Goal: Information Seeking & Learning: Learn about a topic

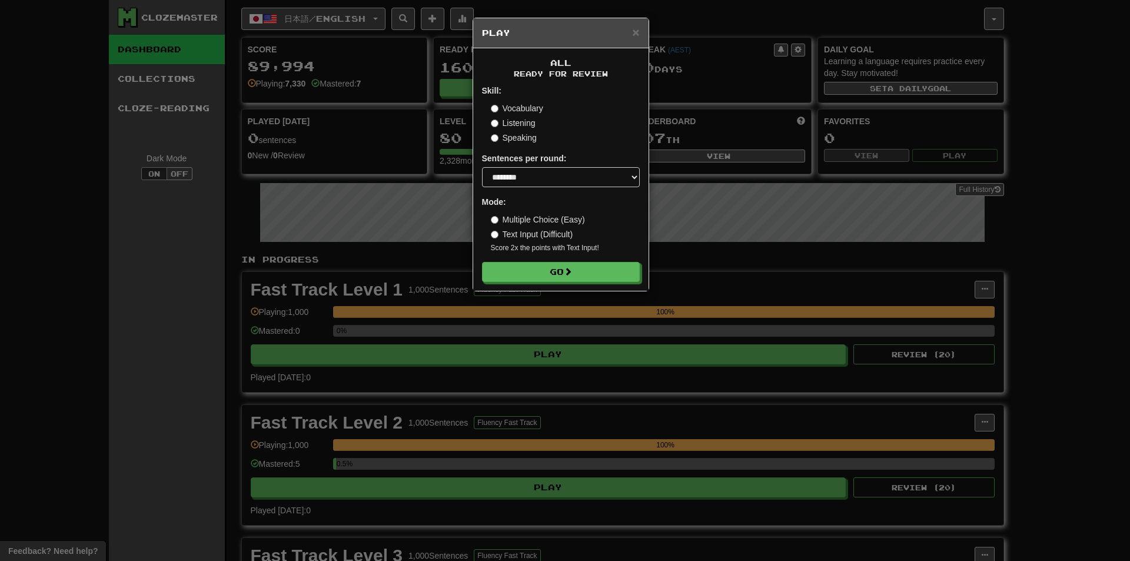
select select "********"
click at [638, 29] on span "×" at bounding box center [635, 32] width 7 height 14
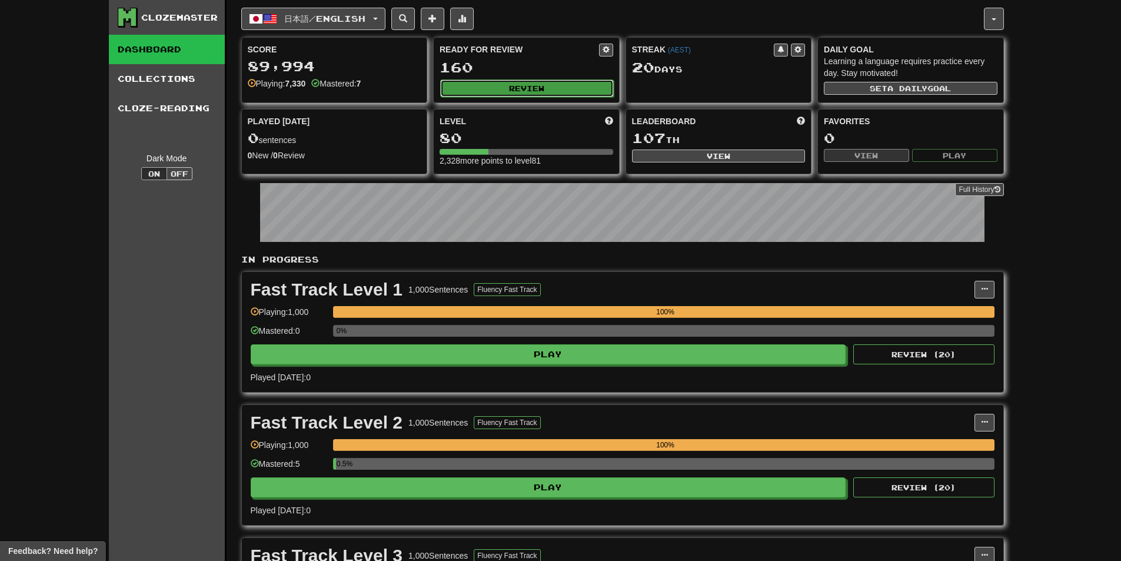
click at [534, 89] on button "Review" at bounding box center [527, 88] width 174 height 18
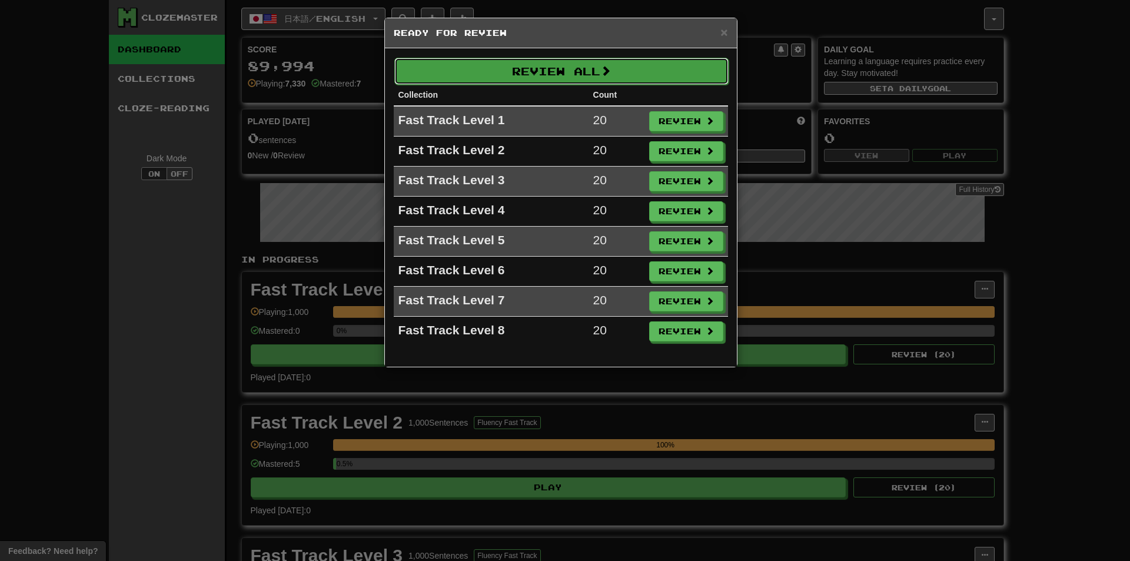
click at [577, 75] on button "Review All" at bounding box center [561, 71] width 334 height 27
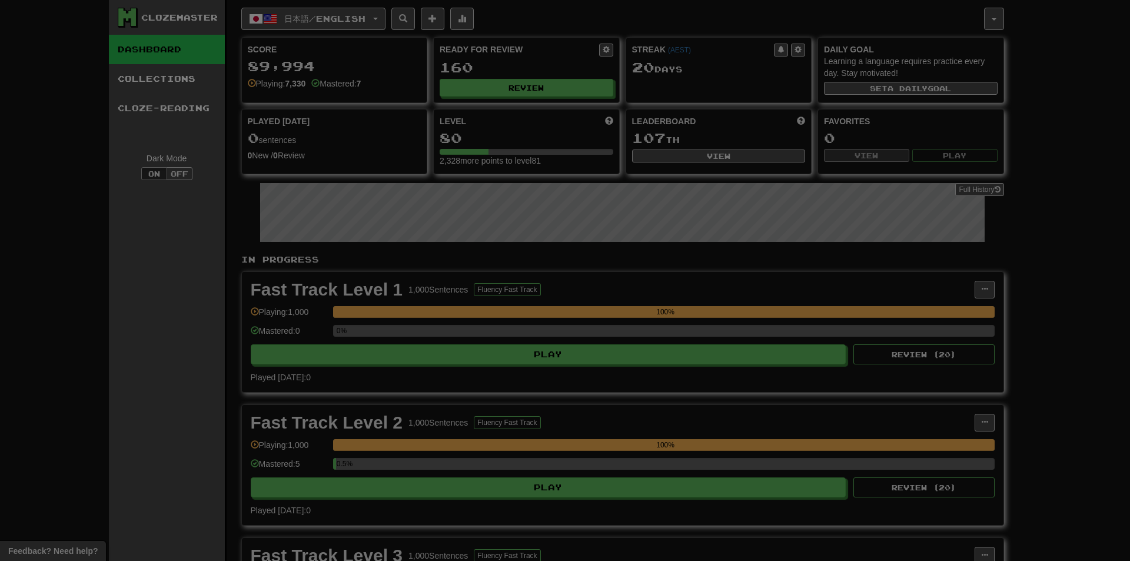
select select "********"
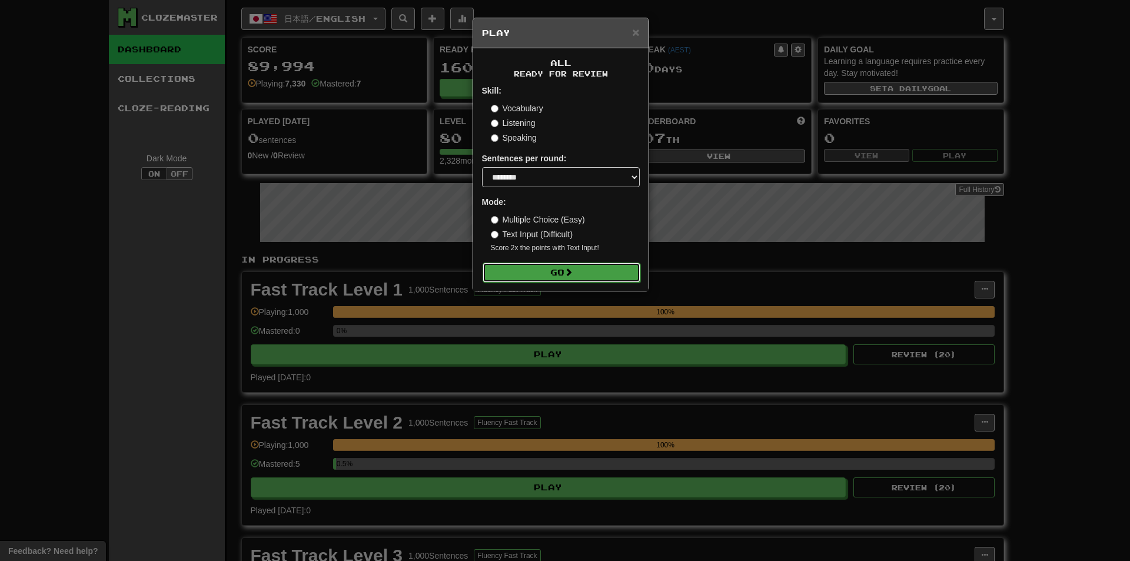
click at [581, 272] on button "Go" at bounding box center [562, 272] width 158 height 20
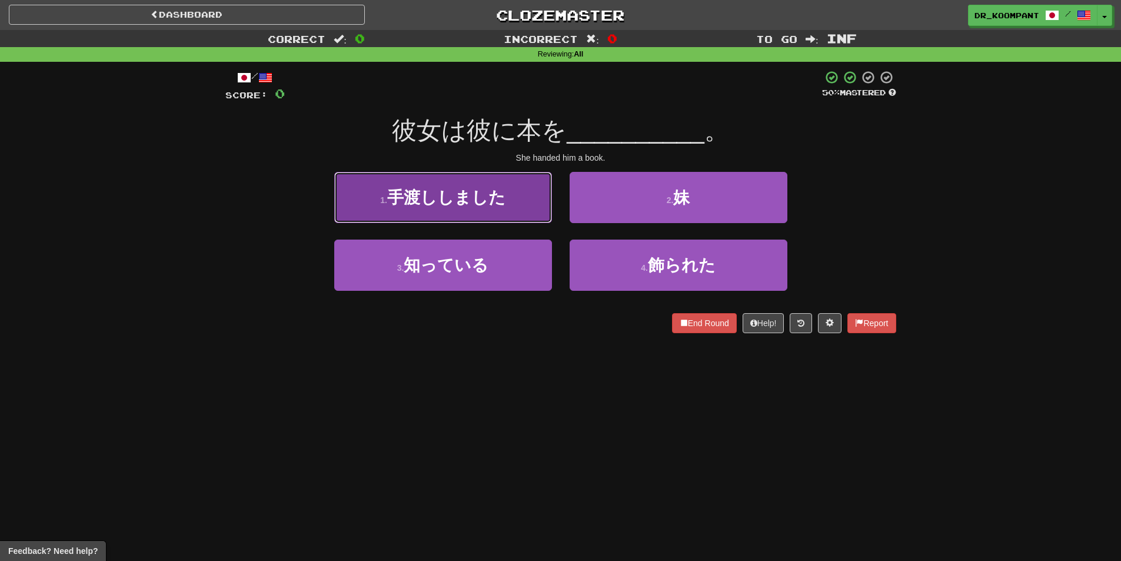
click at [483, 209] on button "1 . 手渡ししました" at bounding box center [443, 197] width 218 height 51
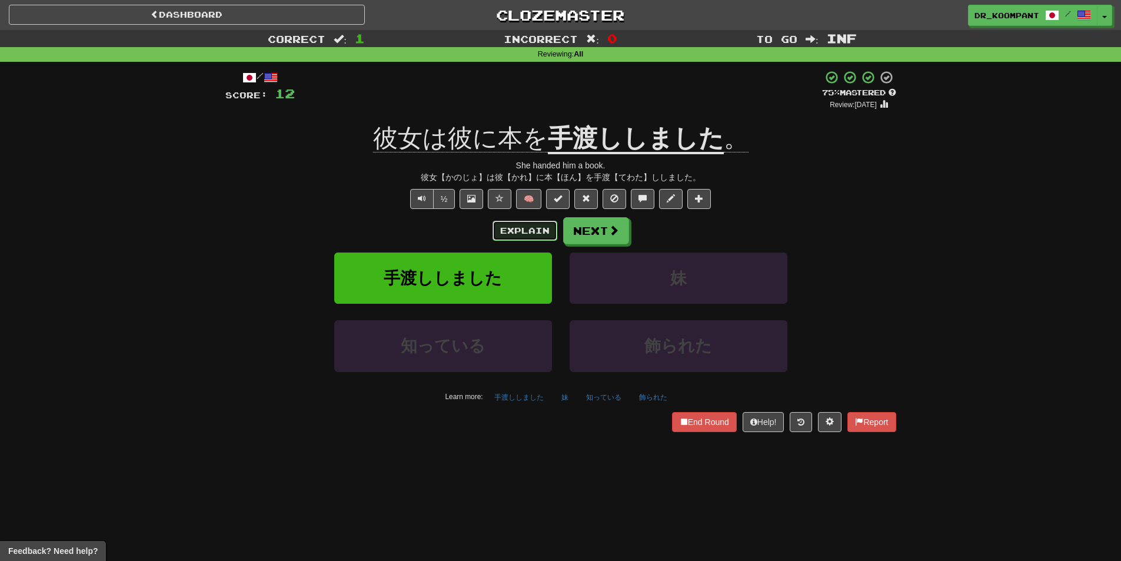
click at [525, 228] on button "Explain" at bounding box center [525, 231] width 65 height 20
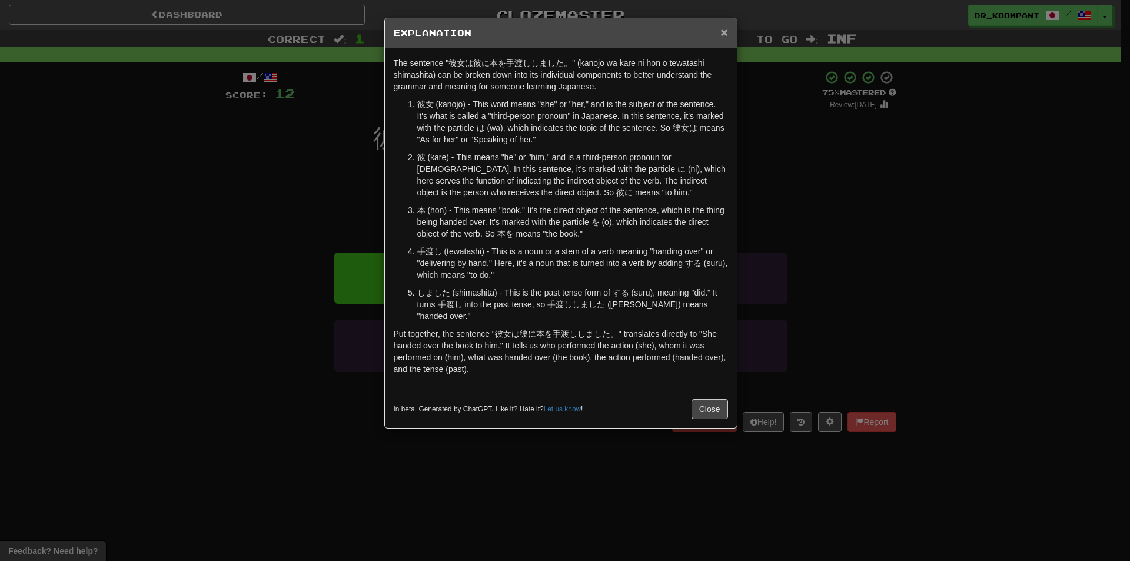
click at [726, 35] on span "×" at bounding box center [723, 32] width 7 height 14
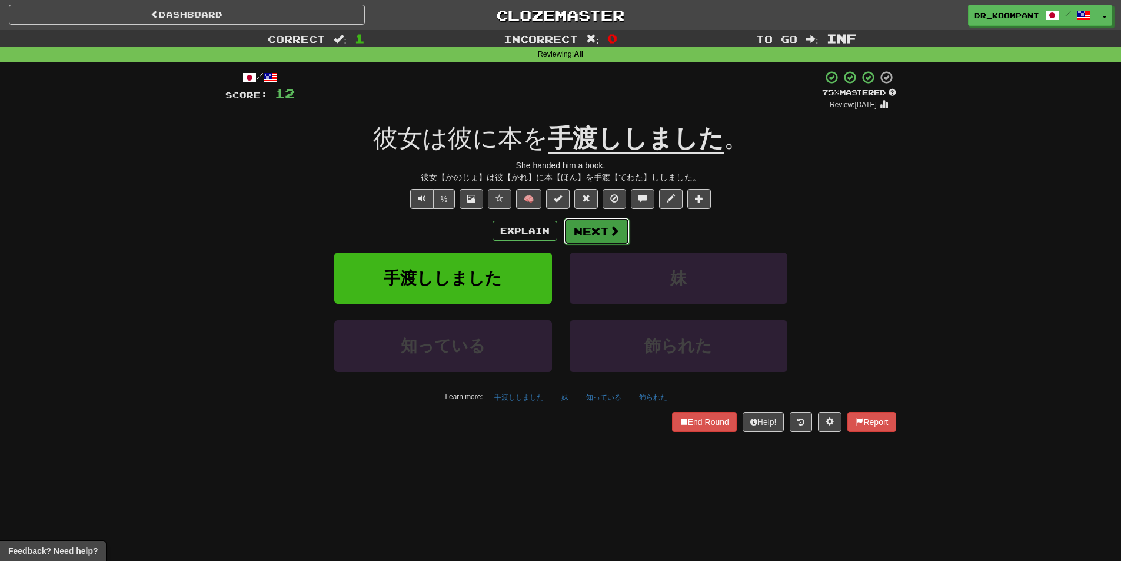
click at [604, 222] on button "Next" at bounding box center [597, 231] width 66 height 27
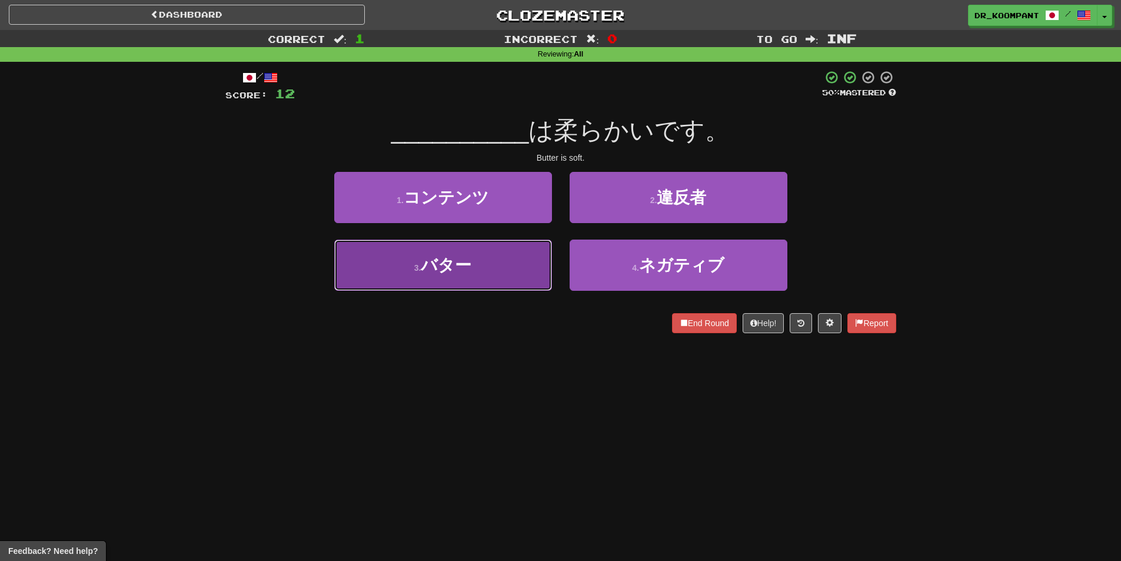
click at [480, 256] on button "3 . バター" at bounding box center [443, 264] width 218 height 51
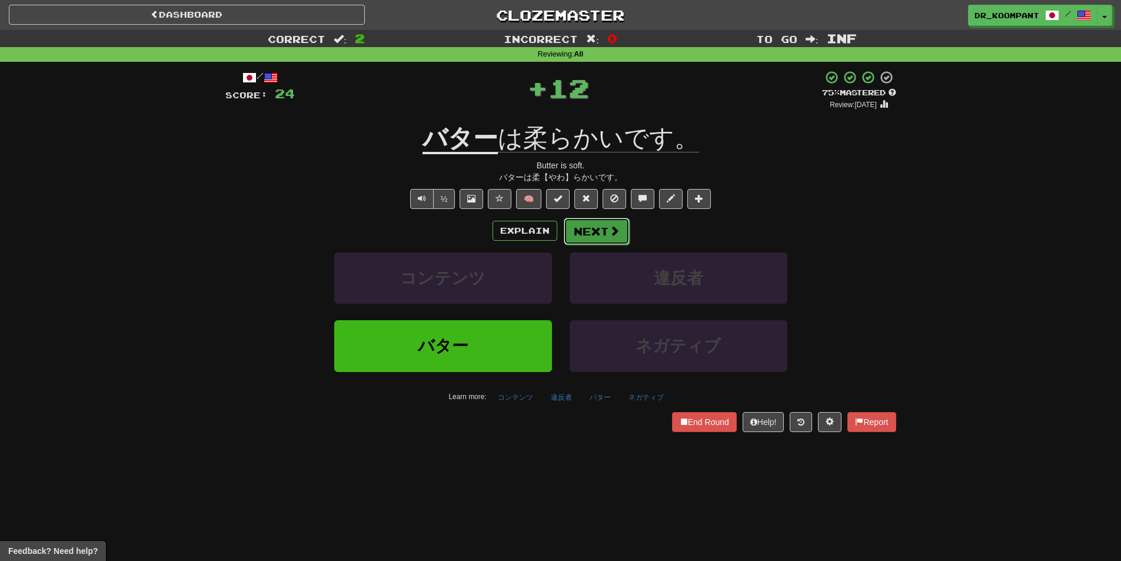
click at [603, 225] on button "Next" at bounding box center [597, 231] width 66 height 27
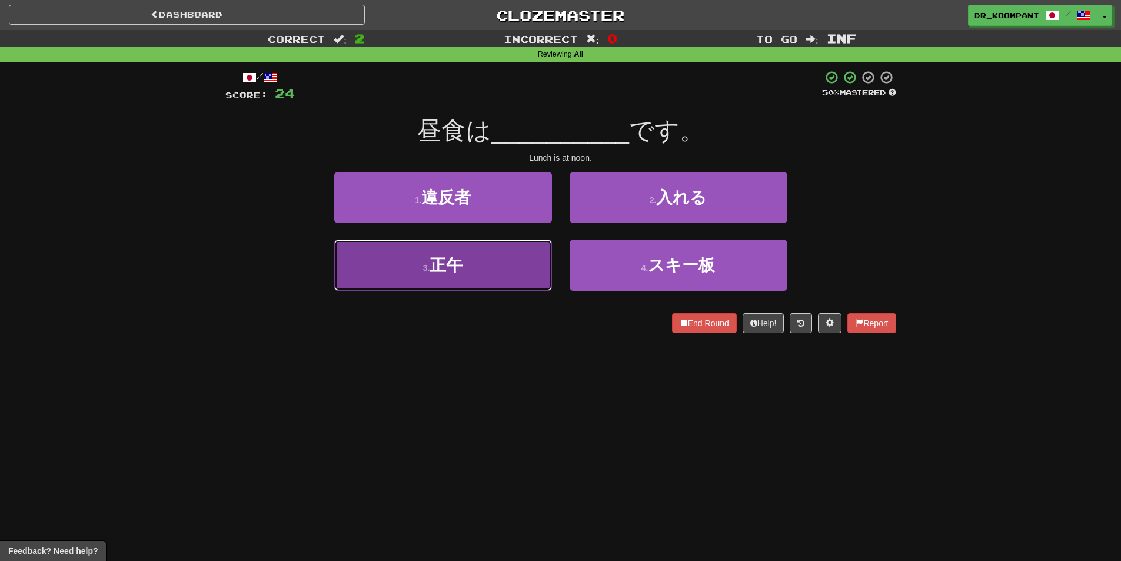
click at [525, 262] on button "3 . 正午" at bounding box center [443, 264] width 218 height 51
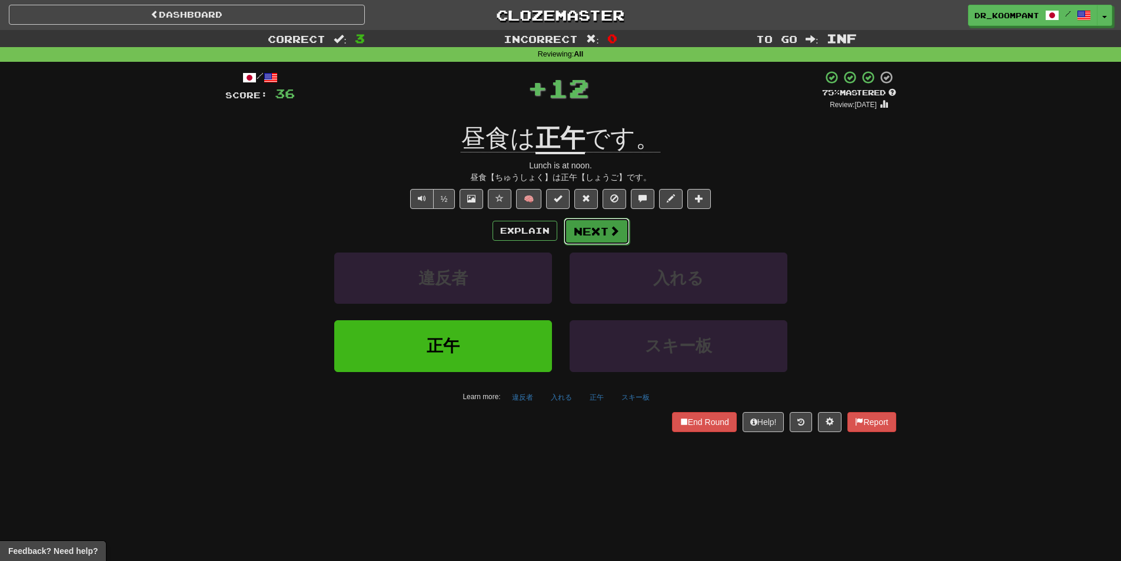
click at [613, 235] on span at bounding box center [614, 230] width 11 height 11
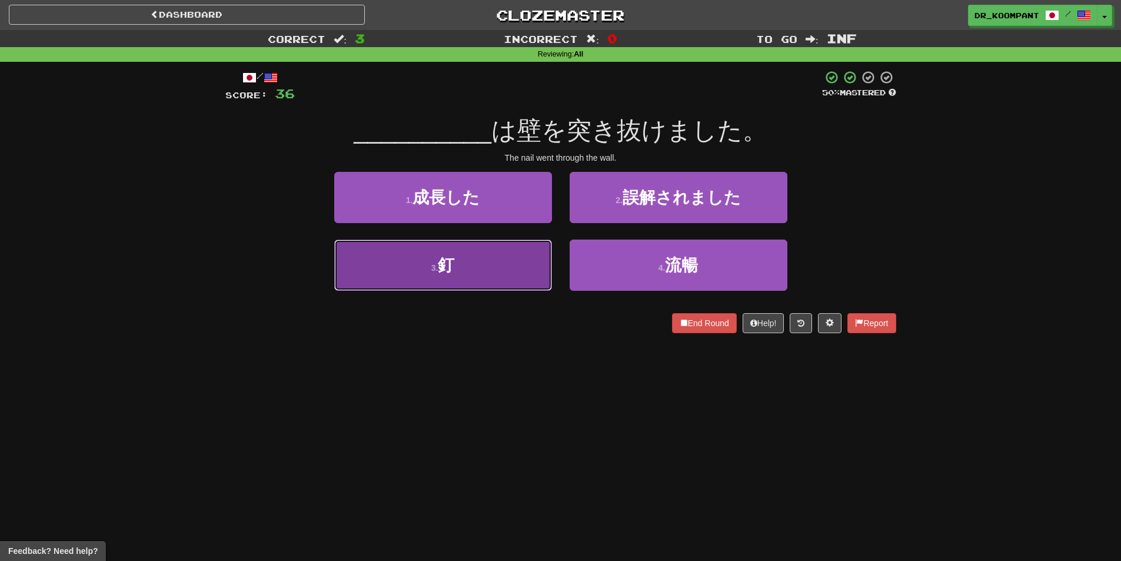
click at [503, 268] on button "3 . 釘" at bounding box center [443, 264] width 218 height 51
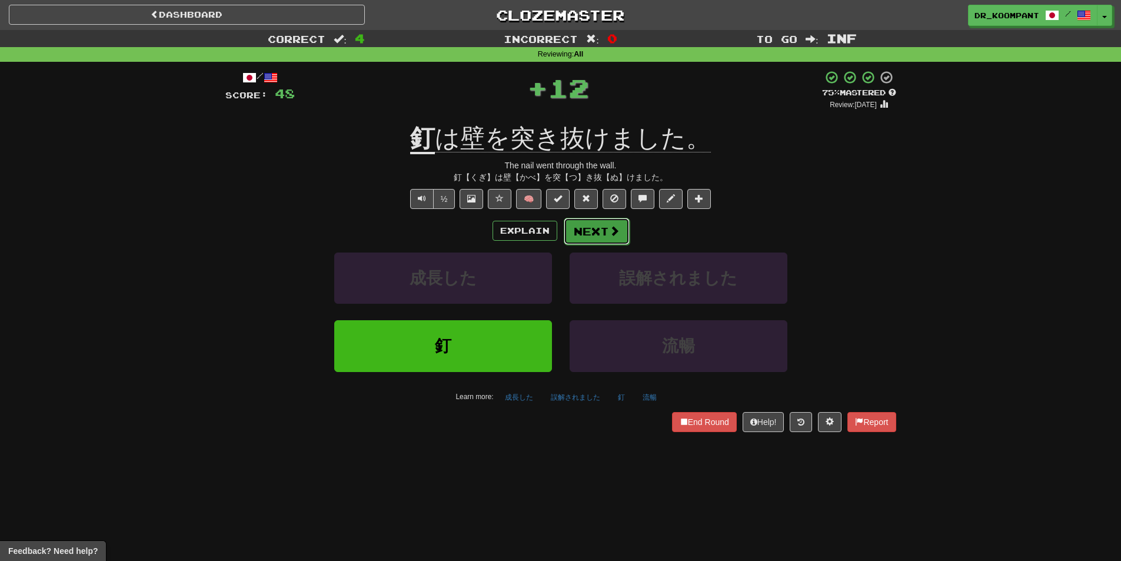
click at [593, 225] on button "Next" at bounding box center [597, 231] width 66 height 27
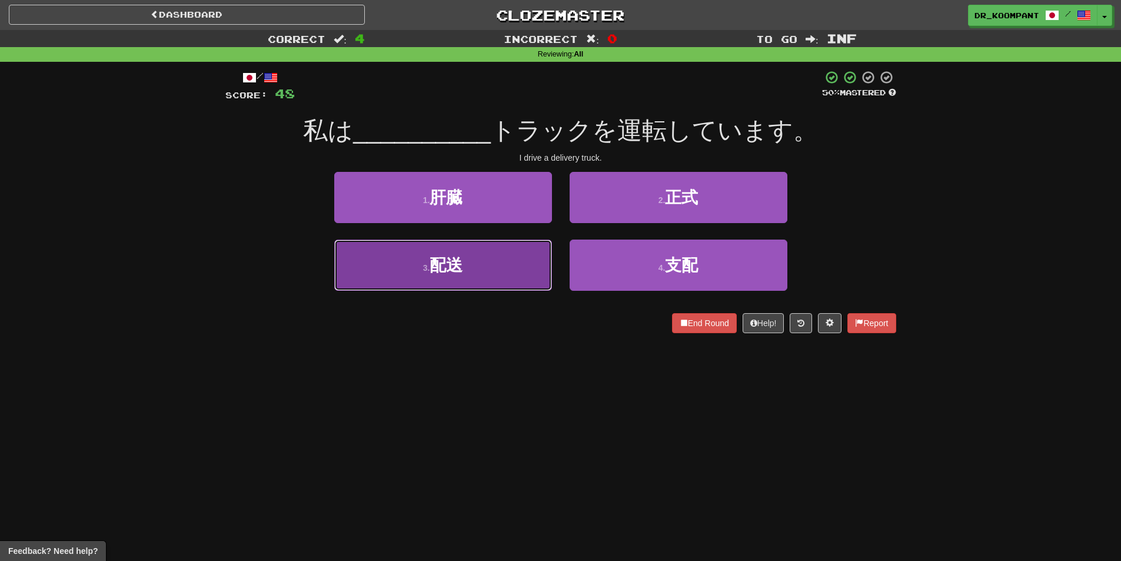
click at [506, 255] on button "3 . 配送" at bounding box center [443, 264] width 218 height 51
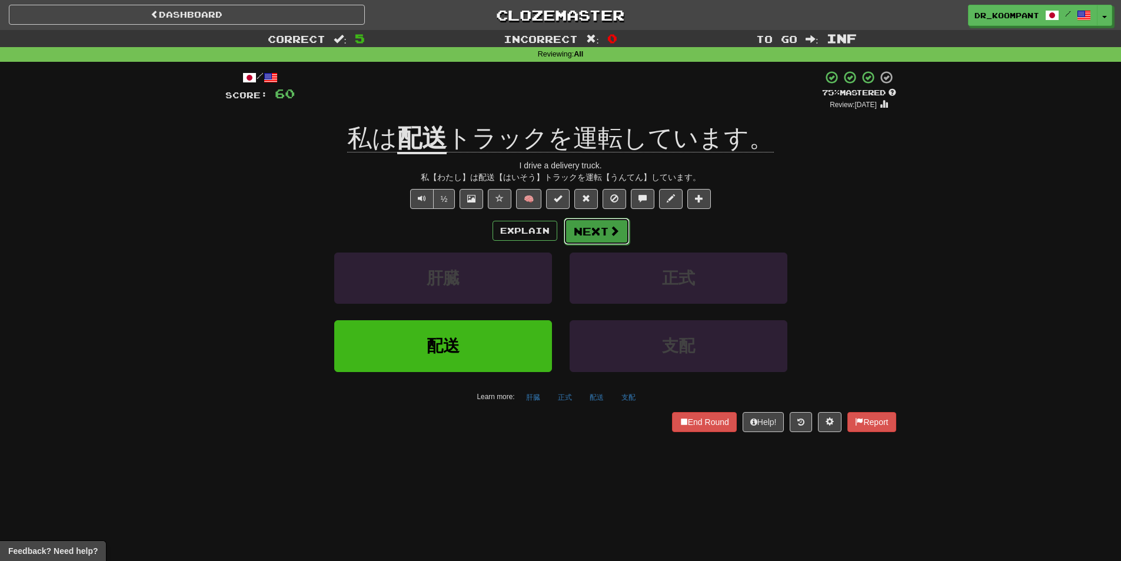
click at [604, 227] on button "Next" at bounding box center [597, 231] width 66 height 27
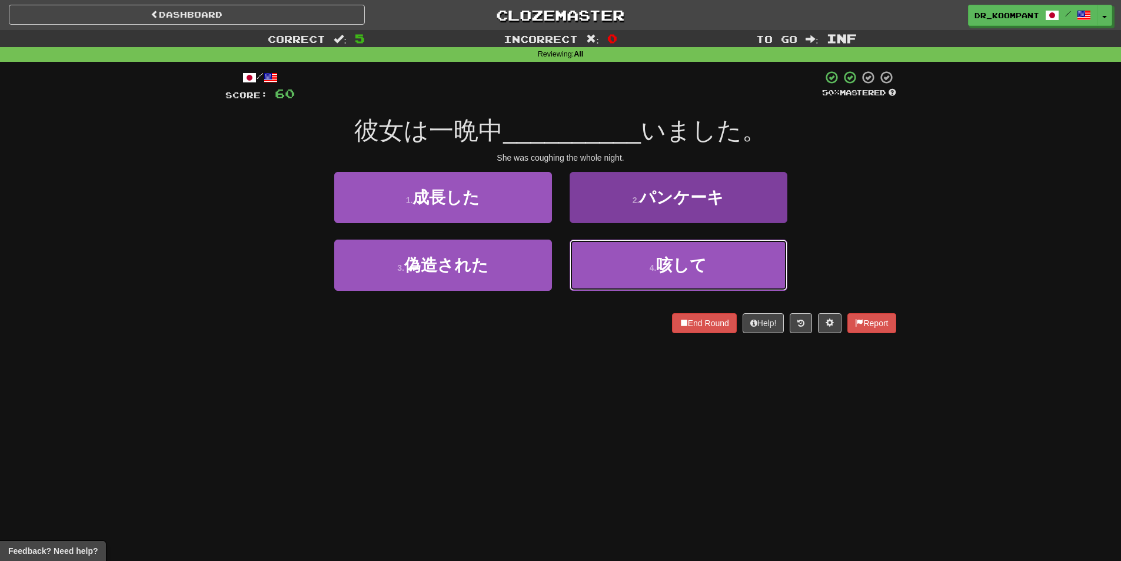
click at [643, 256] on button "4 . 咳して" at bounding box center [679, 264] width 218 height 51
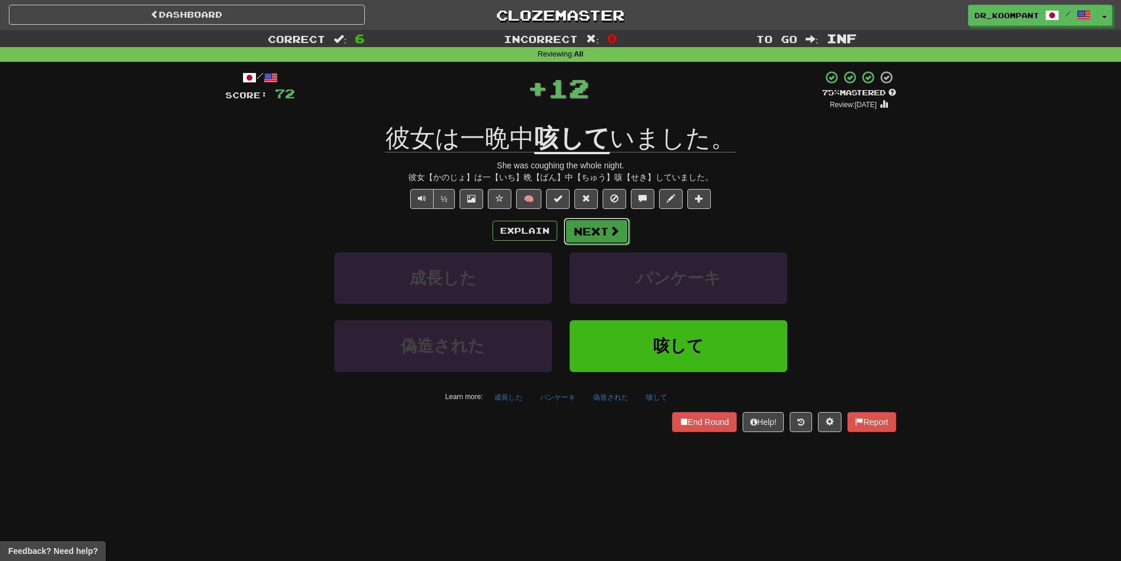
click at [610, 227] on span at bounding box center [614, 230] width 11 height 11
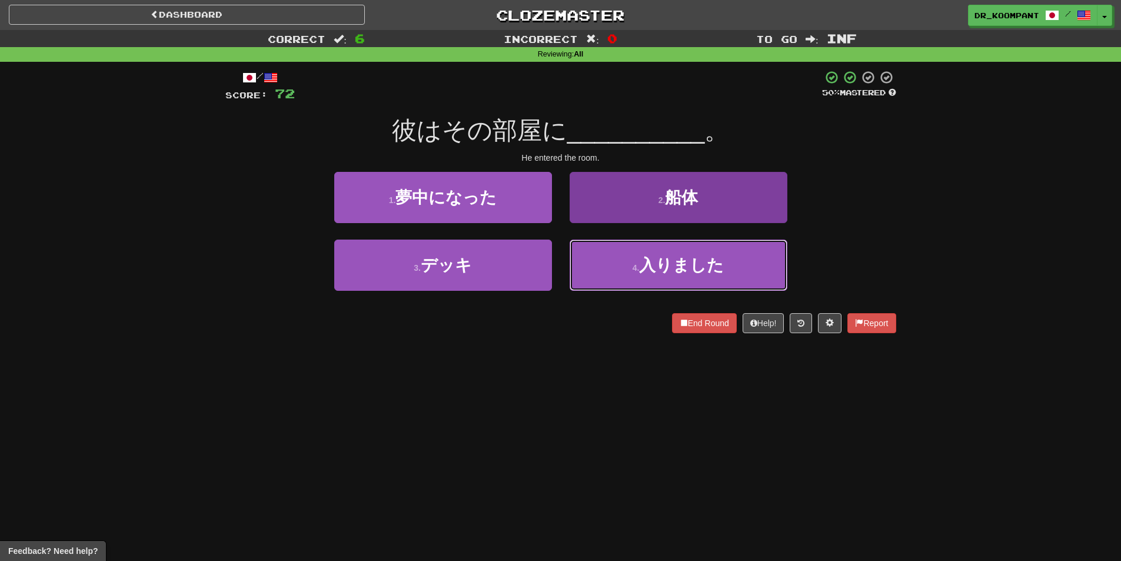
click at [623, 255] on button "4 . 入りました" at bounding box center [679, 264] width 218 height 51
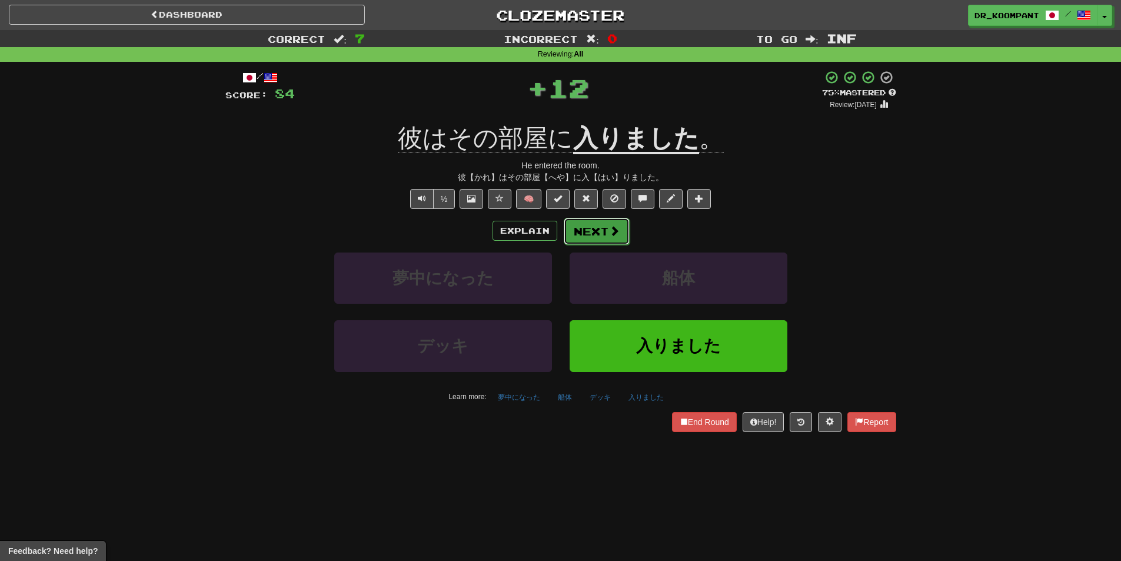
click at [594, 238] on button "Next" at bounding box center [597, 231] width 66 height 27
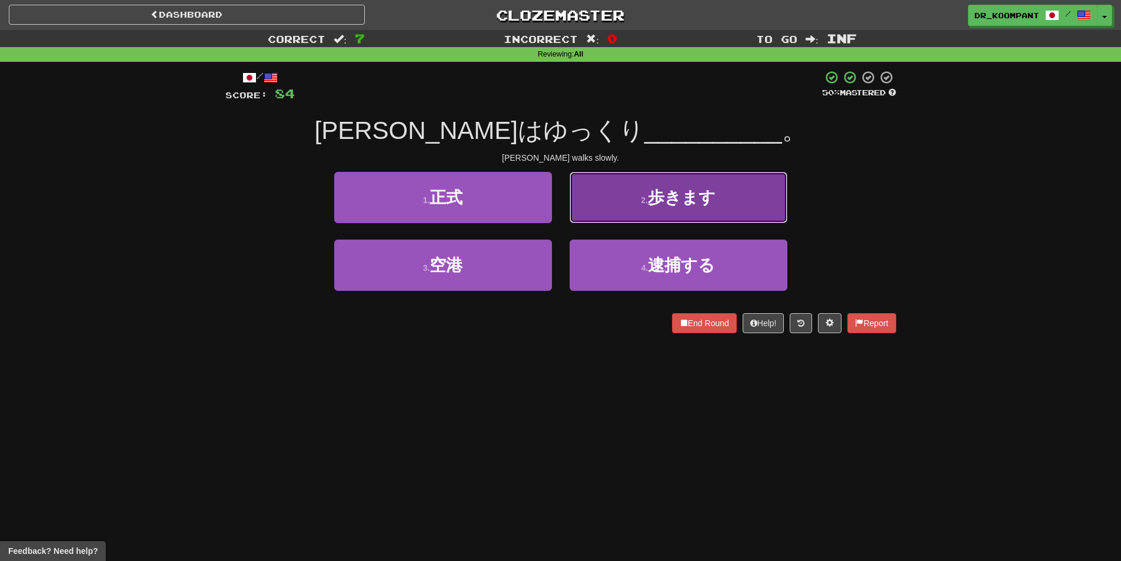
click at [597, 201] on button "2 . 歩きます" at bounding box center [679, 197] width 218 height 51
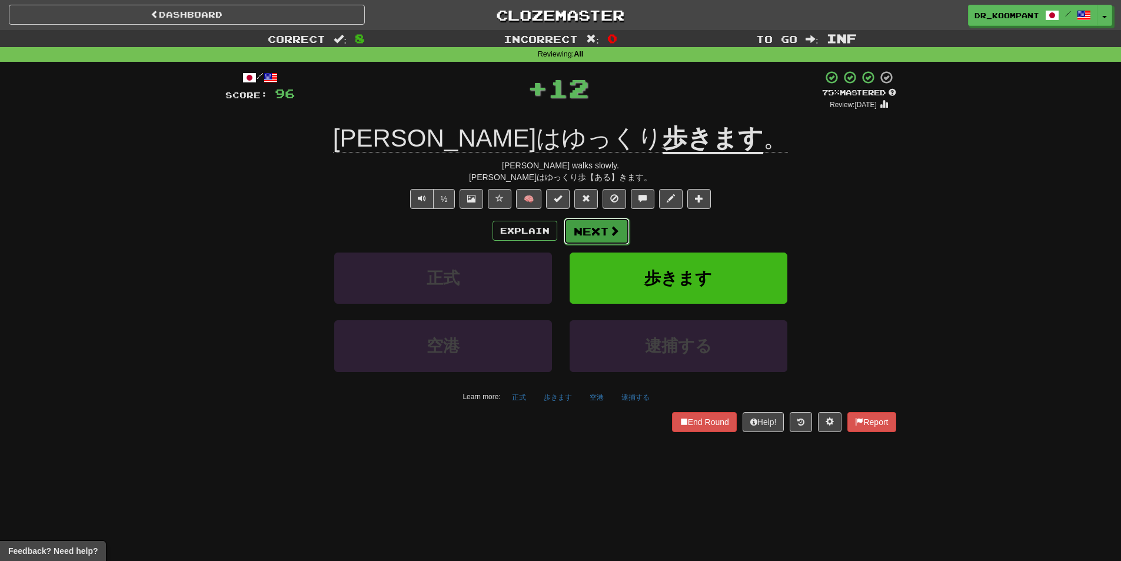
click at [606, 225] on button "Next" at bounding box center [597, 231] width 66 height 27
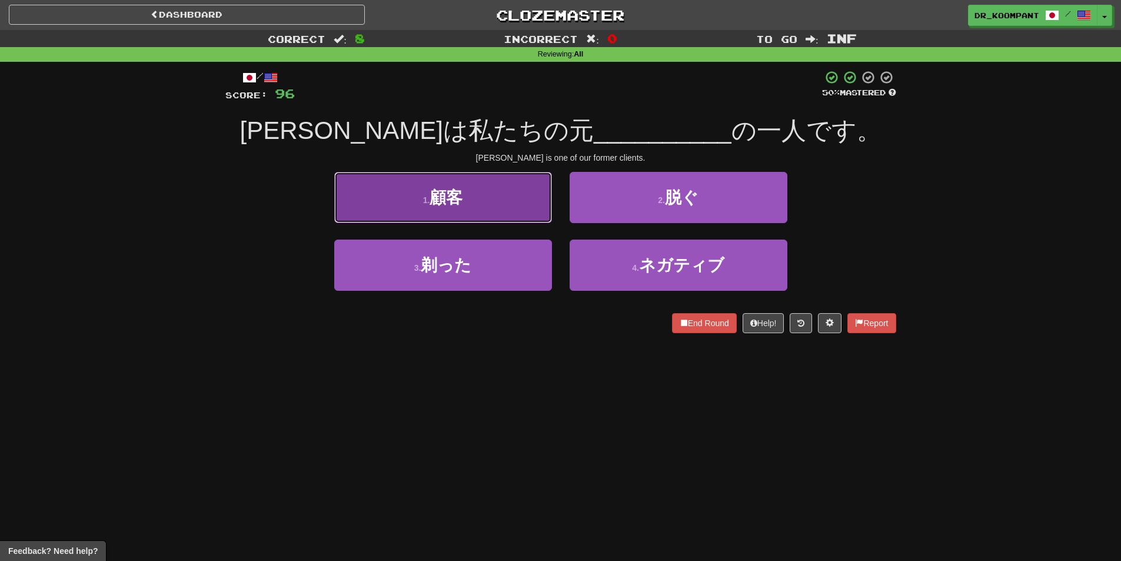
click at [503, 214] on button "1 . 顧客" at bounding box center [443, 197] width 218 height 51
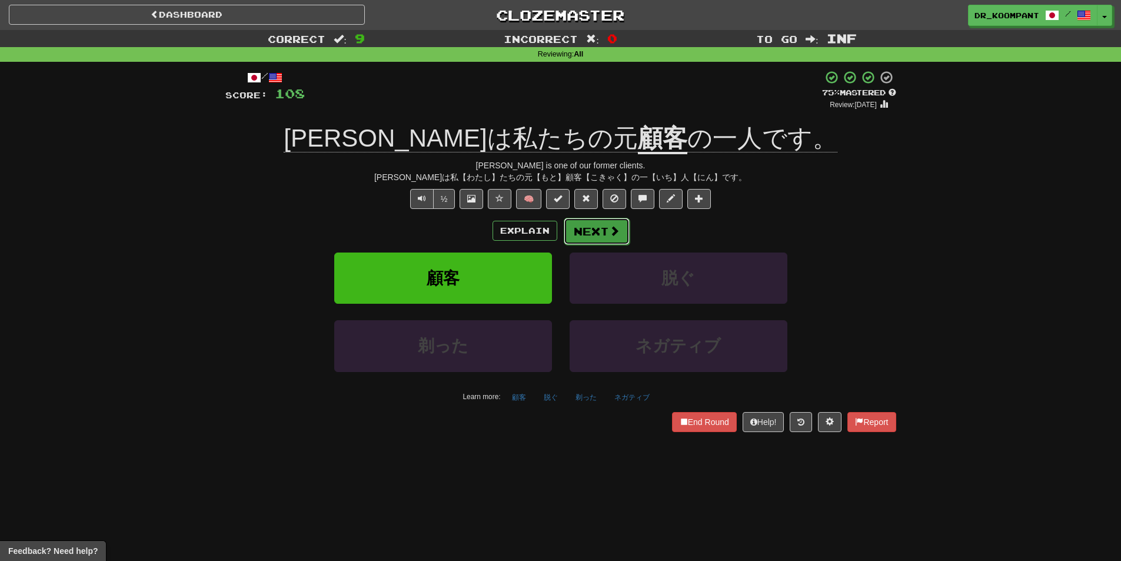
click at [593, 223] on button "Next" at bounding box center [597, 231] width 66 height 27
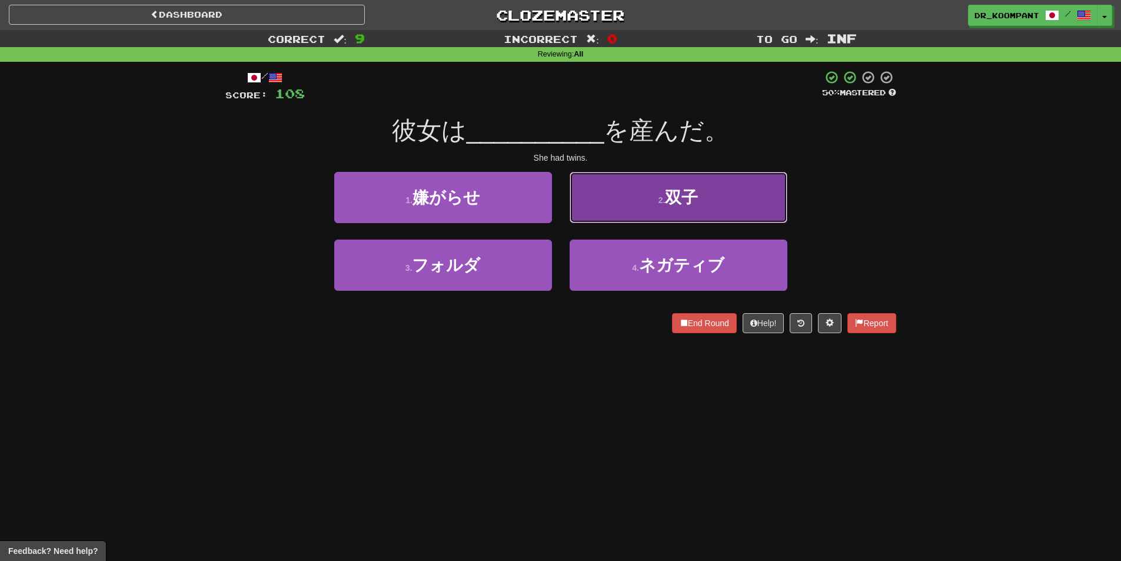
click at [594, 218] on button "2 . 双子" at bounding box center [679, 197] width 218 height 51
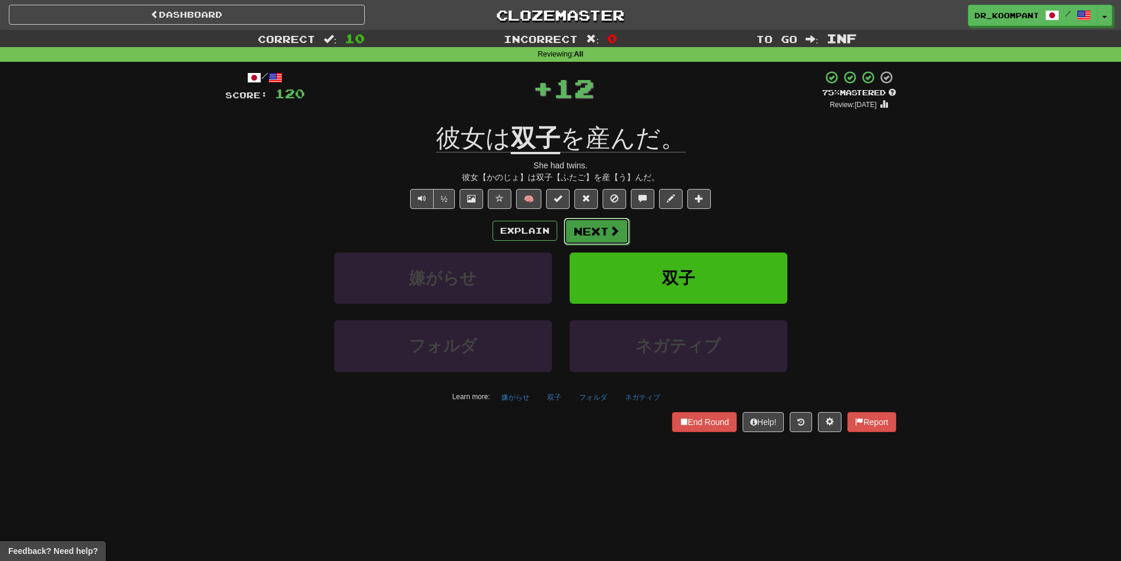
click at [591, 227] on button "Next" at bounding box center [597, 231] width 66 height 27
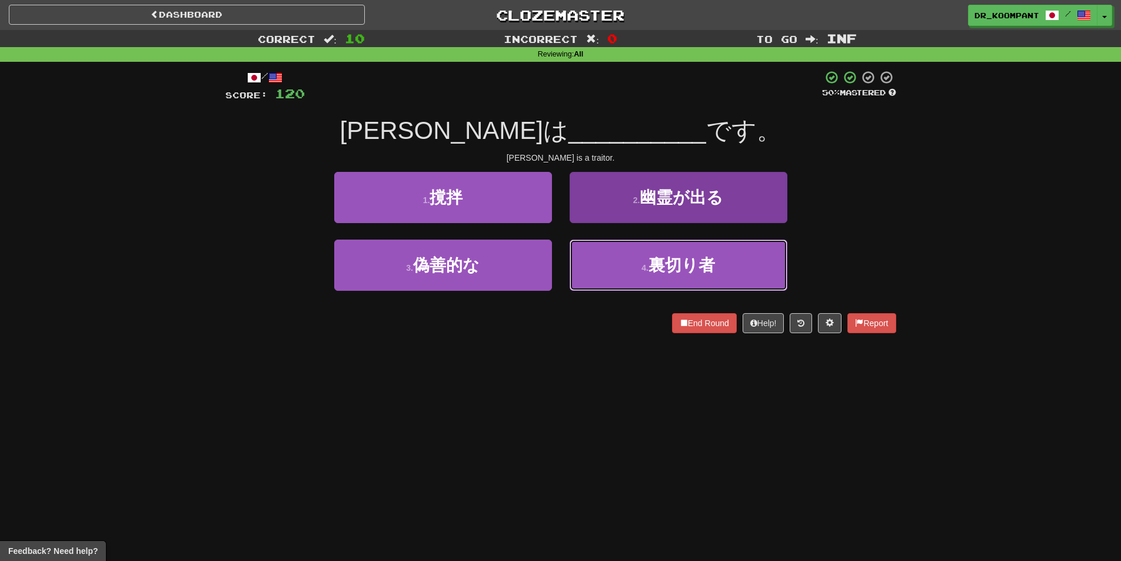
click at [626, 262] on button "4 . 裏切り者" at bounding box center [679, 264] width 218 height 51
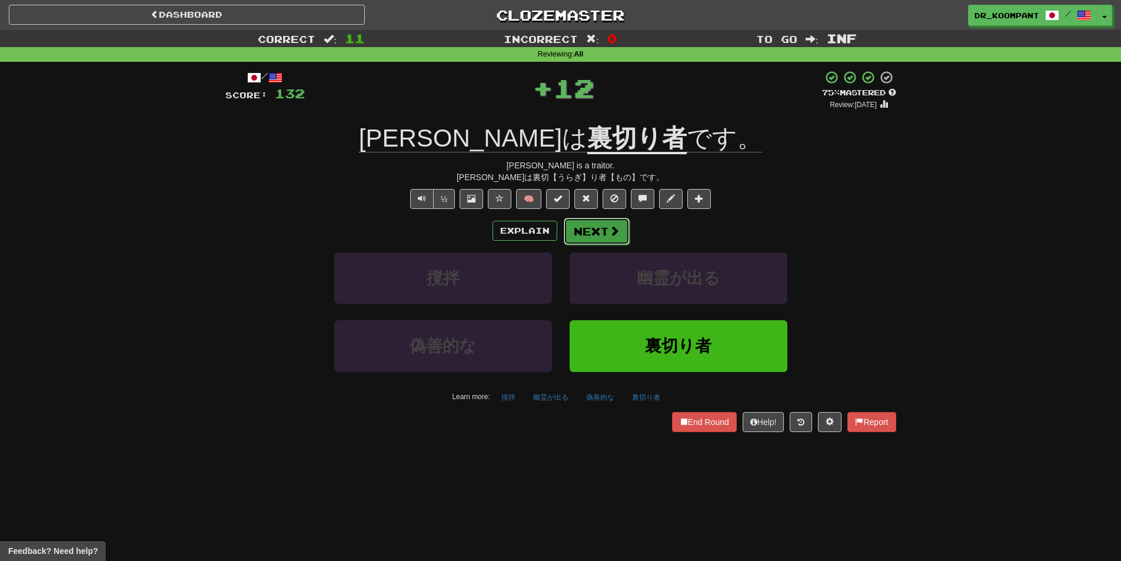
click at [593, 231] on button "Next" at bounding box center [597, 231] width 66 height 27
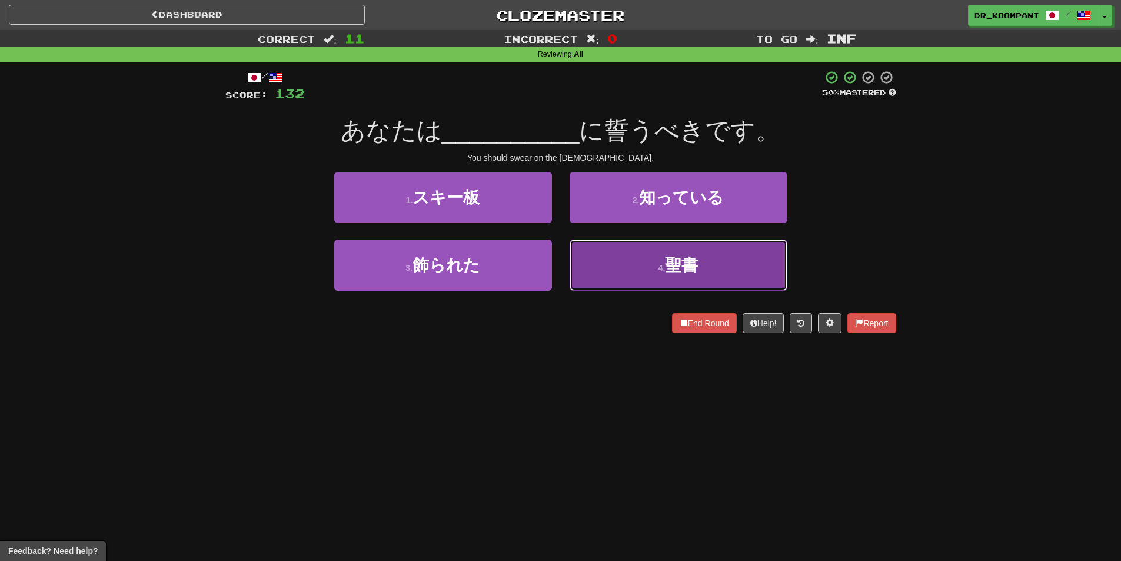
click at [613, 255] on button "4 . 聖書" at bounding box center [679, 264] width 218 height 51
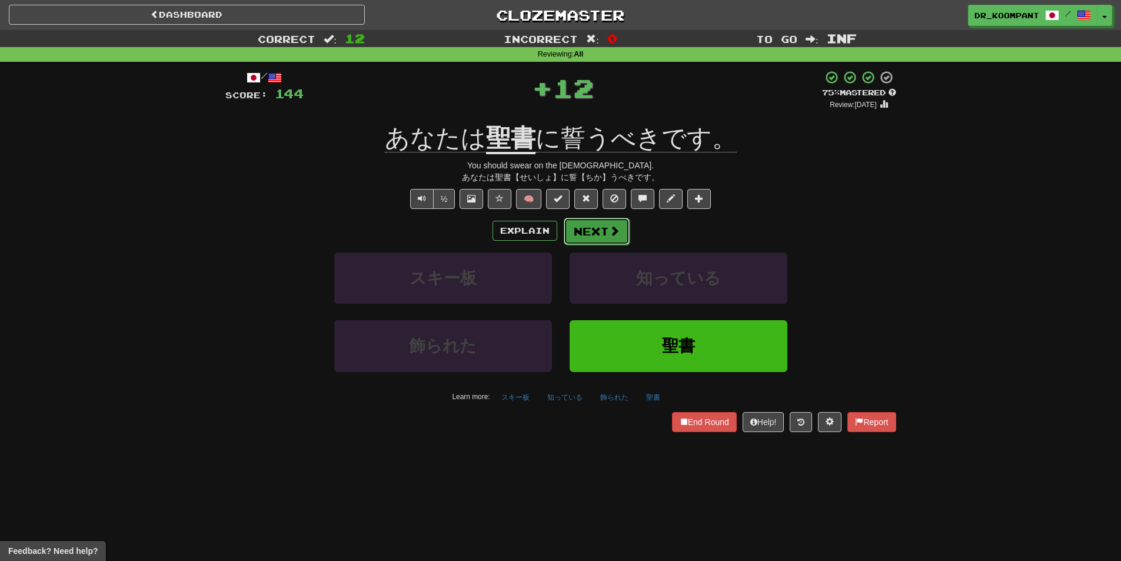
click at [591, 225] on button "Next" at bounding box center [597, 231] width 66 height 27
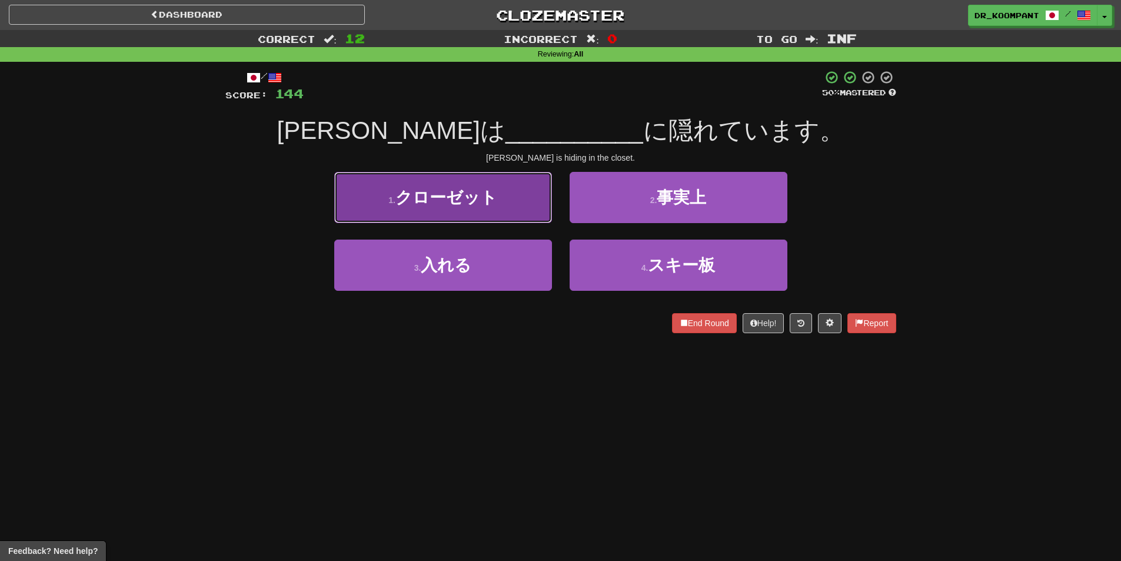
click at [461, 211] on button "1 . クローゼット" at bounding box center [443, 197] width 218 height 51
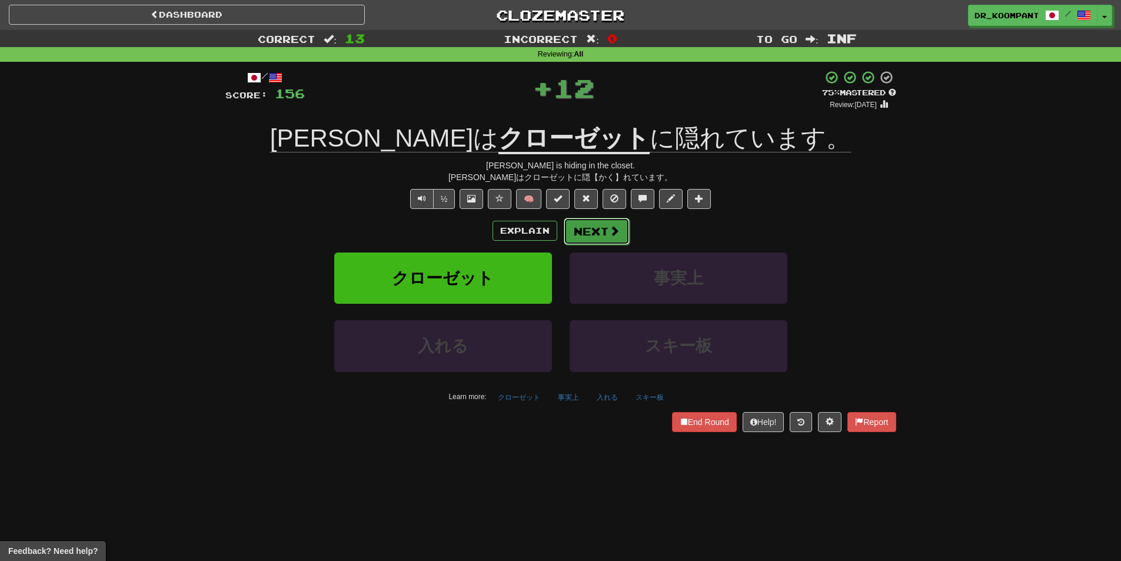
click at [590, 225] on button "Next" at bounding box center [597, 231] width 66 height 27
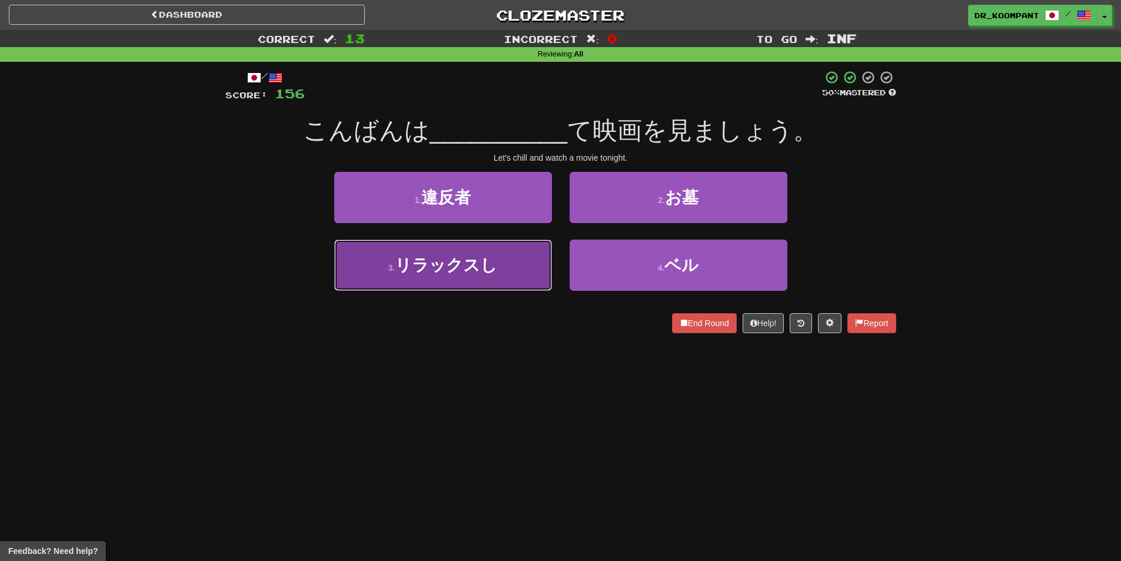
click at [498, 269] on button "3 . リラックスし" at bounding box center [443, 264] width 218 height 51
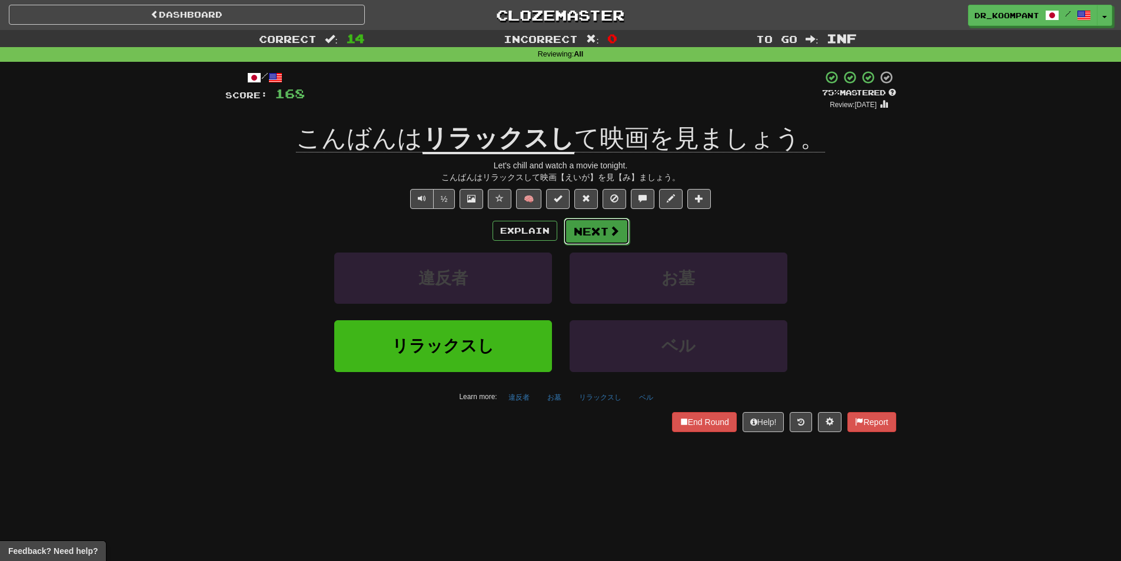
click at [586, 218] on button "Next" at bounding box center [597, 231] width 66 height 27
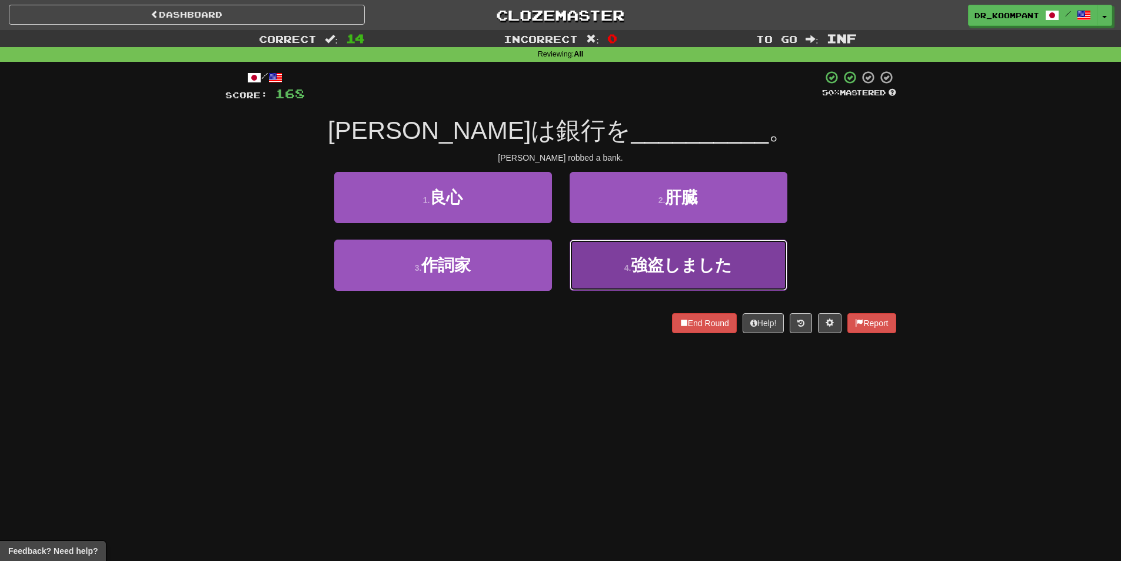
click at [618, 264] on button "4 . 強盗しました" at bounding box center [679, 264] width 218 height 51
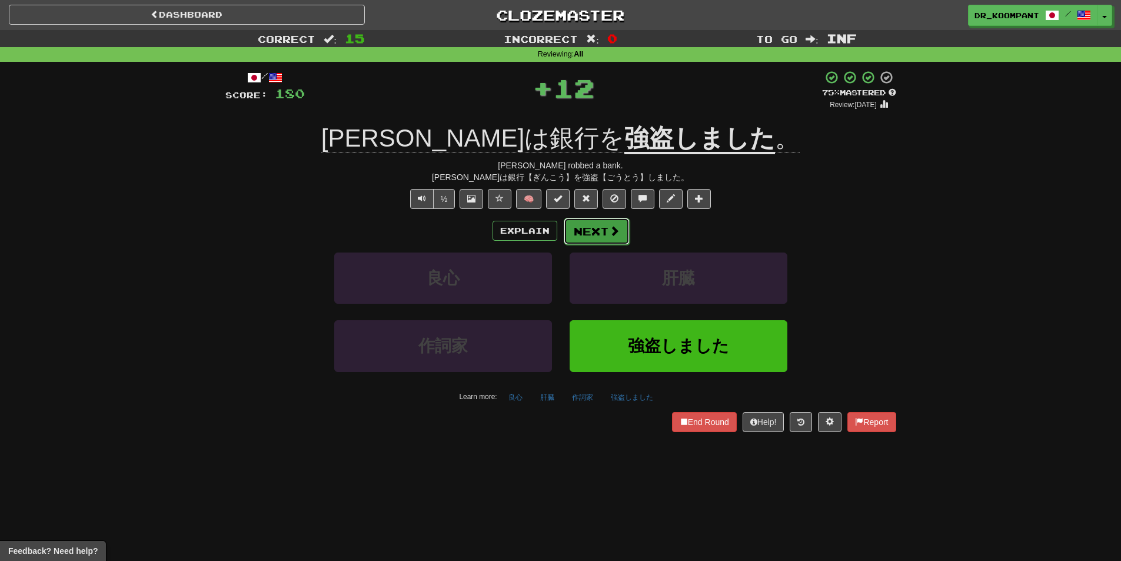
click at [610, 231] on span at bounding box center [614, 230] width 11 height 11
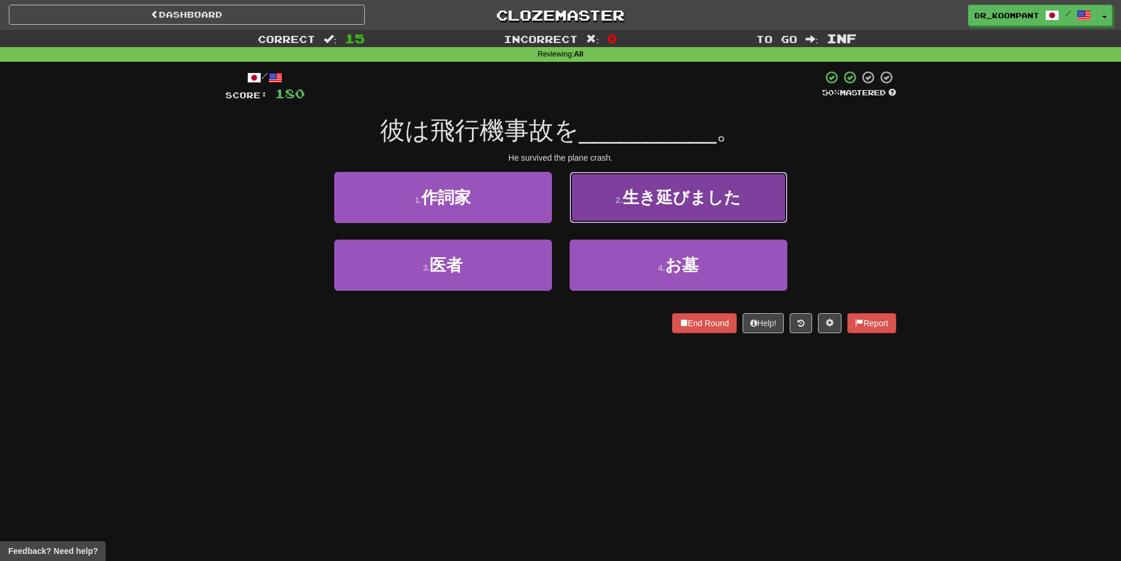
click at [723, 208] on button "2 . 生き延びました" at bounding box center [679, 197] width 218 height 51
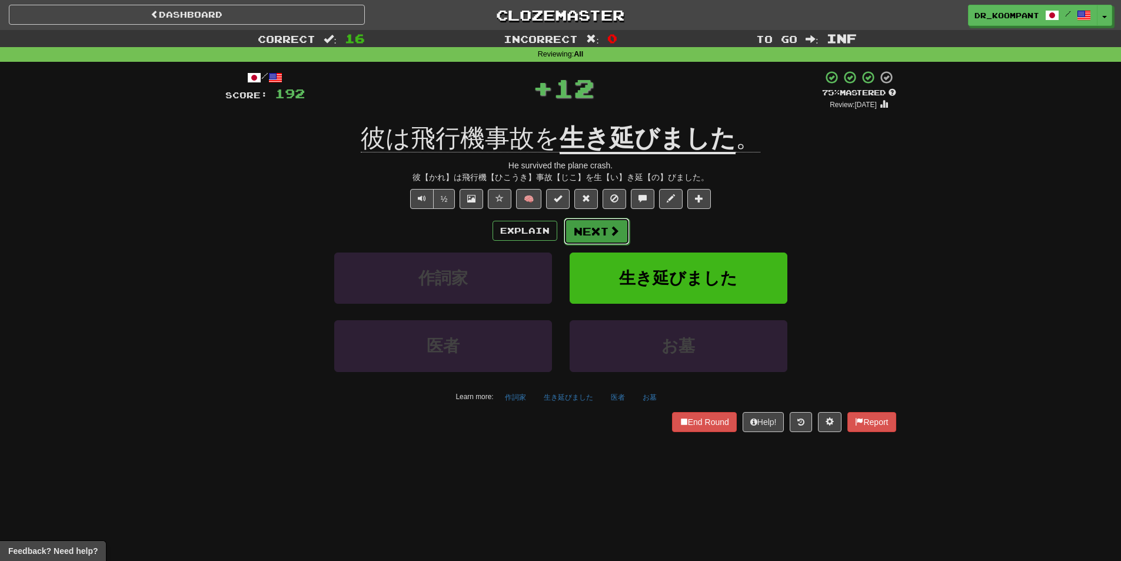
click at [607, 222] on button "Next" at bounding box center [597, 231] width 66 height 27
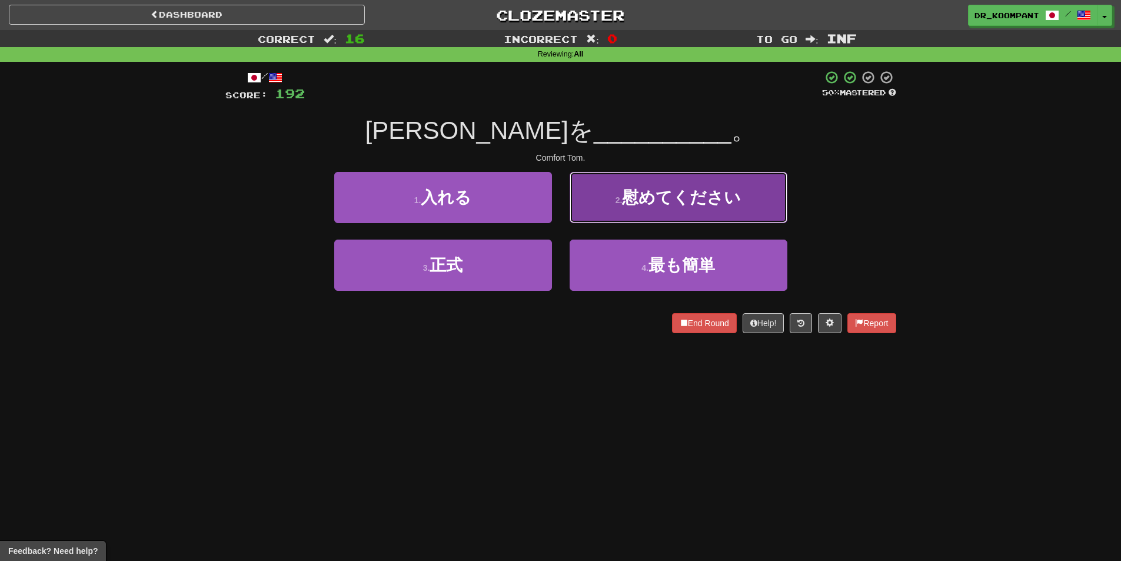
click at [609, 212] on button "2 . 慰めてください" at bounding box center [679, 197] width 218 height 51
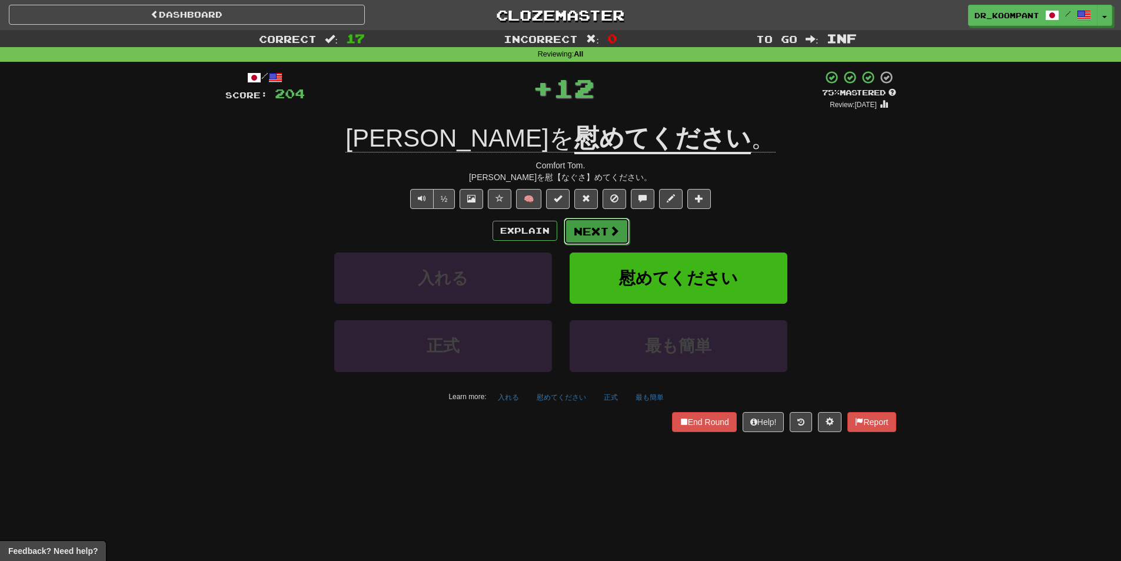
click at [609, 228] on span at bounding box center [614, 230] width 11 height 11
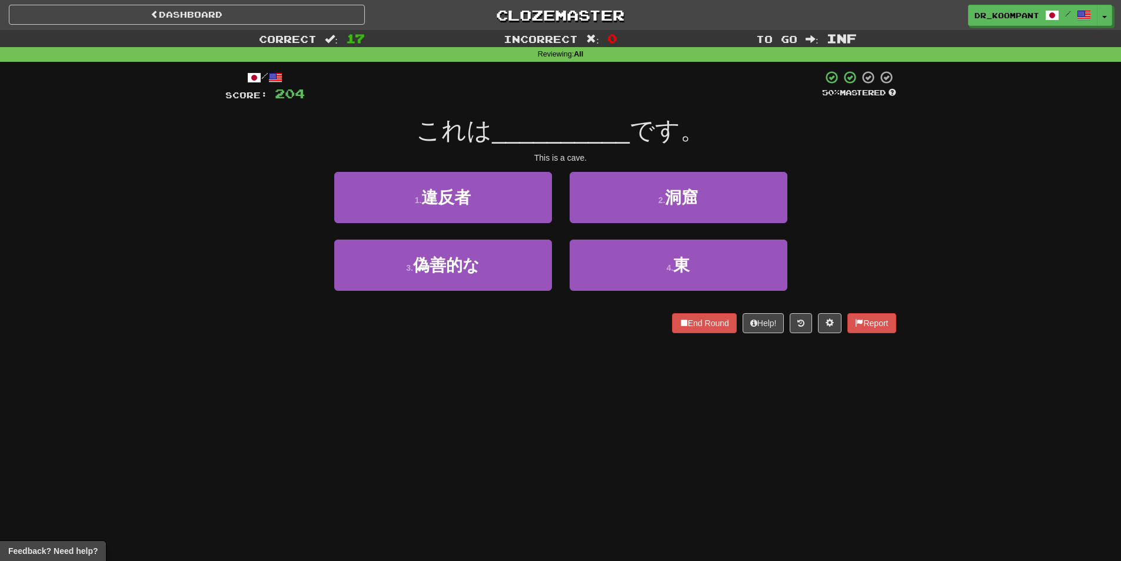
click at [608, 224] on div "2 . 洞窟" at bounding box center [678, 206] width 235 height 68
click at [611, 210] on button "2 . 洞窟" at bounding box center [679, 197] width 218 height 51
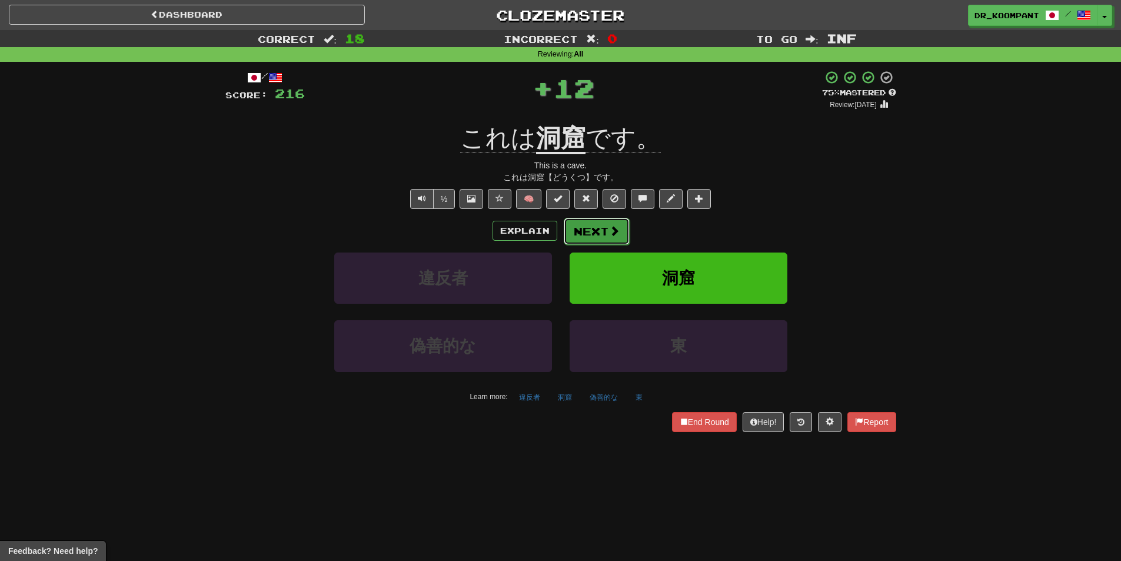
click at [606, 225] on button "Next" at bounding box center [597, 231] width 66 height 27
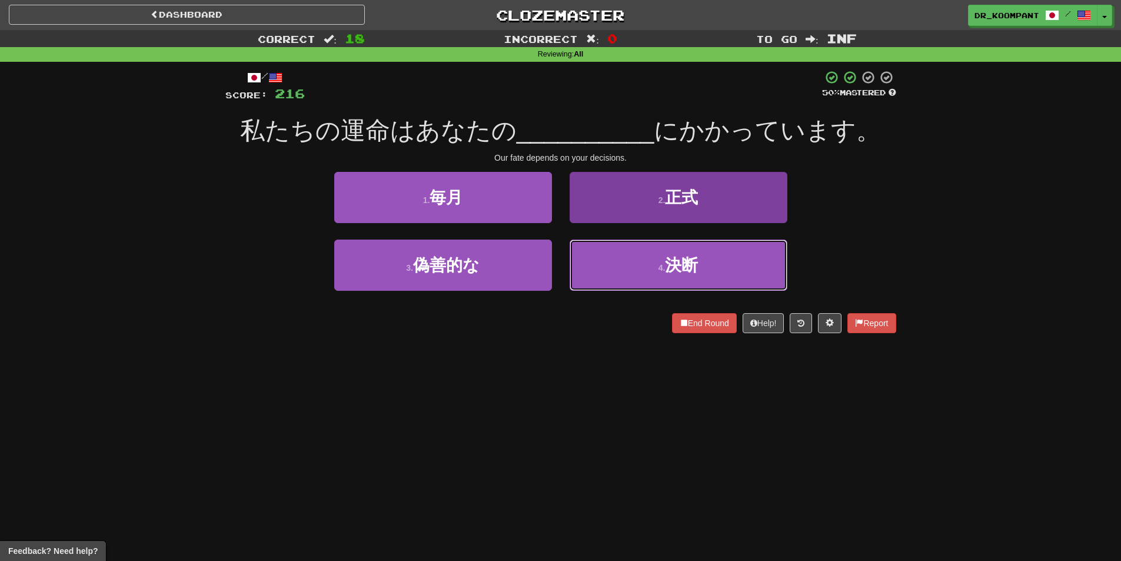
click at [640, 252] on button "4 . 決断" at bounding box center [679, 264] width 218 height 51
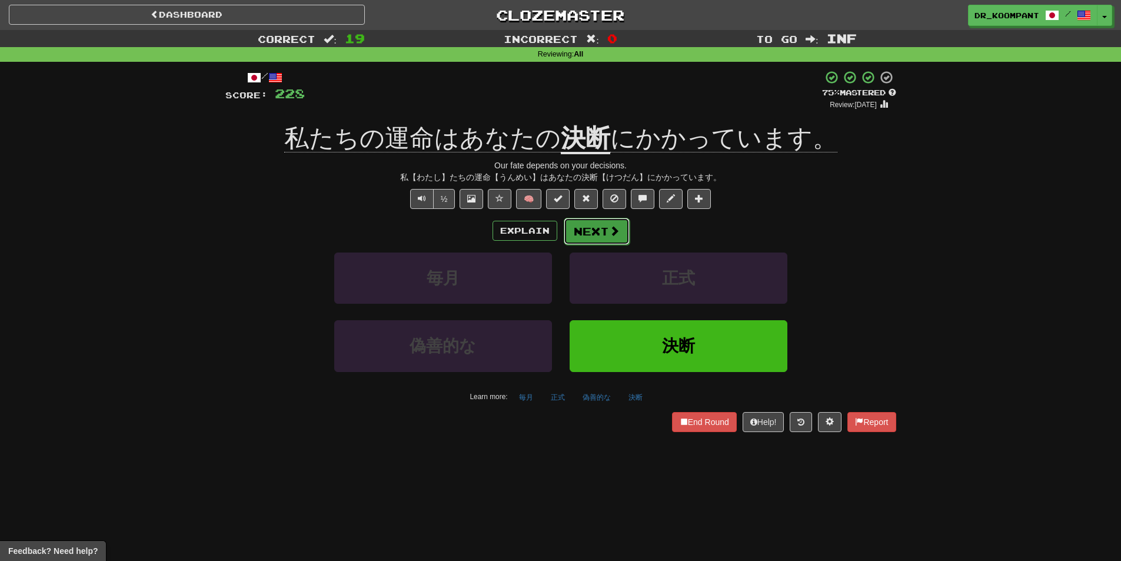
click at [608, 223] on button "Next" at bounding box center [597, 231] width 66 height 27
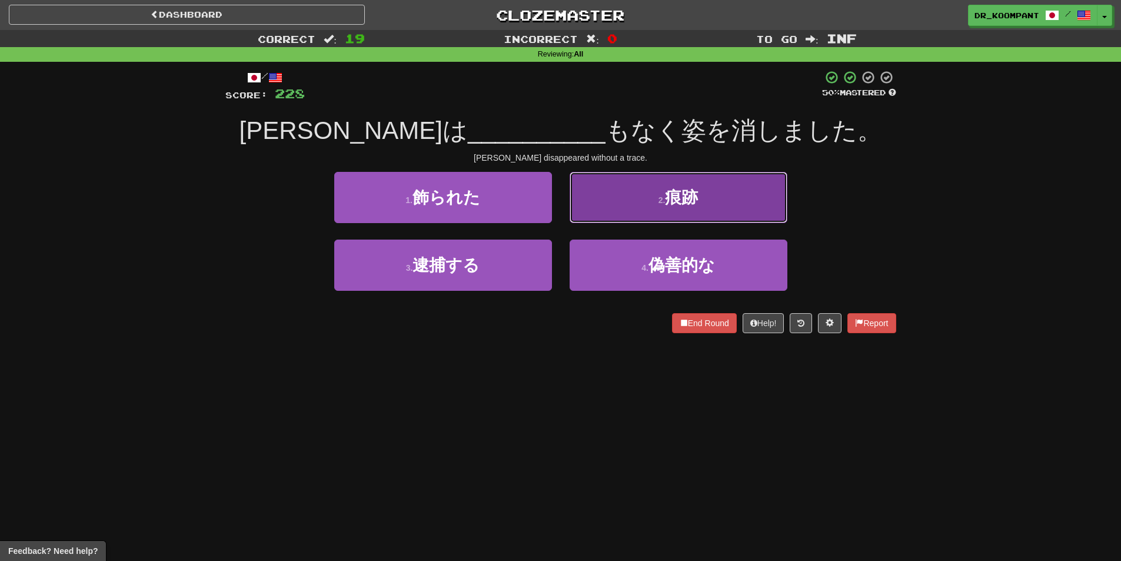
click at [611, 205] on button "2 . 痕跡" at bounding box center [679, 197] width 218 height 51
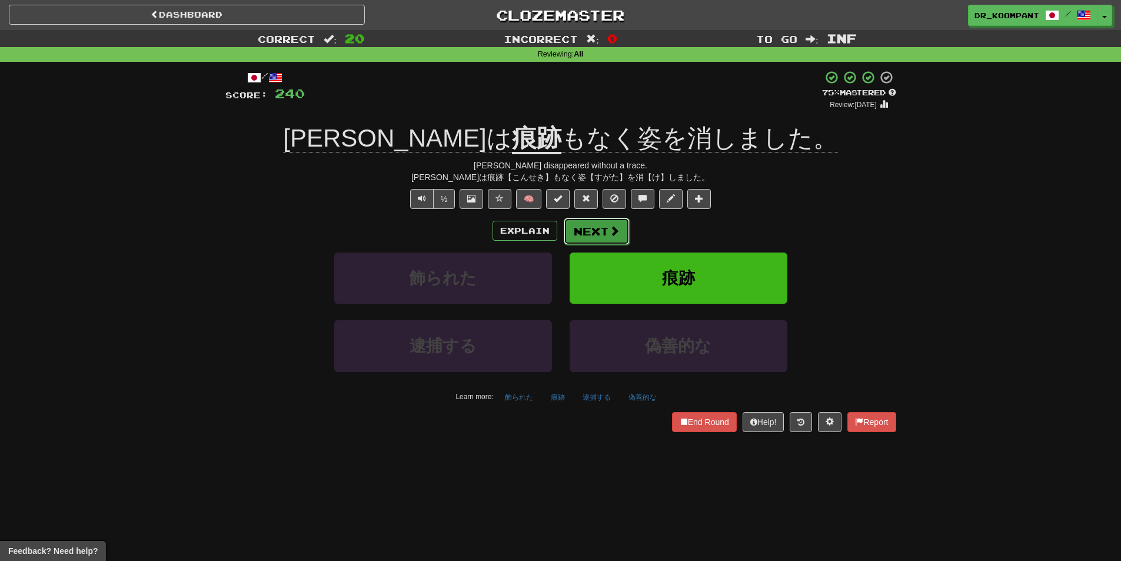
click at [609, 225] on span at bounding box center [614, 230] width 11 height 11
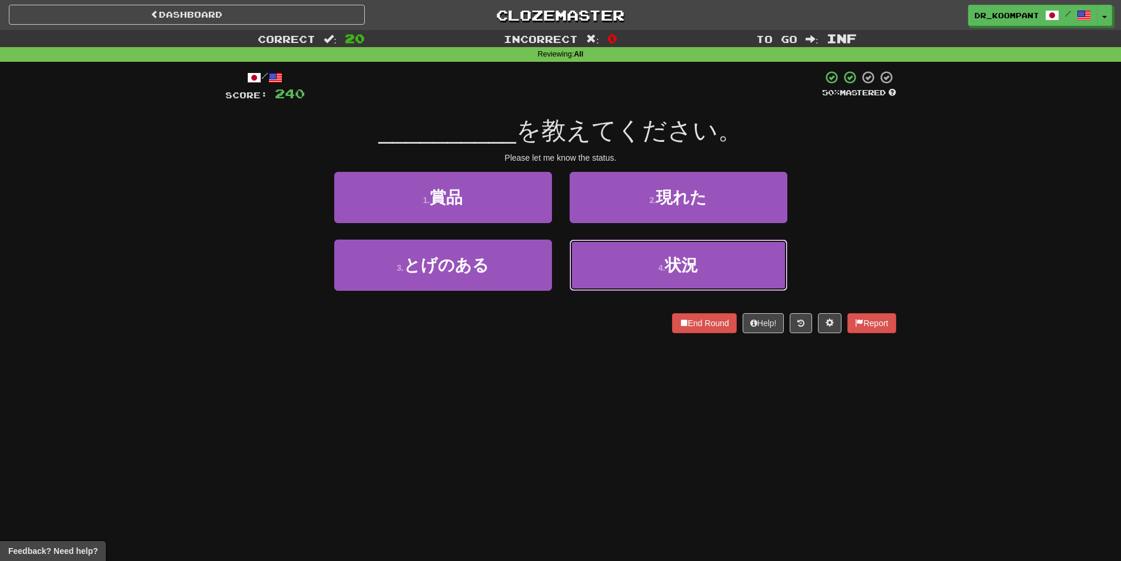
click at [607, 249] on button "4 . 状況" at bounding box center [679, 264] width 218 height 51
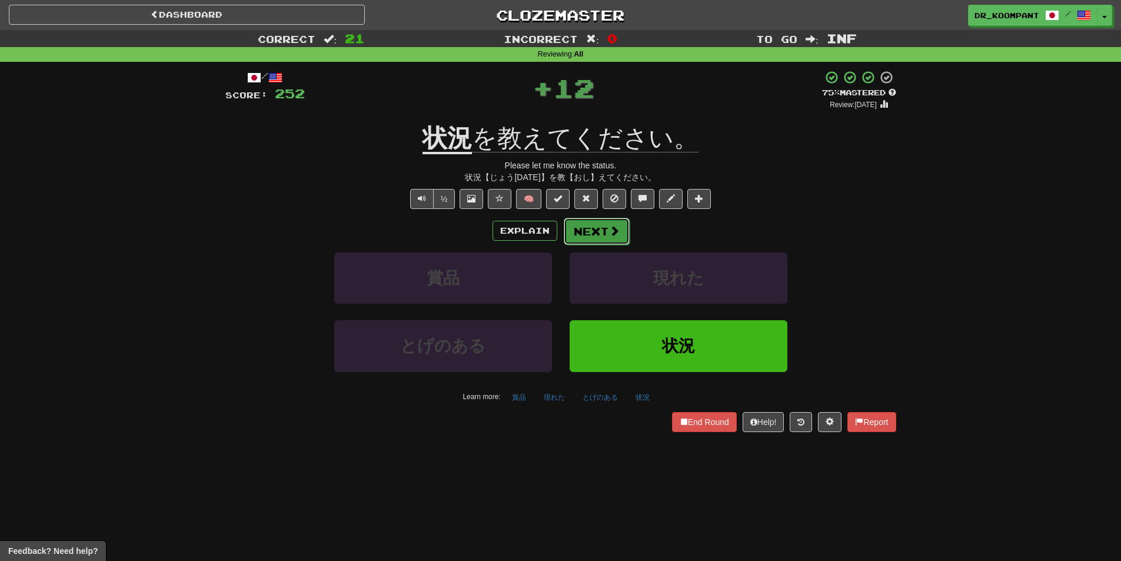
click at [600, 225] on button "Next" at bounding box center [597, 231] width 66 height 27
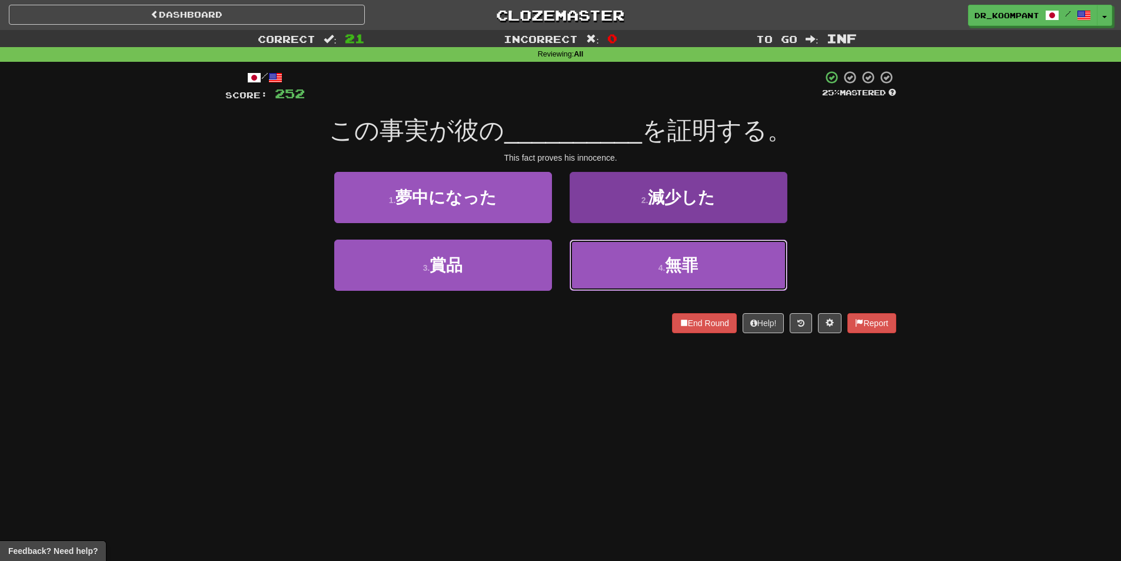
click at [651, 265] on button "4 . 無罪" at bounding box center [679, 264] width 218 height 51
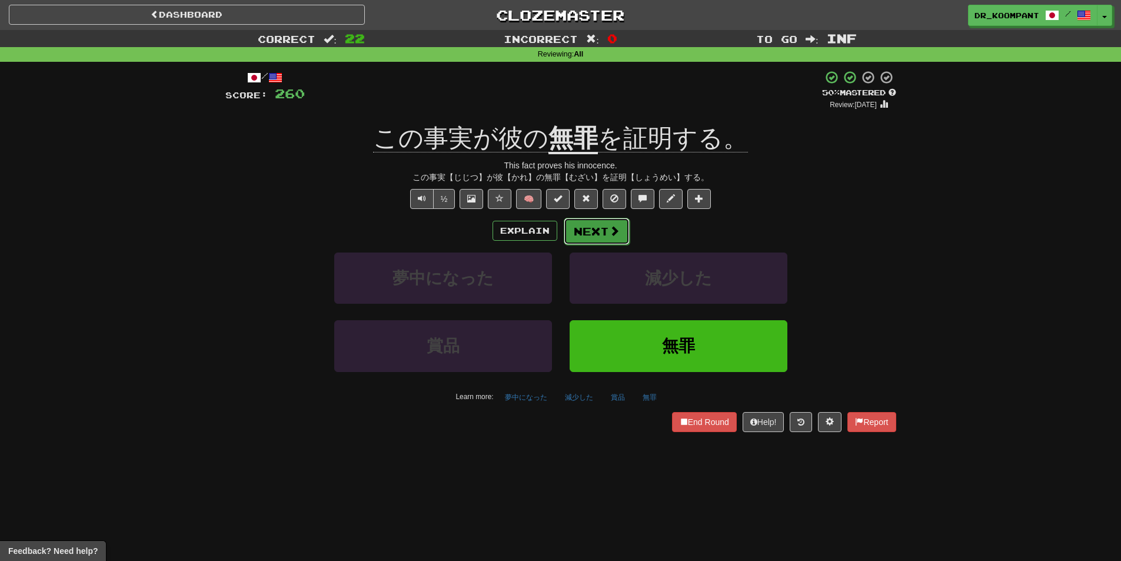
click at [594, 222] on button "Next" at bounding box center [597, 231] width 66 height 27
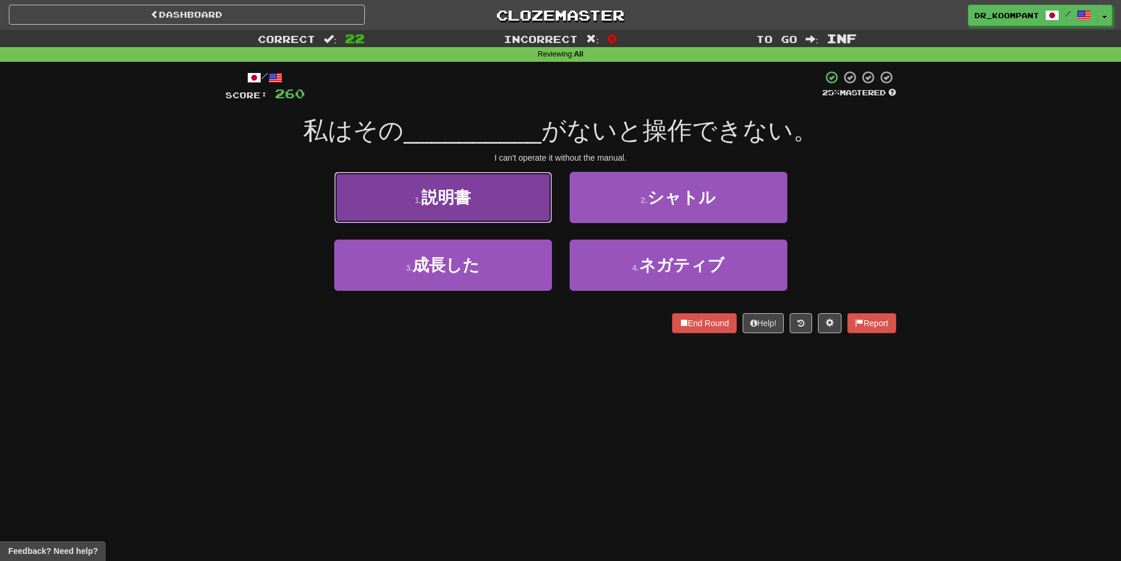
click at [504, 212] on button "1 . 説明書" at bounding box center [443, 197] width 218 height 51
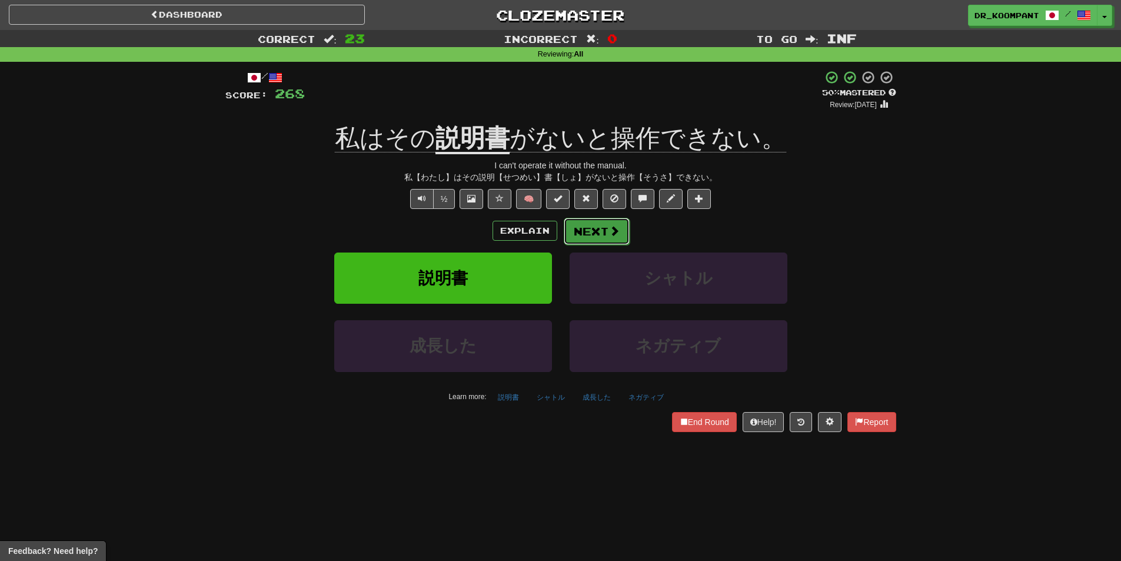
click at [606, 228] on button "Next" at bounding box center [597, 231] width 66 height 27
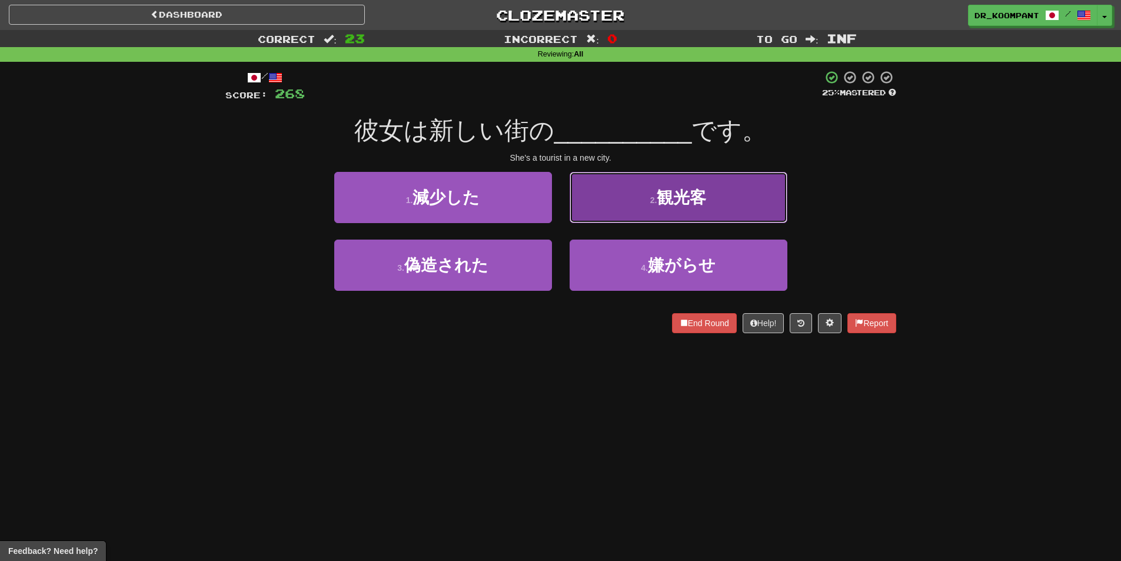
click at [628, 207] on button "2 . 観光客" at bounding box center [679, 197] width 218 height 51
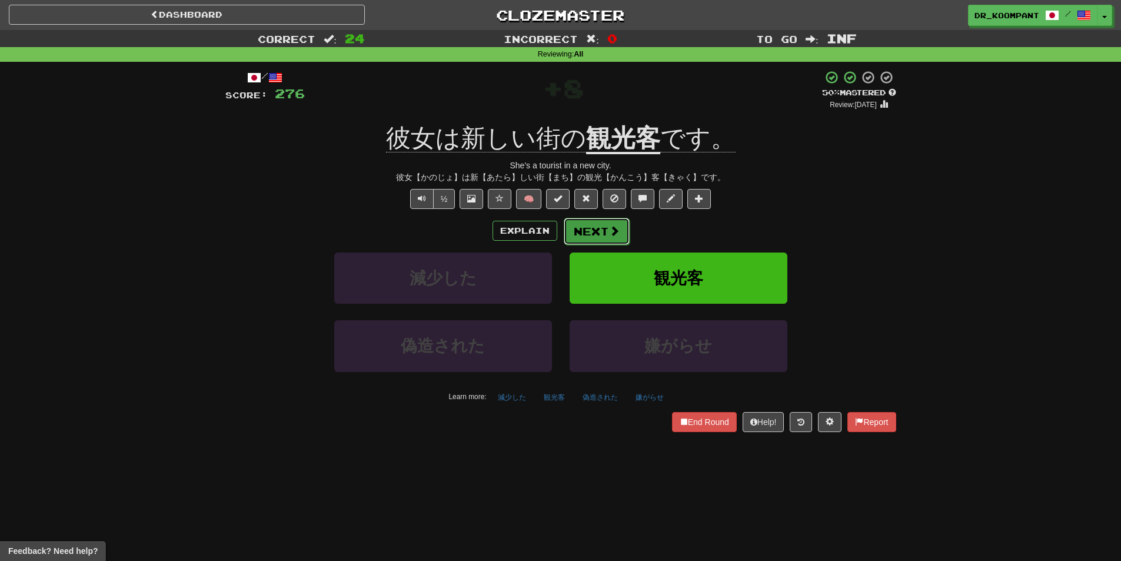
click at [610, 231] on span at bounding box center [614, 230] width 11 height 11
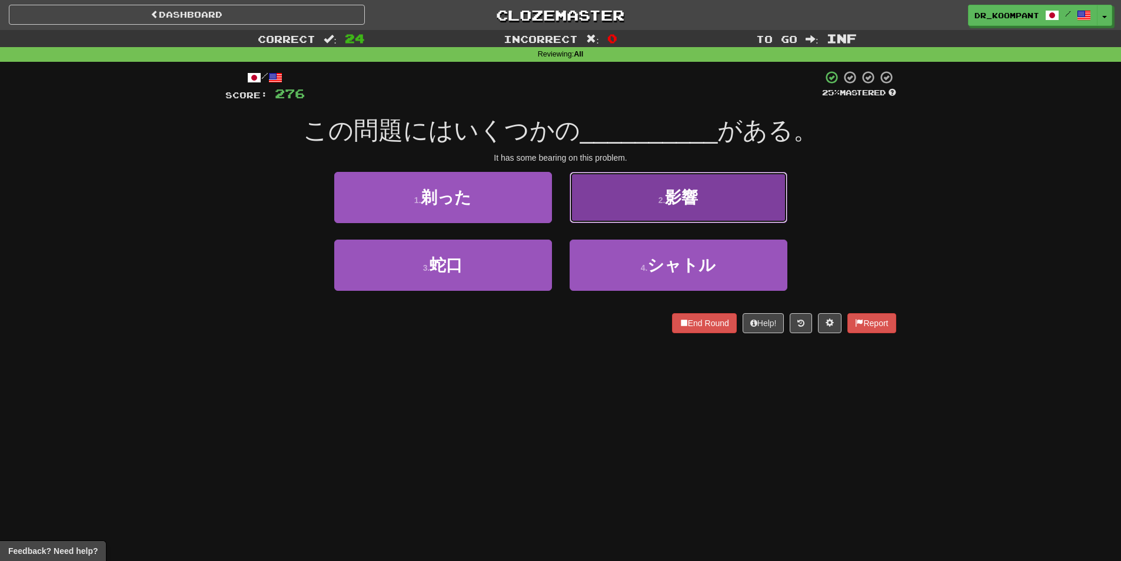
click at [598, 215] on button "2 . 影響" at bounding box center [679, 197] width 218 height 51
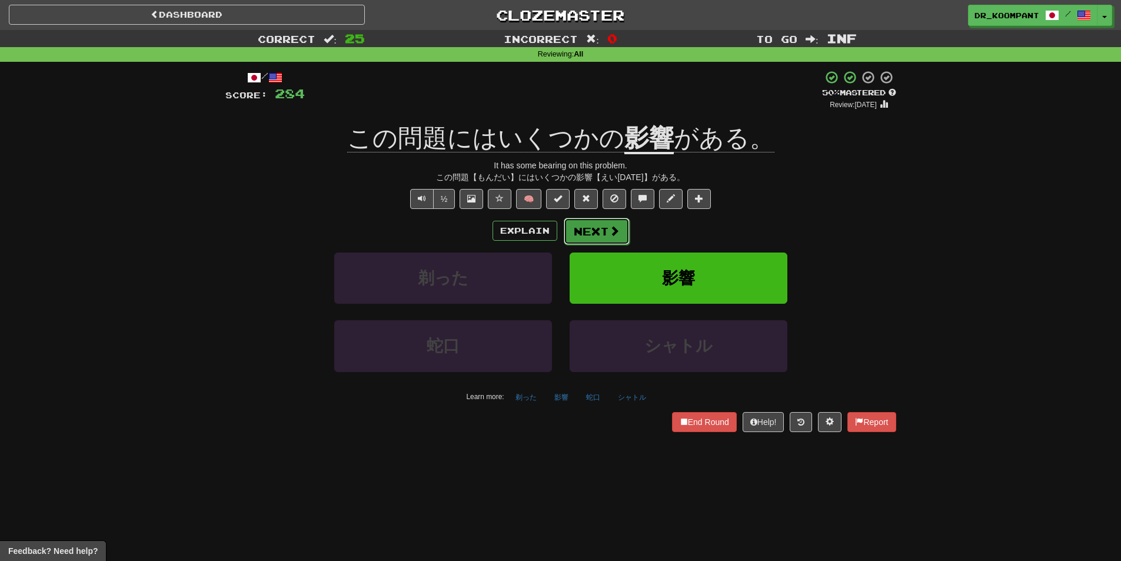
click at [602, 227] on button "Next" at bounding box center [597, 231] width 66 height 27
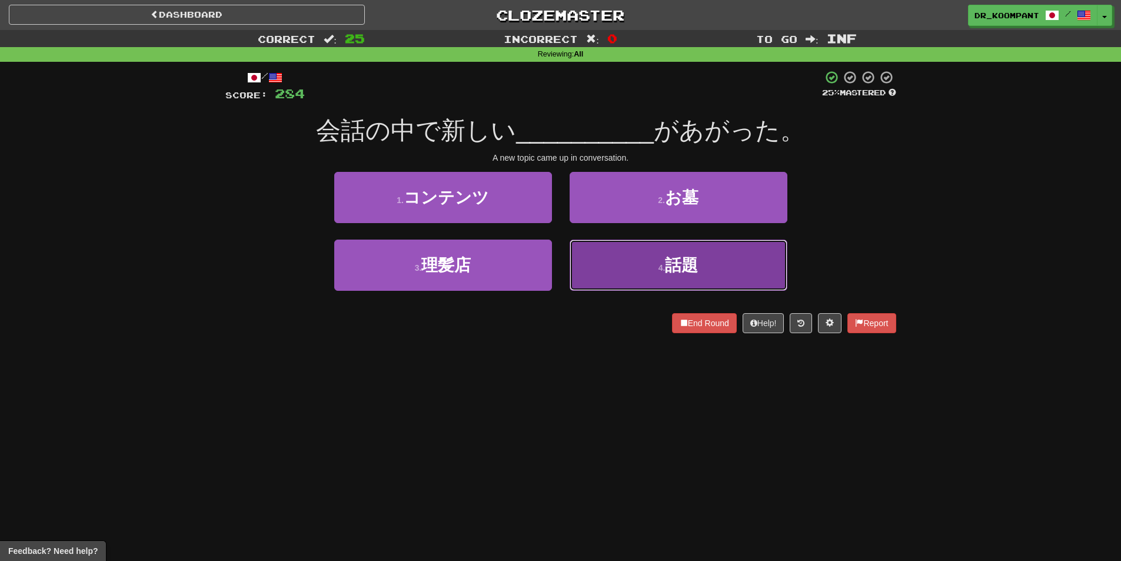
click at [622, 251] on button "4 . 話題" at bounding box center [679, 264] width 218 height 51
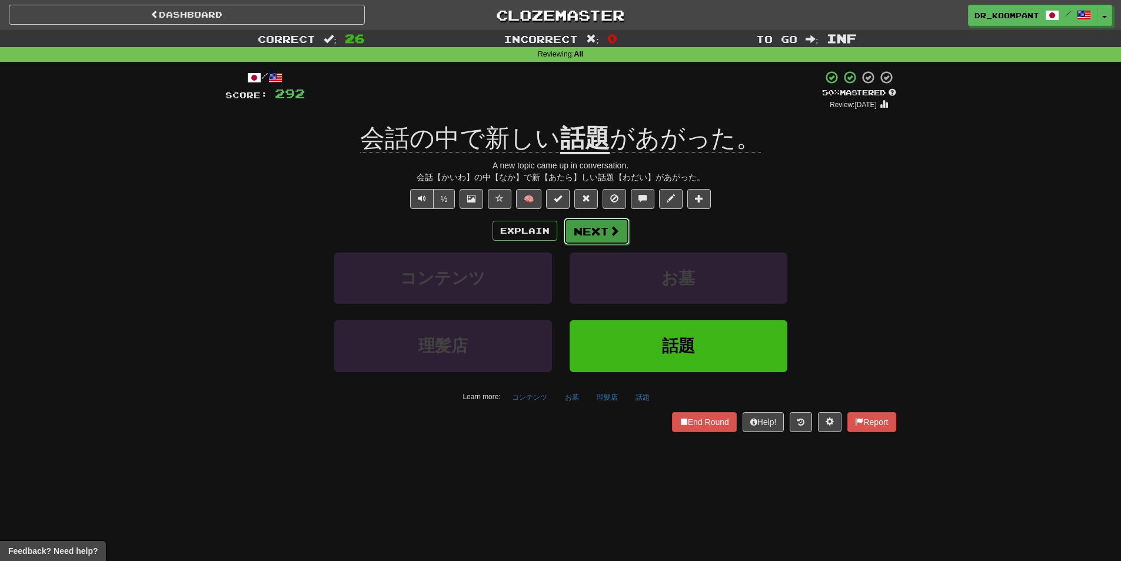
click at [594, 229] on button "Next" at bounding box center [597, 231] width 66 height 27
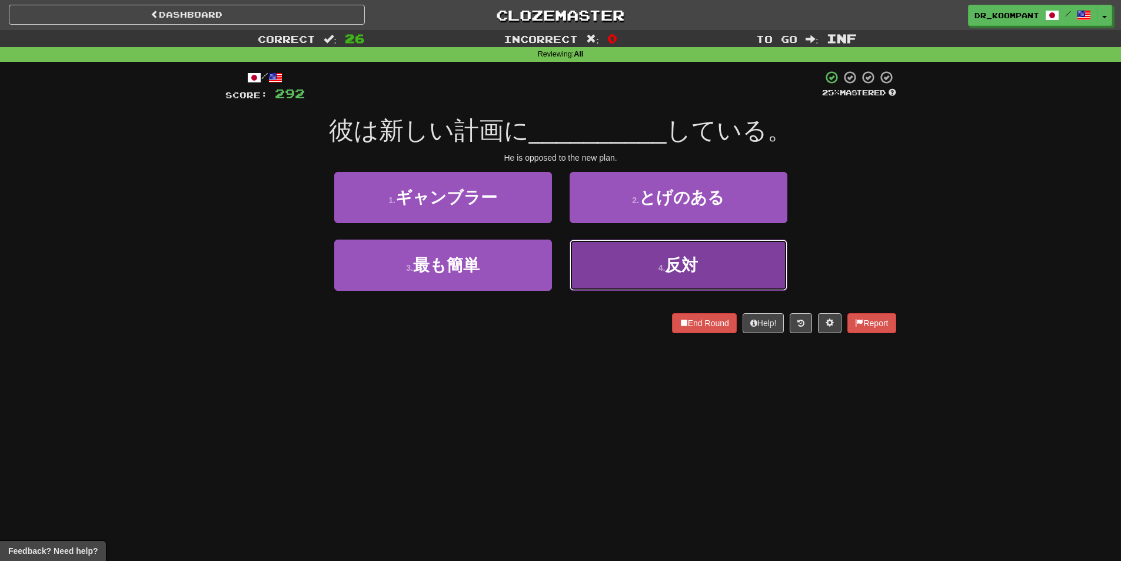
click at [611, 244] on button "4 . 反対" at bounding box center [679, 264] width 218 height 51
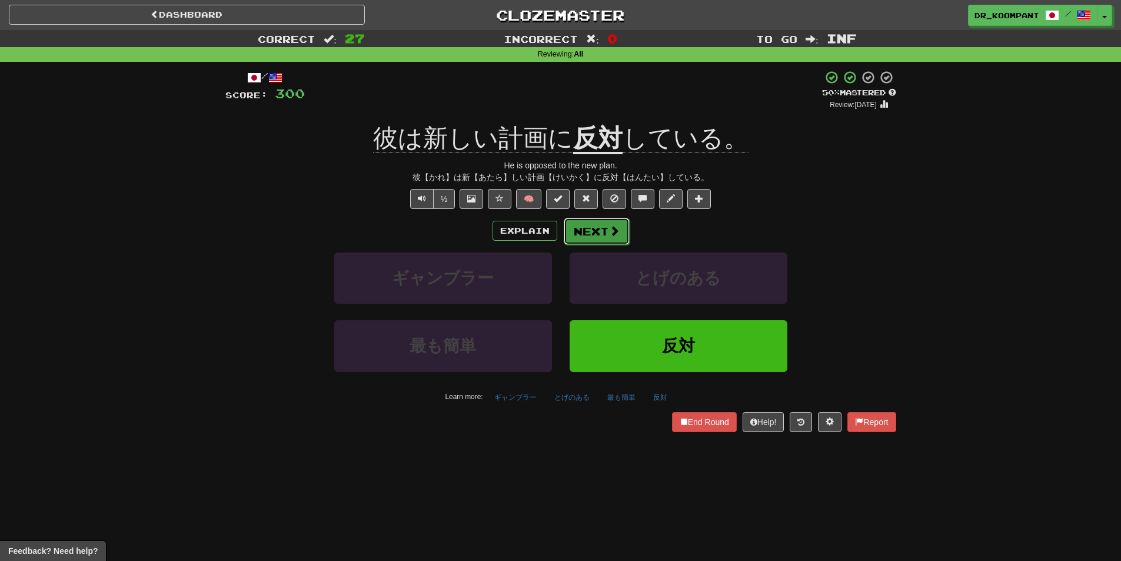
click at [609, 225] on span at bounding box center [614, 230] width 11 height 11
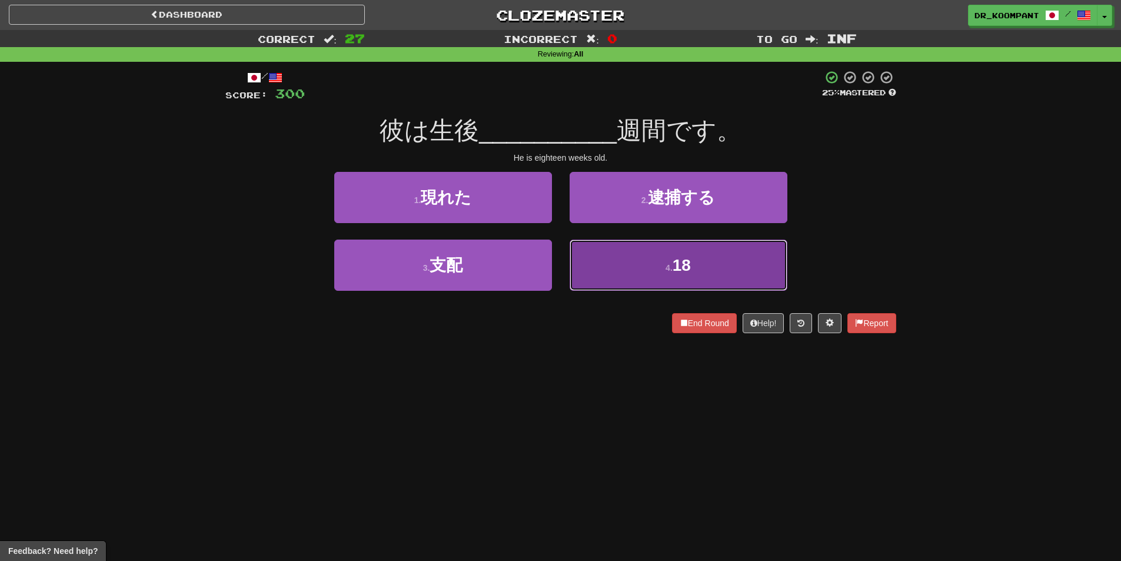
click at [628, 247] on button "4 . 18" at bounding box center [679, 264] width 218 height 51
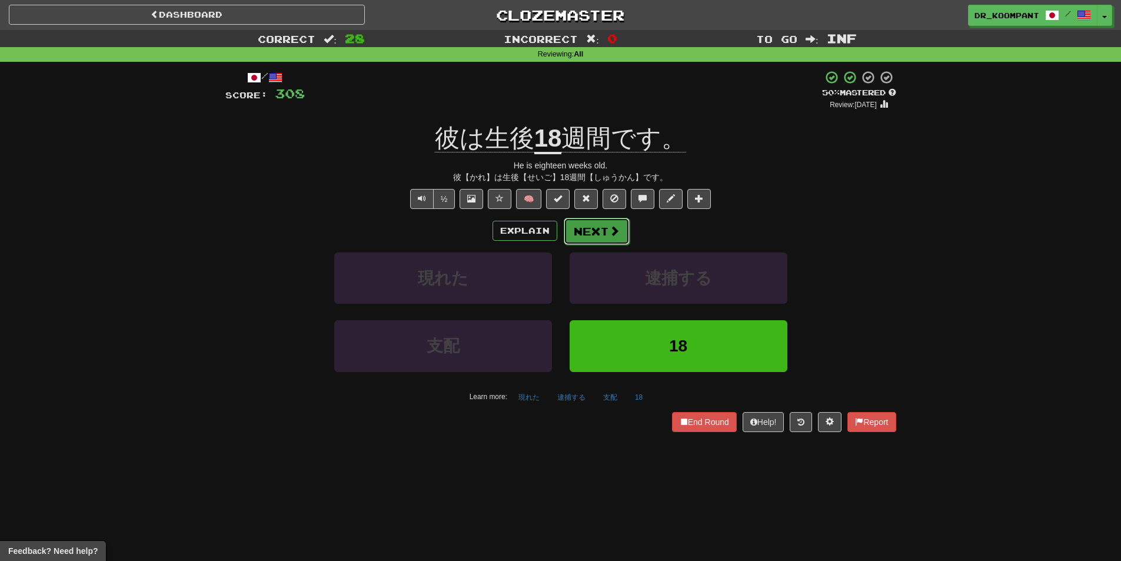
click at [597, 225] on button "Next" at bounding box center [597, 231] width 66 height 27
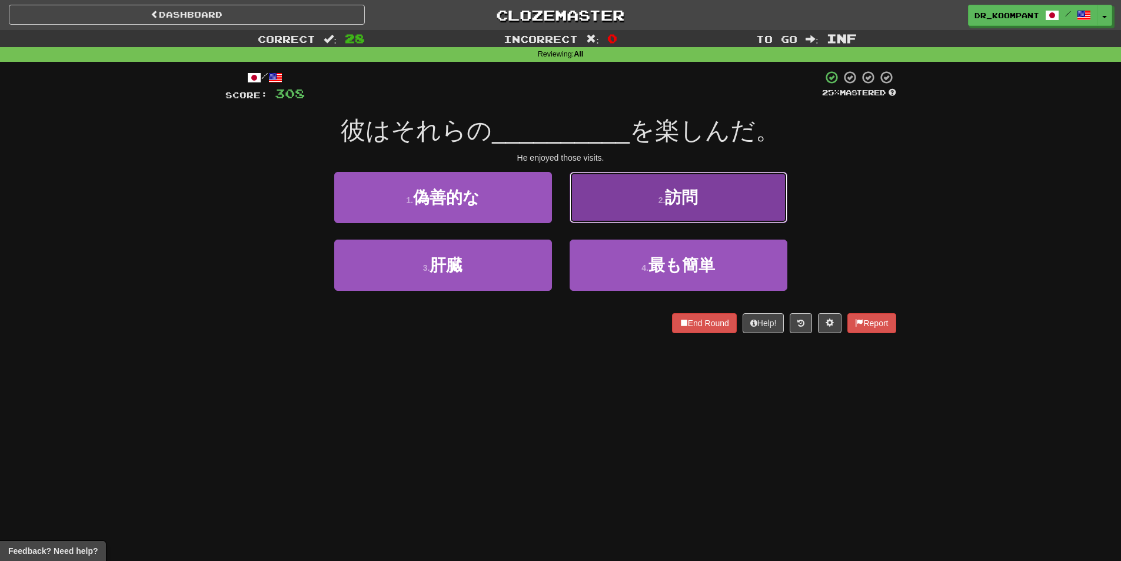
click at [643, 202] on button "2 . 訪問" at bounding box center [679, 197] width 218 height 51
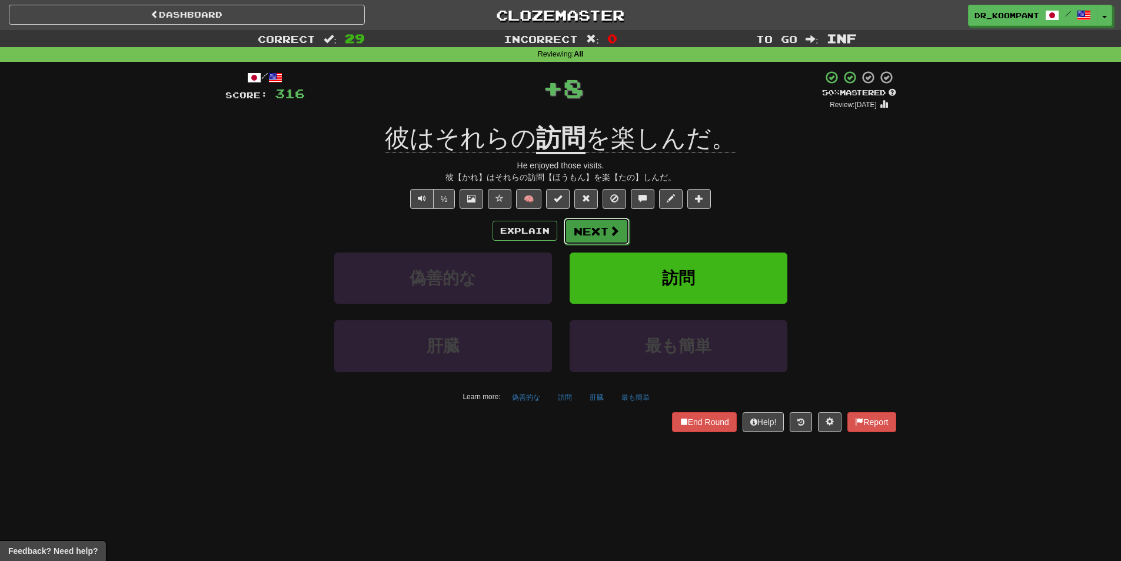
click at [590, 232] on button "Next" at bounding box center [597, 231] width 66 height 27
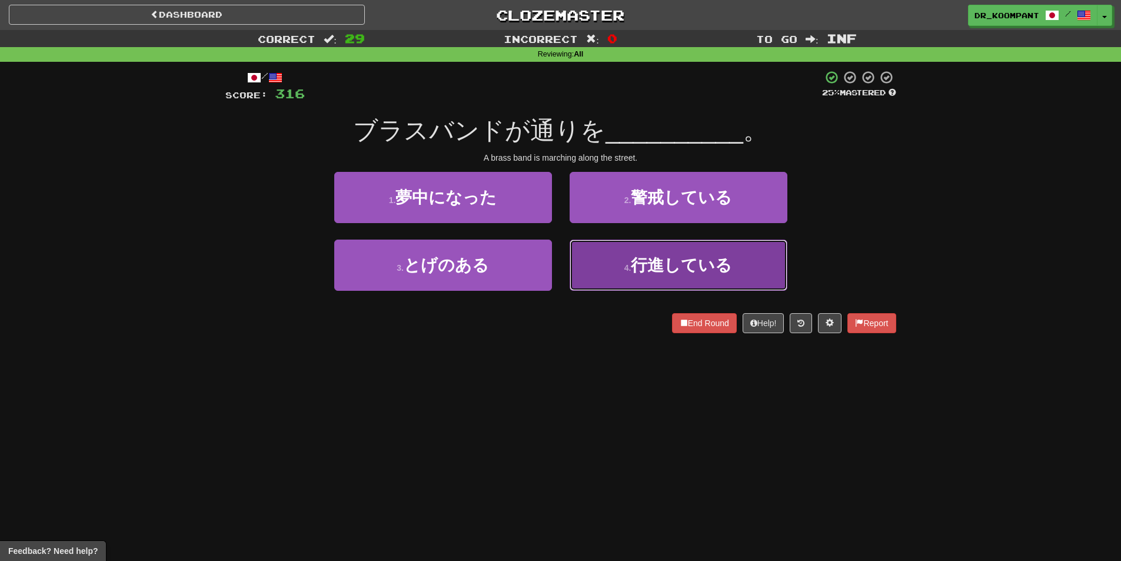
click at [626, 260] on button "4 . 行進している" at bounding box center [679, 264] width 218 height 51
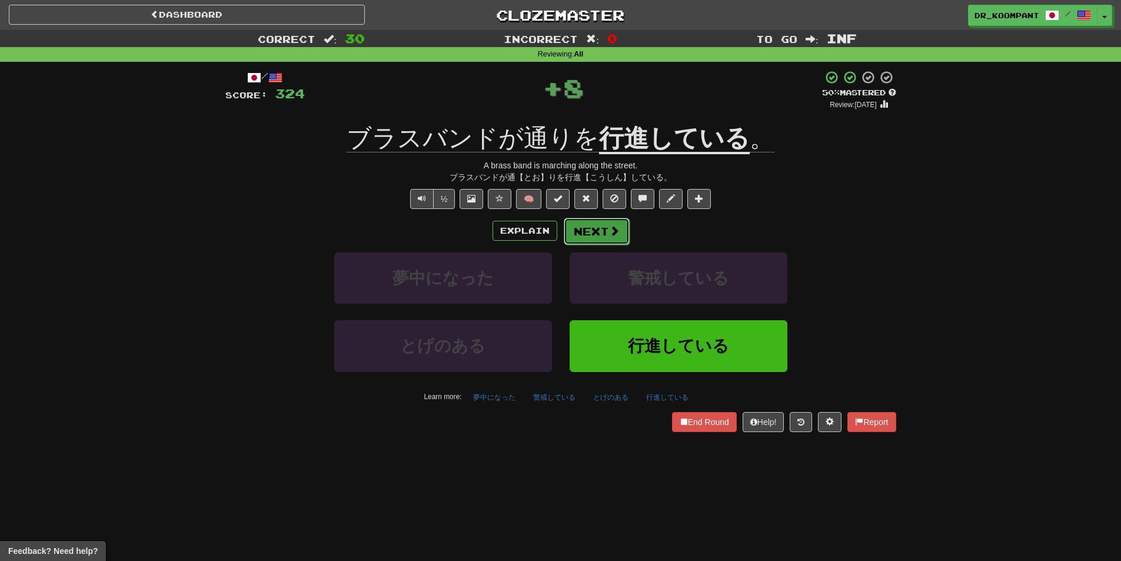
click at [609, 235] on span at bounding box center [614, 230] width 11 height 11
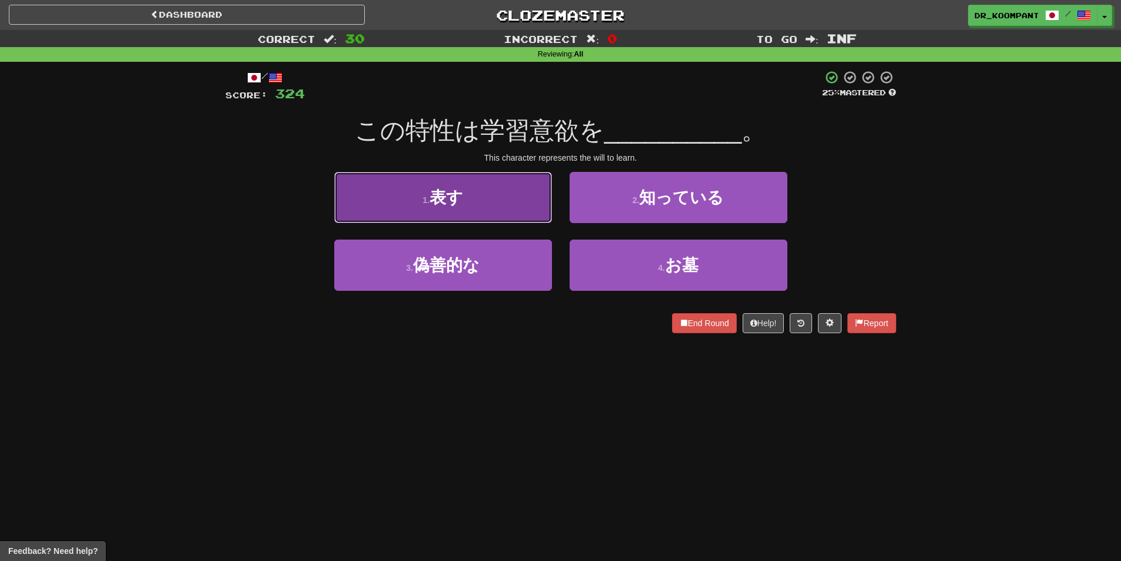
click at [528, 203] on button "1 . 表す" at bounding box center [443, 197] width 218 height 51
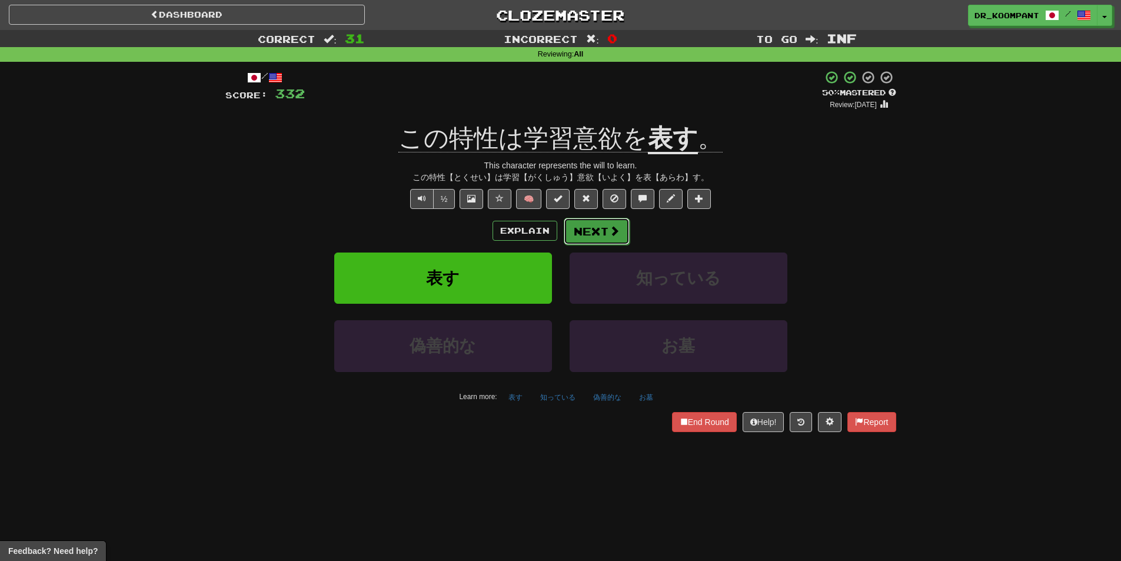
click at [586, 226] on button "Next" at bounding box center [597, 231] width 66 height 27
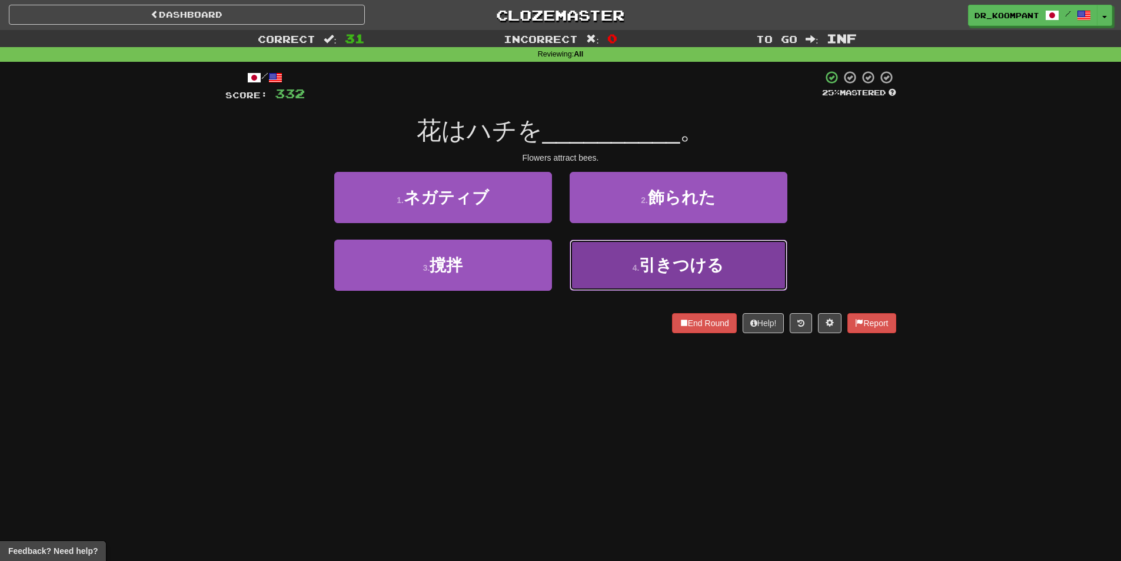
click at [606, 259] on button "4 . 引きつける" at bounding box center [679, 264] width 218 height 51
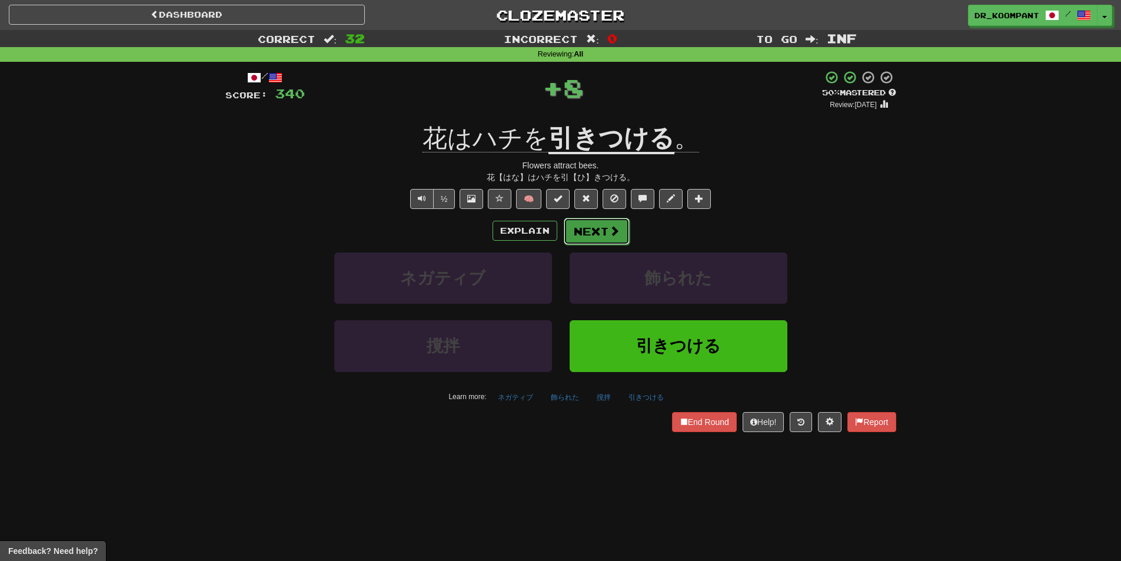
click at [596, 225] on button "Next" at bounding box center [597, 231] width 66 height 27
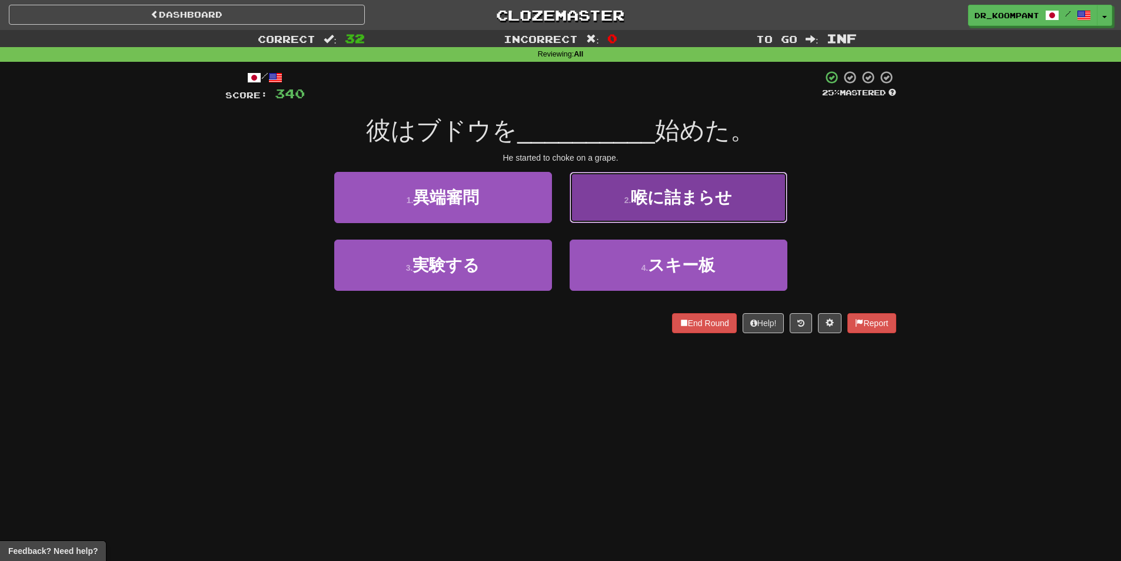
click at [591, 218] on button "2 . 喉に詰まらせ" at bounding box center [679, 197] width 218 height 51
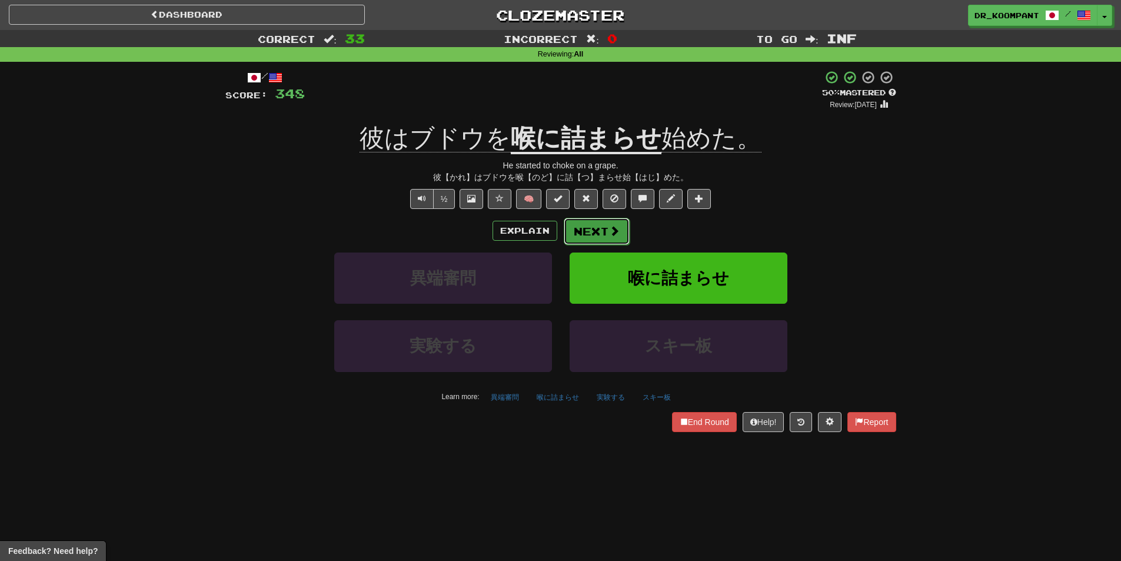
click at [592, 224] on button "Next" at bounding box center [597, 231] width 66 height 27
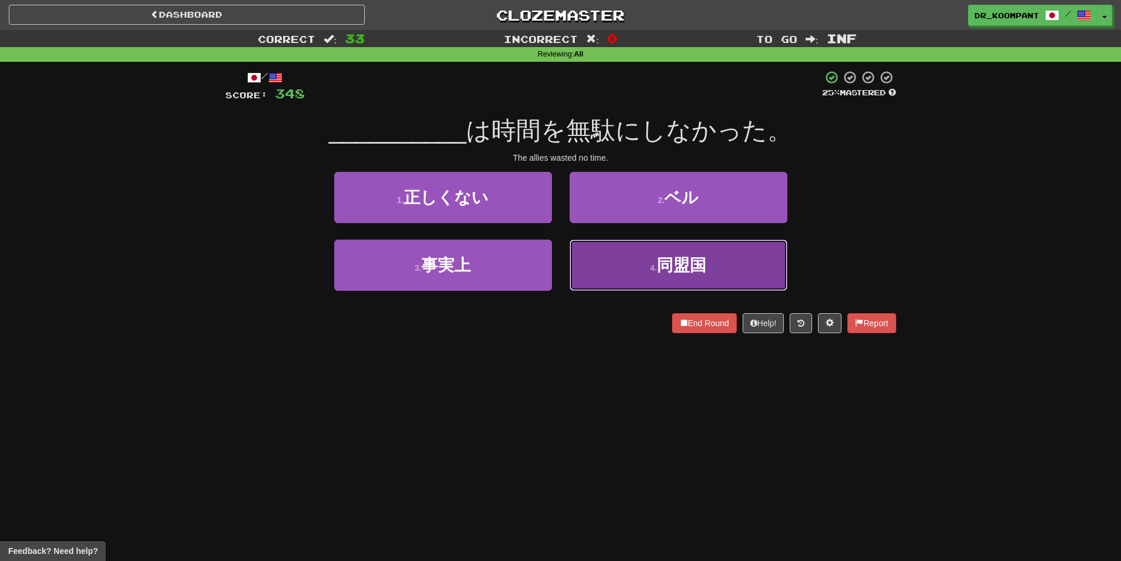
click at [624, 266] on button "4 . 同盟国" at bounding box center [679, 264] width 218 height 51
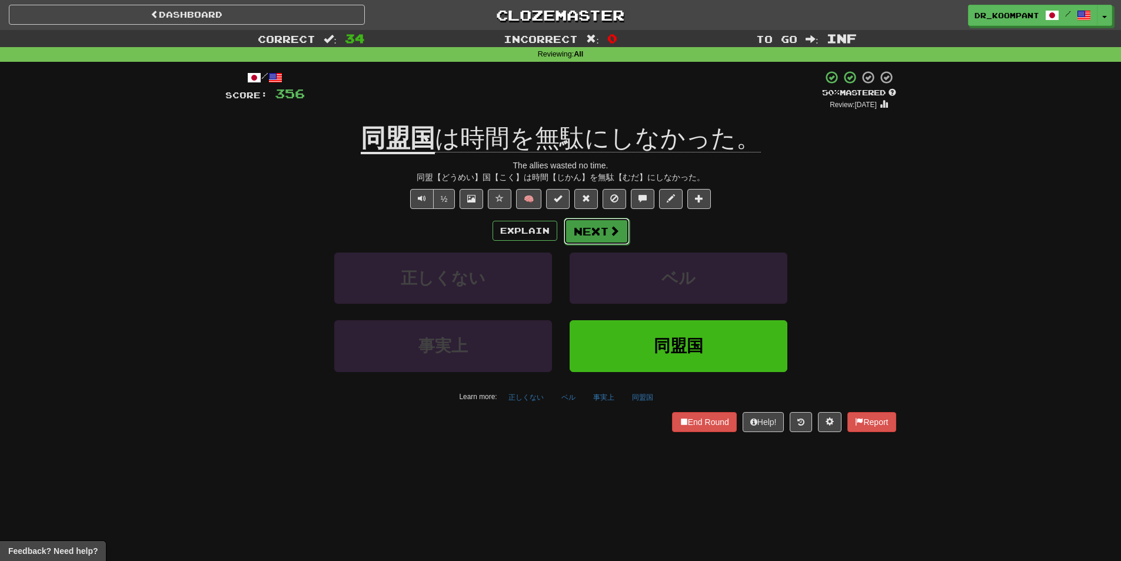
click at [601, 227] on button "Next" at bounding box center [597, 231] width 66 height 27
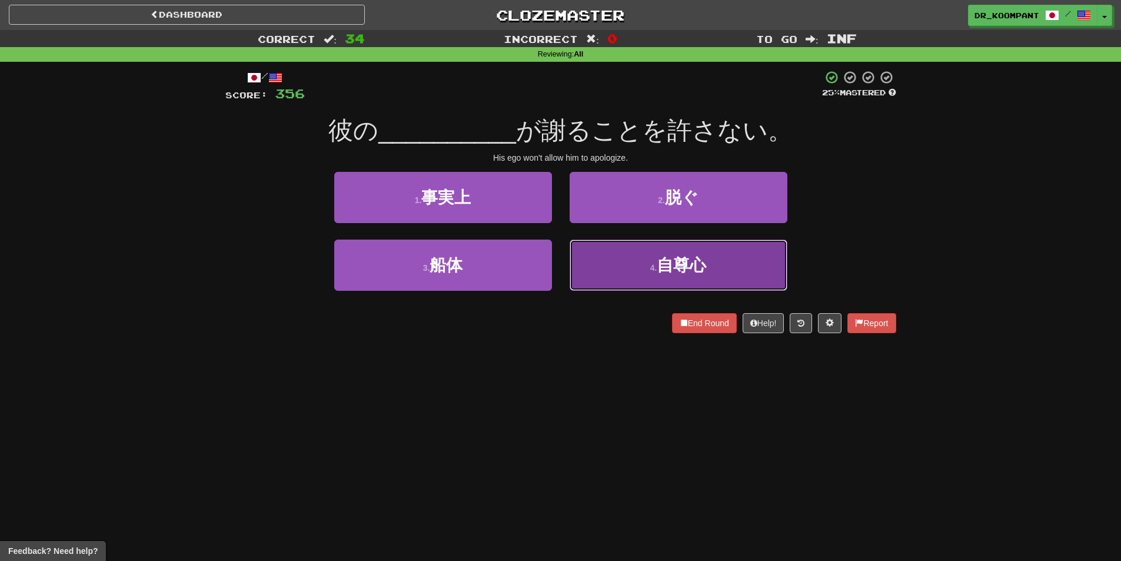
click at [638, 257] on button "4 . 自尊心" at bounding box center [679, 264] width 218 height 51
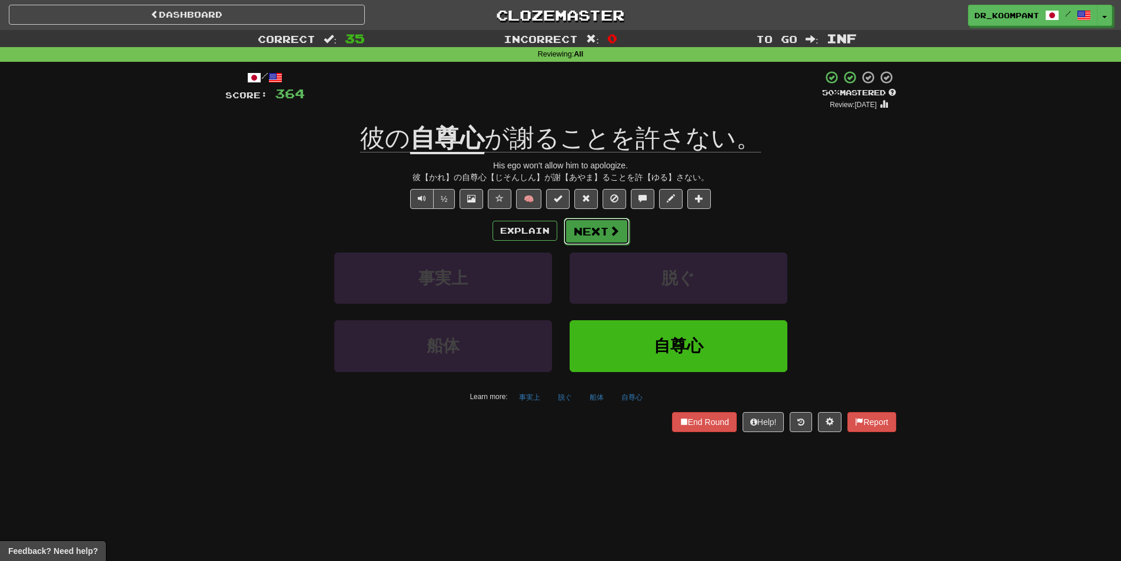
click at [593, 234] on button "Next" at bounding box center [597, 231] width 66 height 27
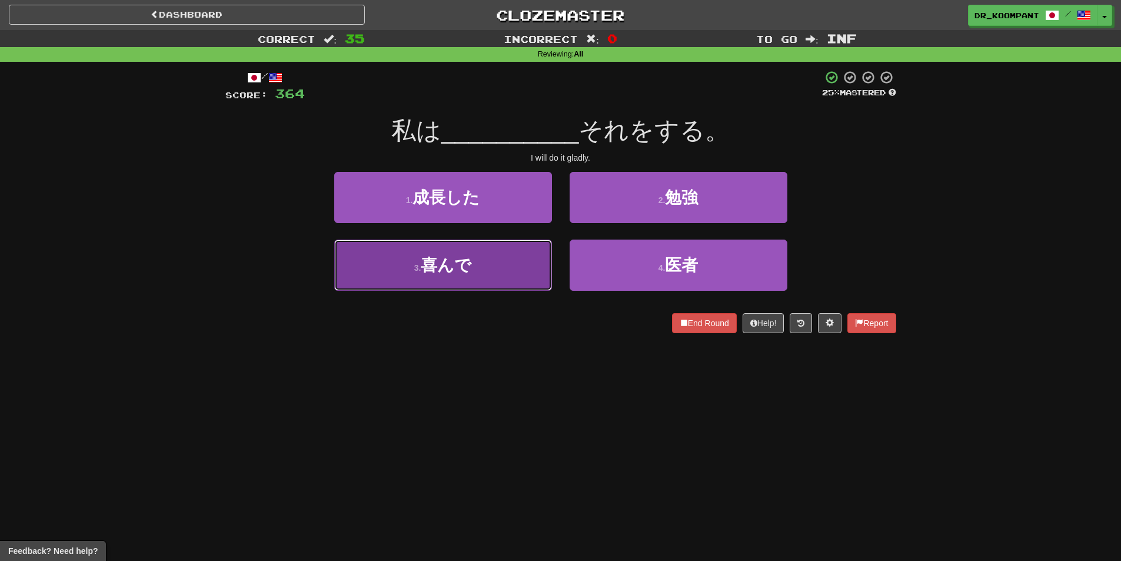
click at [508, 265] on button "3 . 喜んで" at bounding box center [443, 264] width 218 height 51
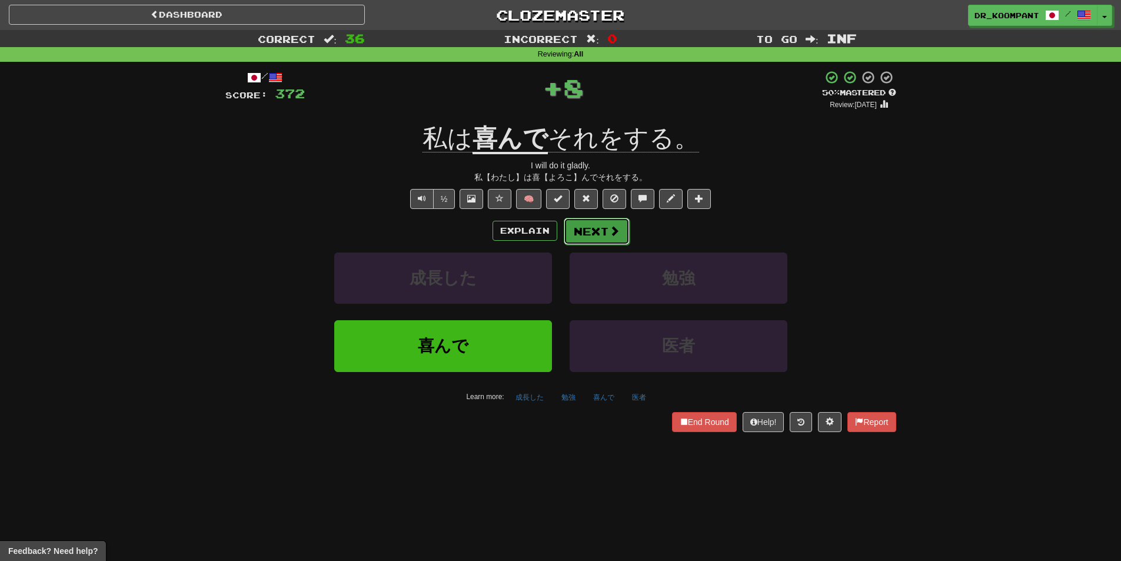
click at [599, 227] on button "Next" at bounding box center [597, 231] width 66 height 27
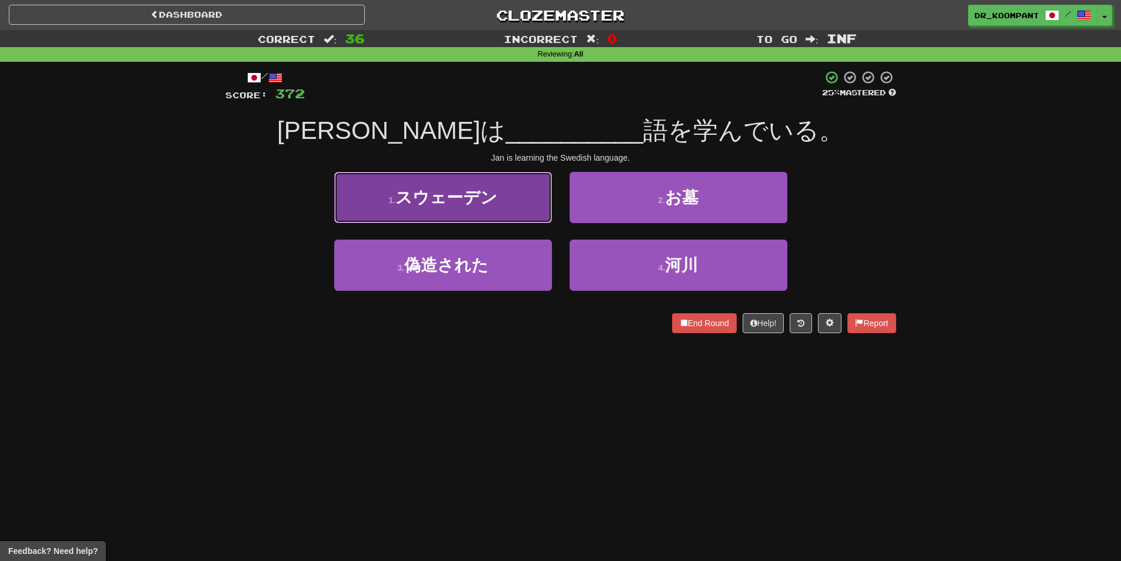
click at [478, 214] on button "1 . スウェーデン" at bounding box center [443, 197] width 218 height 51
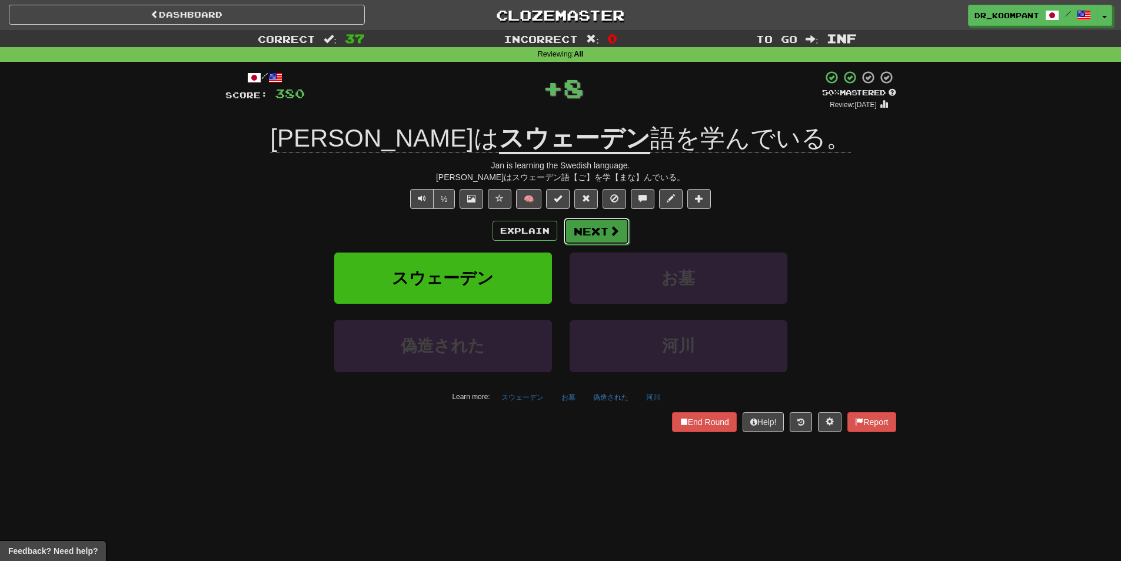
click at [613, 227] on span at bounding box center [614, 230] width 11 height 11
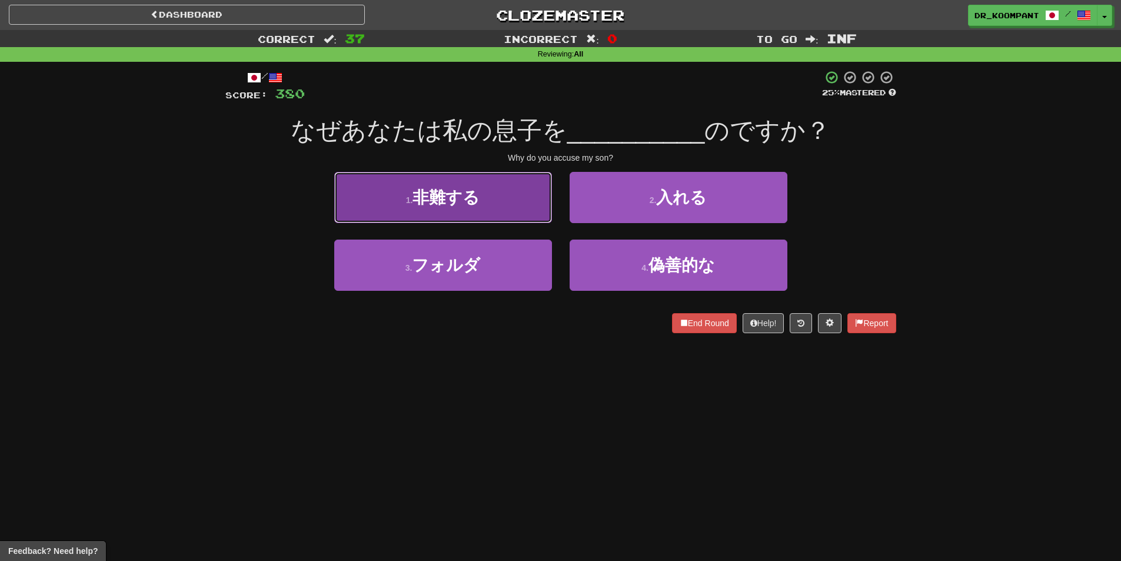
click at [484, 221] on button "1 . 非難する" at bounding box center [443, 197] width 218 height 51
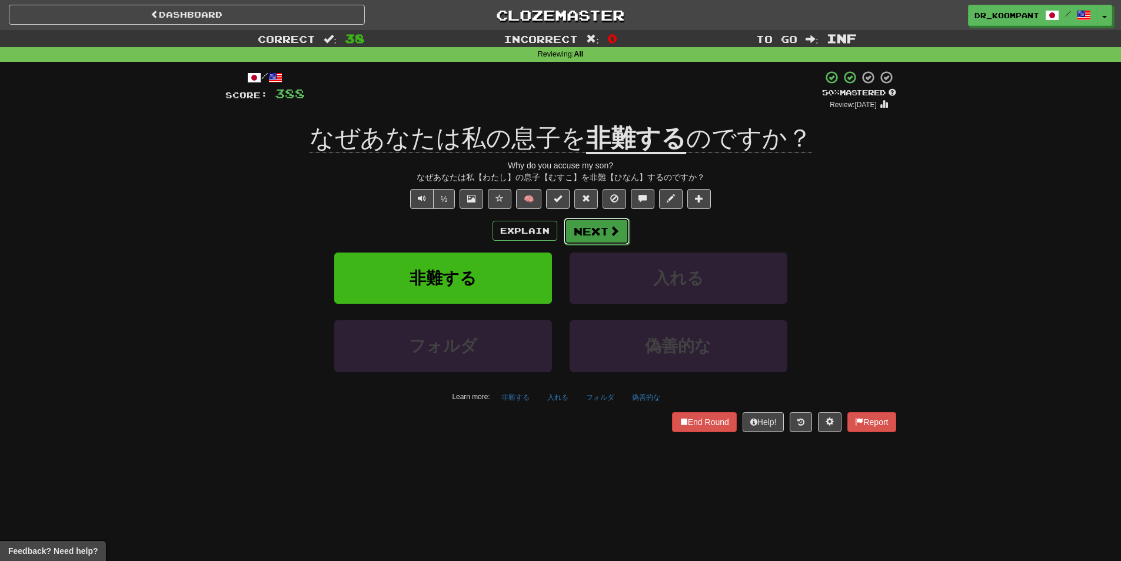
click at [591, 225] on button "Next" at bounding box center [597, 231] width 66 height 27
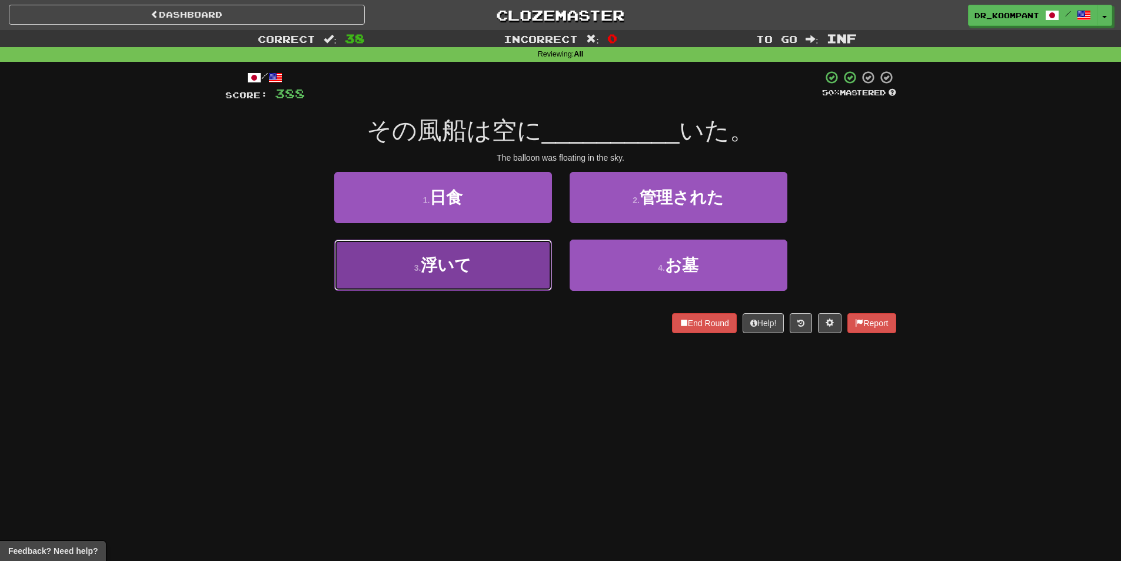
click at [477, 271] on button "3 . 浮いて" at bounding box center [443, 264] width 218 height 51
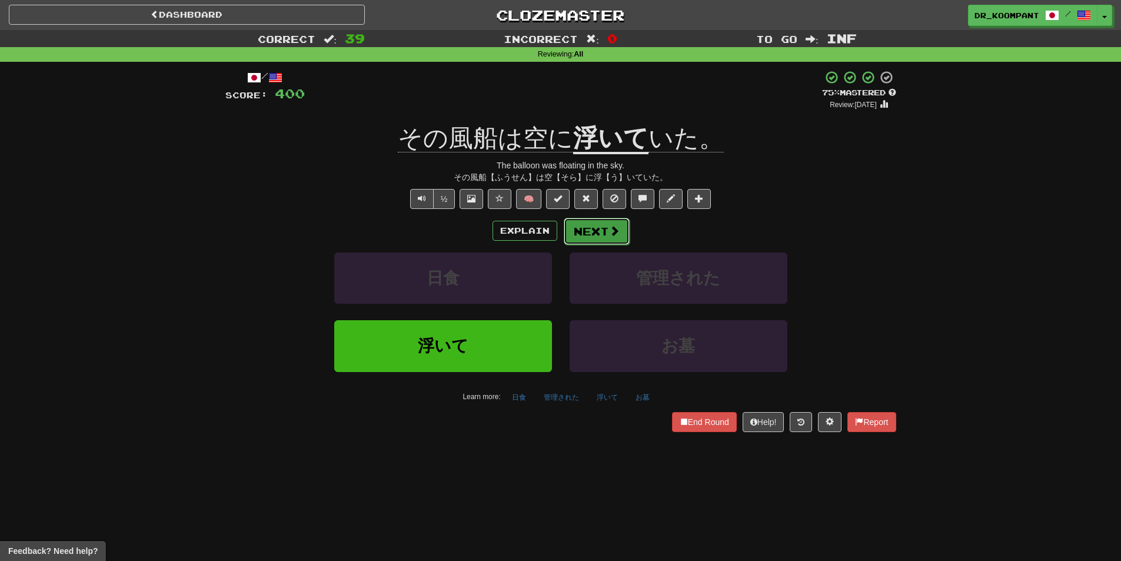
click at [597, 227] on button "Next" at bounding box center [597, 231] width 66 height 27
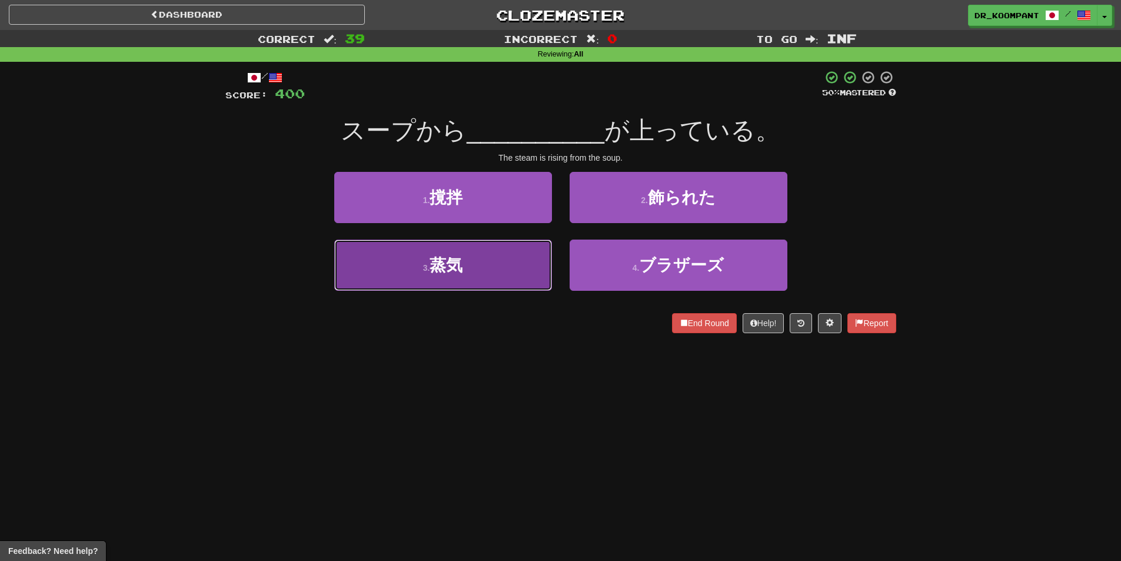
click at [503, 267] on button "3 . 蒸気" at bounding box center [443, 264] width 218 height 51
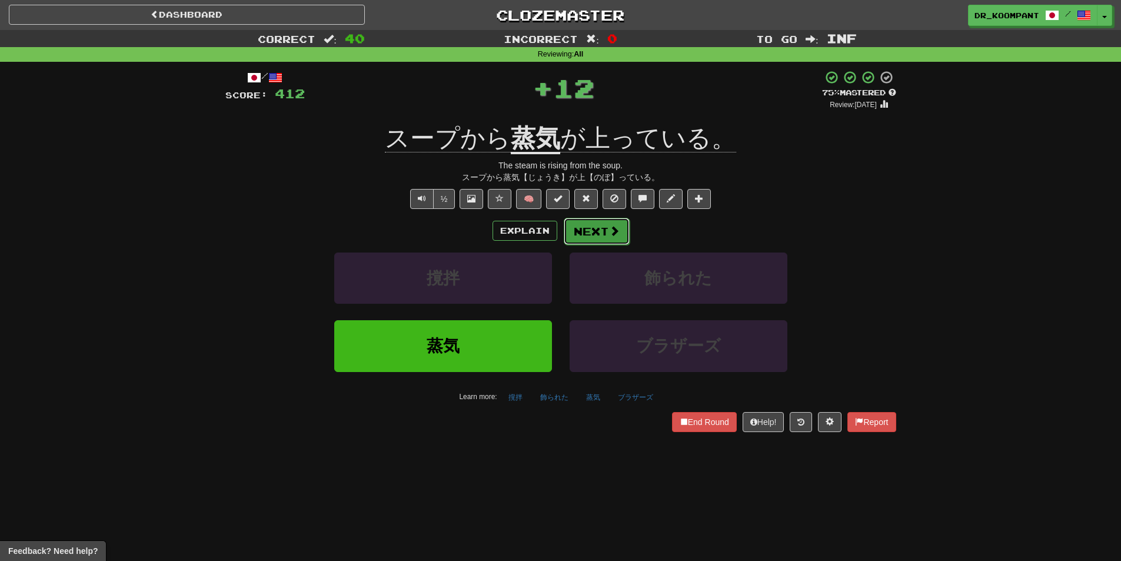
click at [600, 231] on button "Next" at bounding box center [597, 231] width 66 height 27
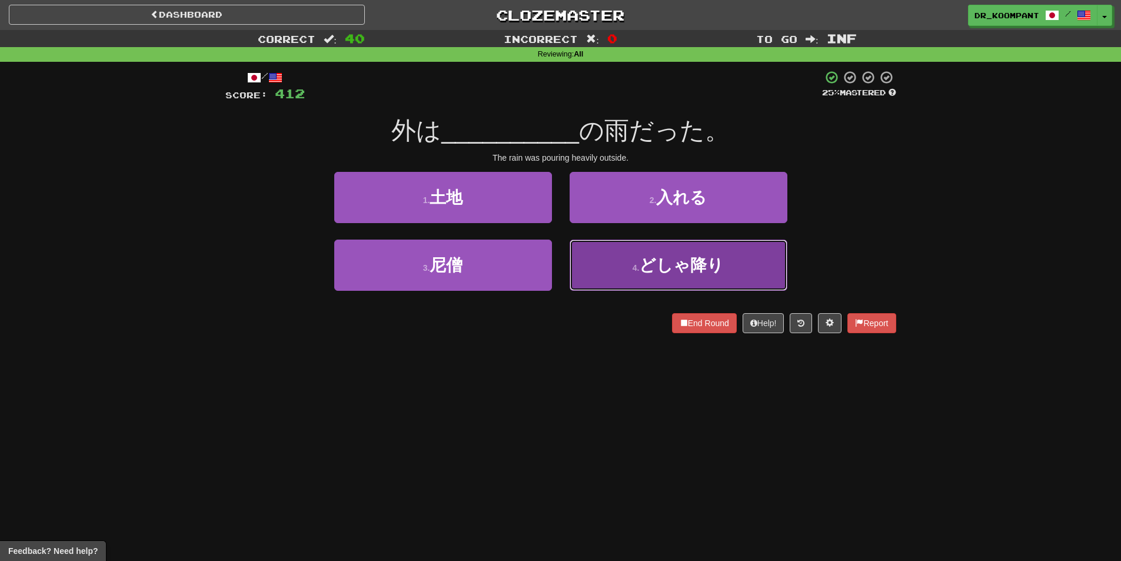
click at [630, 255] on button "4 . どしゃ降り" at bounding box center [679, 264] width 218 height 51
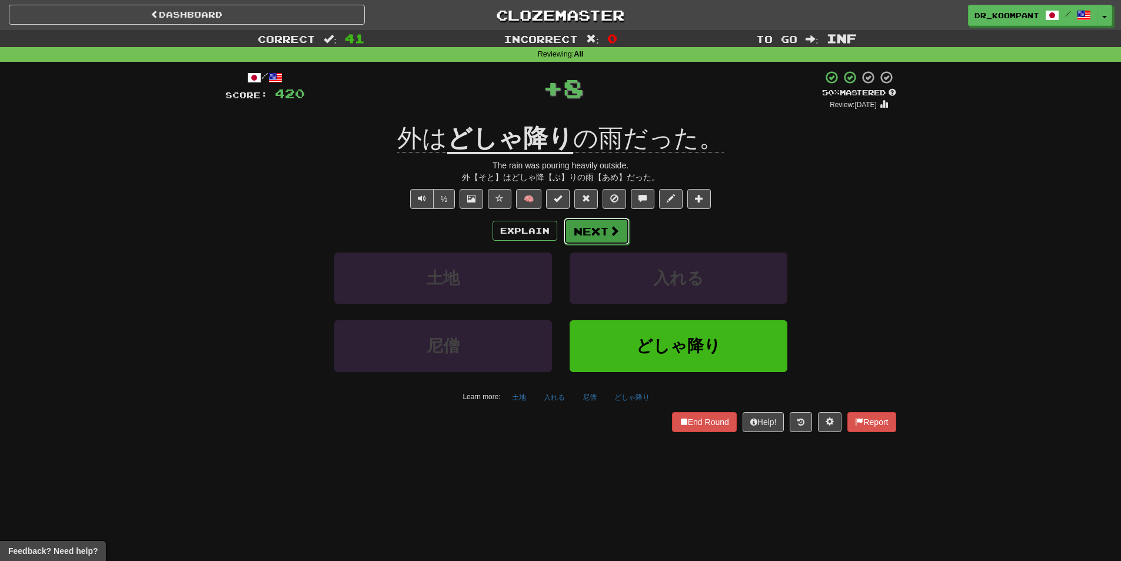
click at [614, 232] on span at bounding box center [614, 230] width 11 height 11
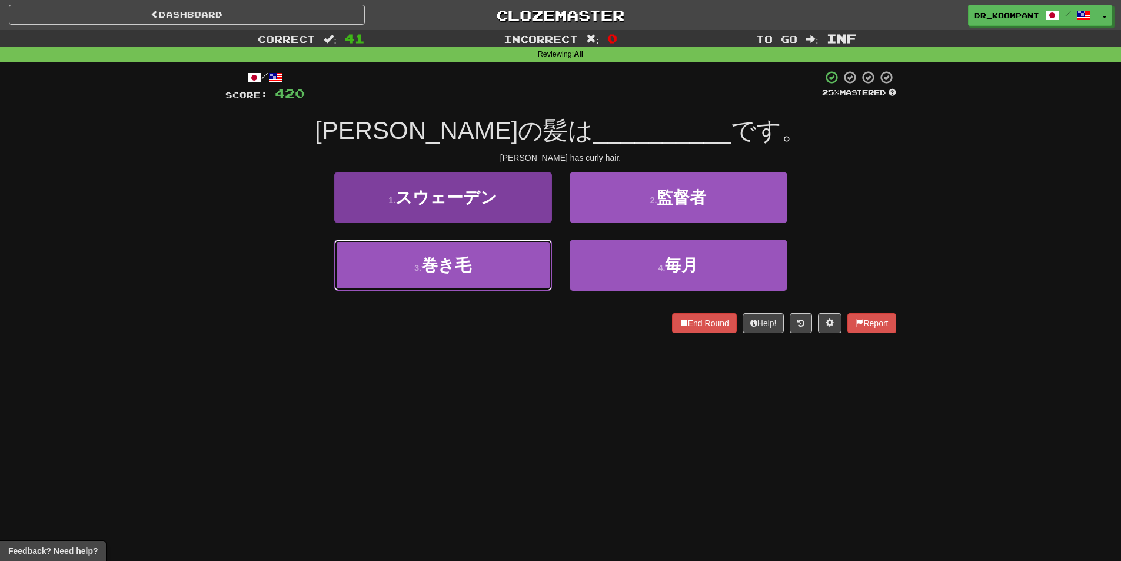
click at [495, 262] on button "3 . 巻き毛" at bounding box center [443, 264] width 218 height 51
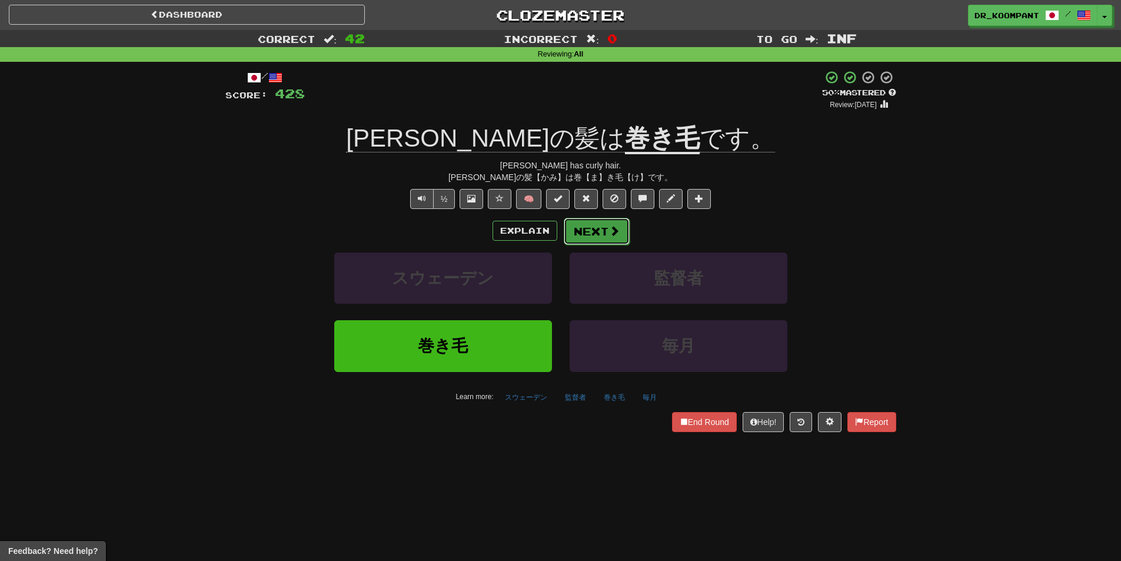
click at [601, 235] on button "Next" at bounding box center [597, 231] width 66 height 27
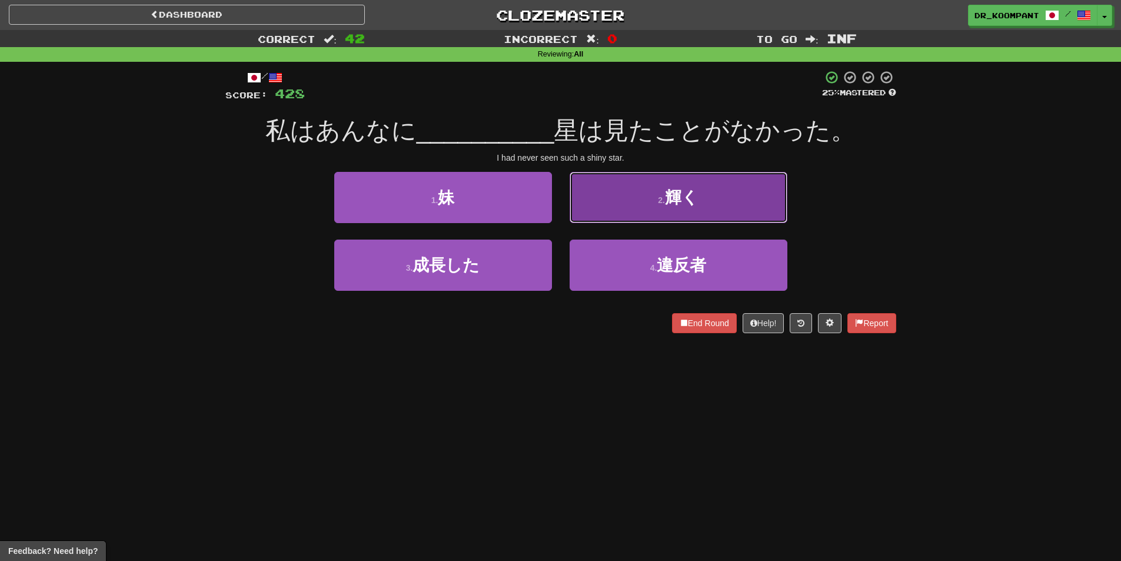
click at [632, 218] on button "2 . 輝く" at bounding box center [679, 197] width 218 height 51
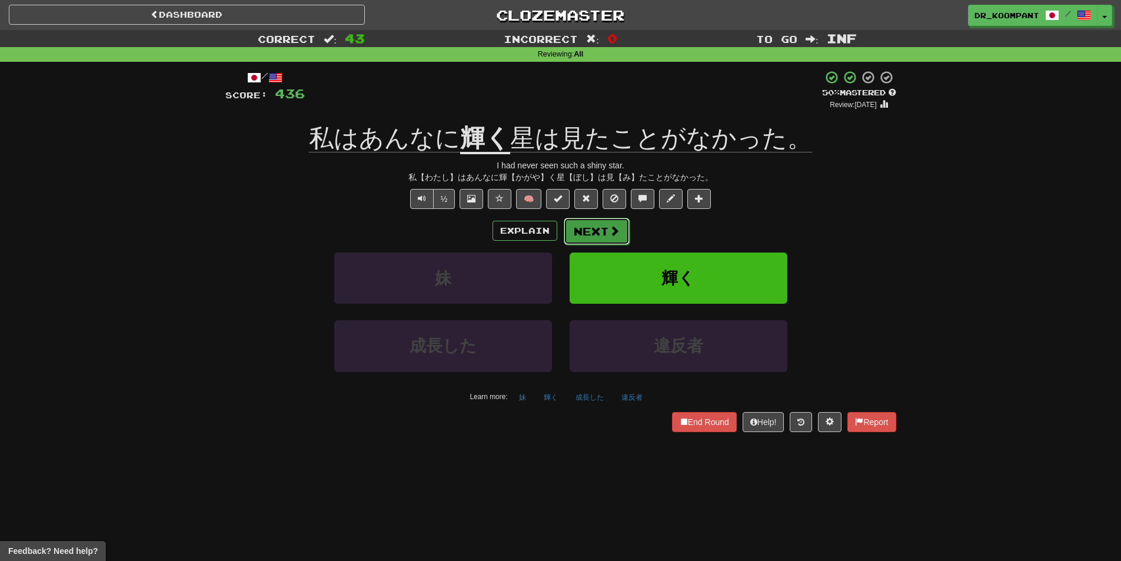
click at [610, 225] on span at bounding box center [614, 230] width 11 height 11
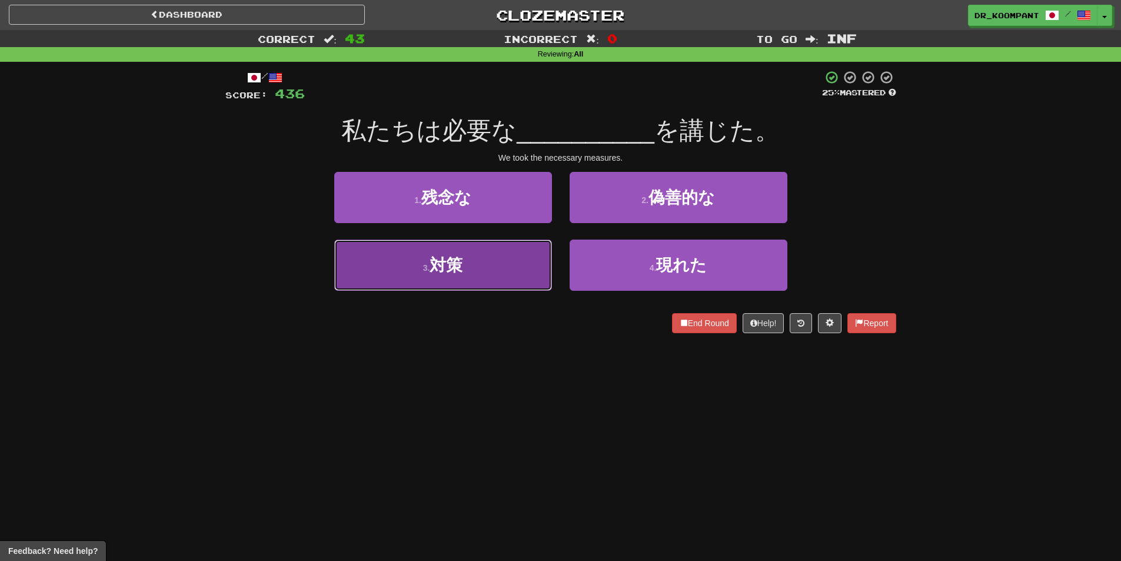
click at [499, 260] on button "3 . 対策" at bounding box center [443, 264] width 218 height 51
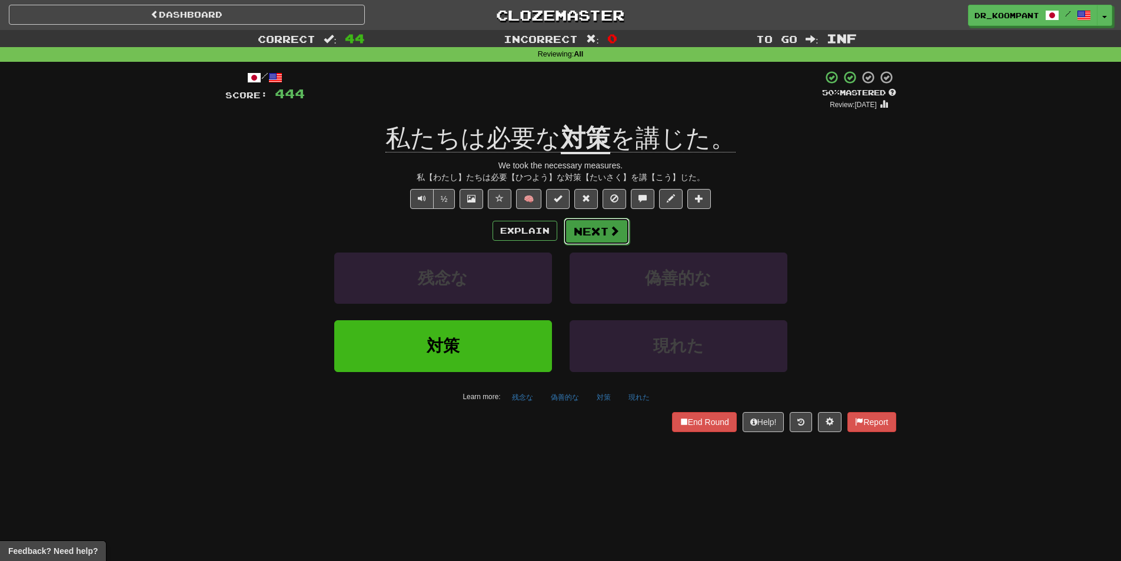
click at [592, 228] on button "Next" at bounding box center [597, 231] width 66 height 27
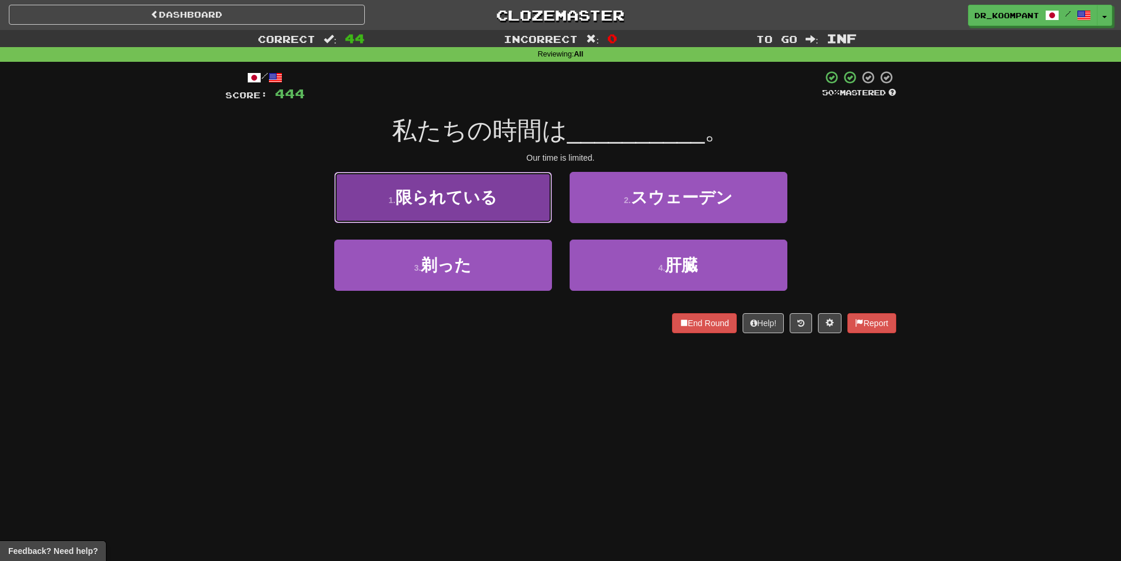
click at [503, 207] on button "1 . 限られている" at bounding box center [443, 197] width 218 height 51
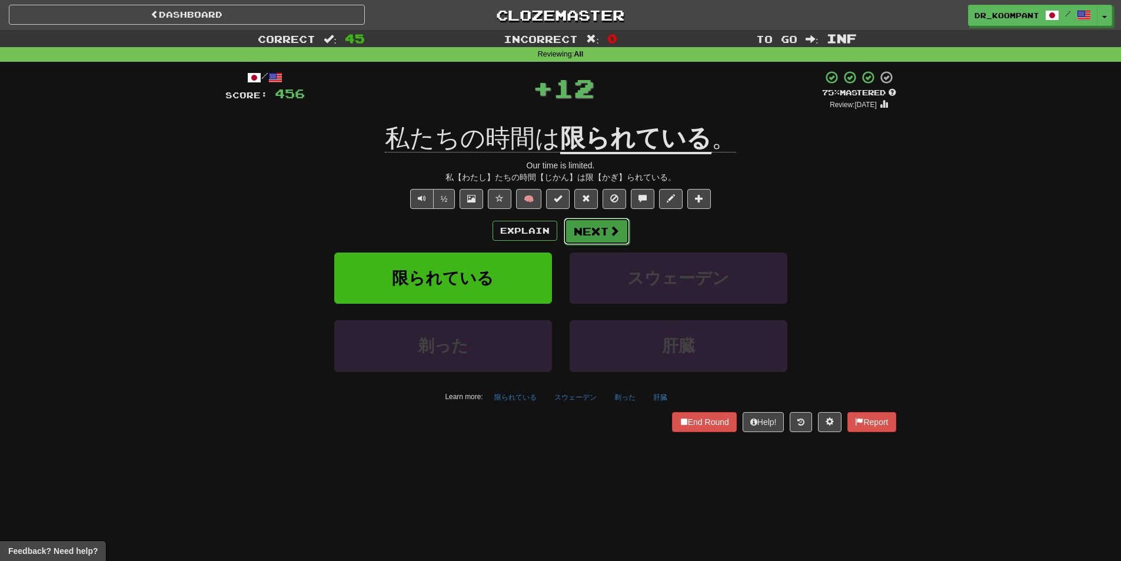
click at [606, 238] on button "Next" at bounding box center [597, 231] width 66 height 27
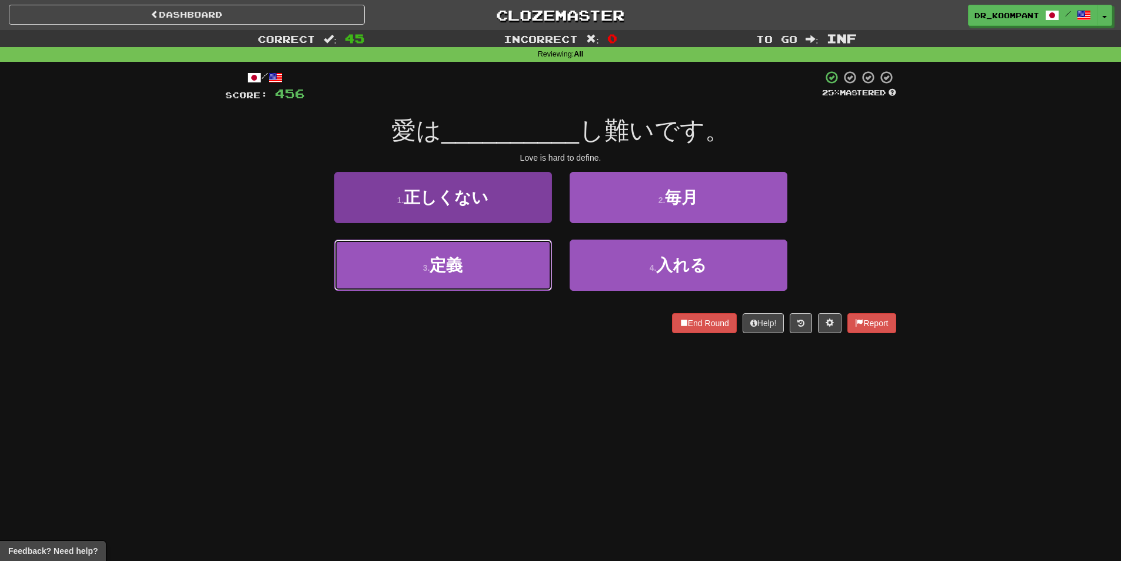
click at [494, 265] on button "3 . 定義" at bounding box center [443, 264] width 218 height 51
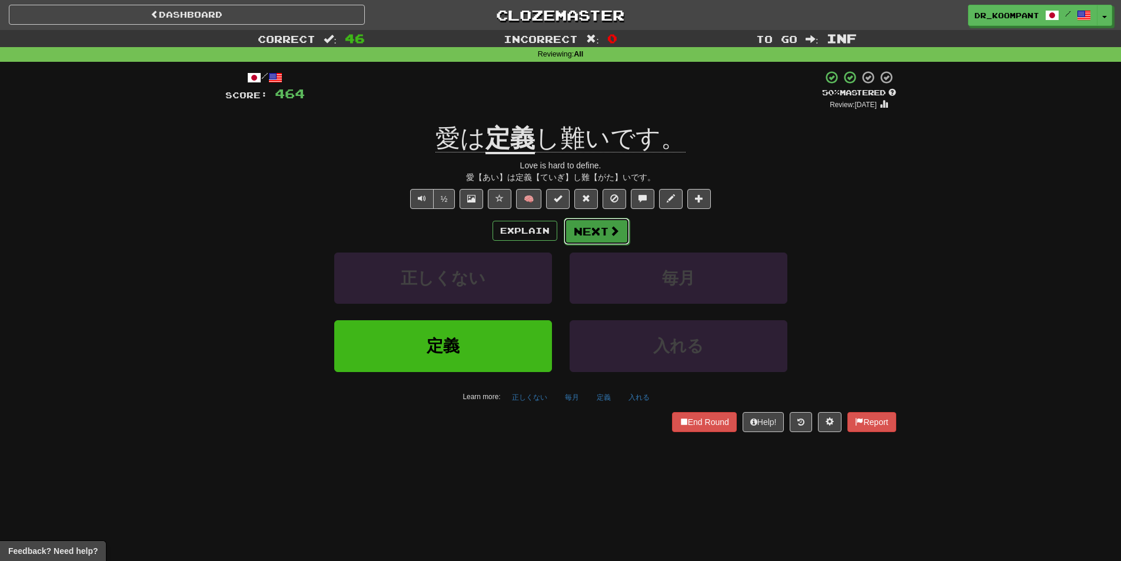
click at [611, 234] on span at bounding box center [614, 230] width 11 height 11
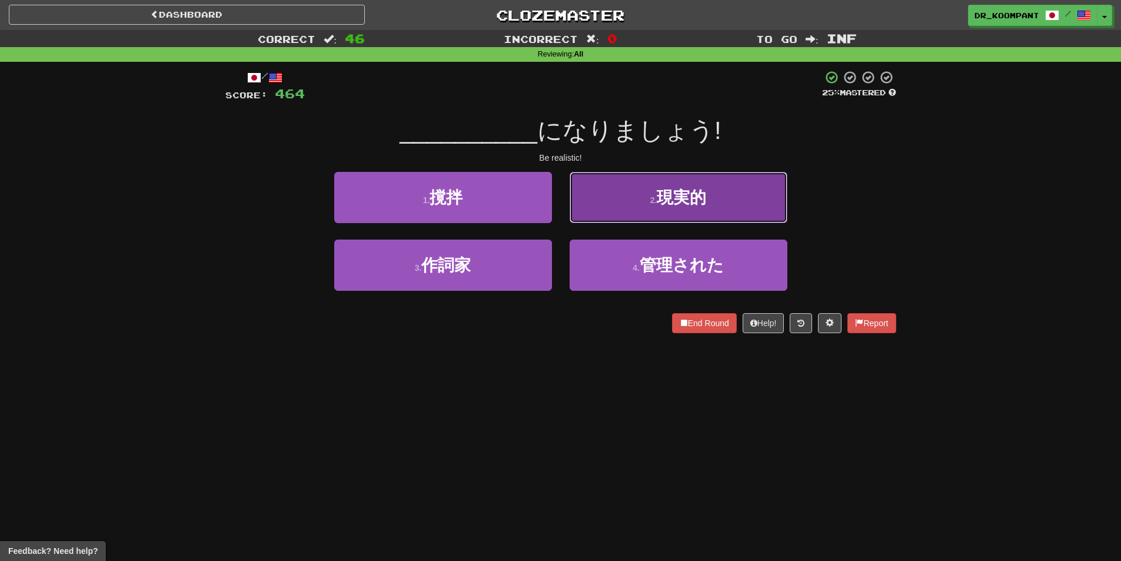
click at [678, 216] on button "2 . 現実的" at bounding box center [679, 197] width 218 height 51
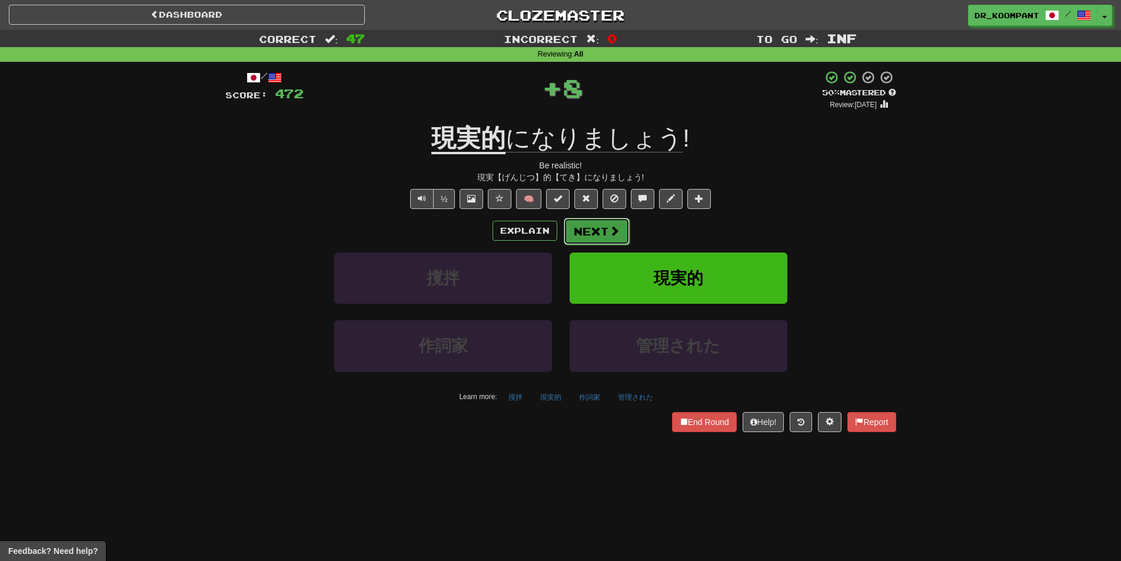
click at [590, 232] on button "Next" at bounding box center [597, 231] width 66 height 27
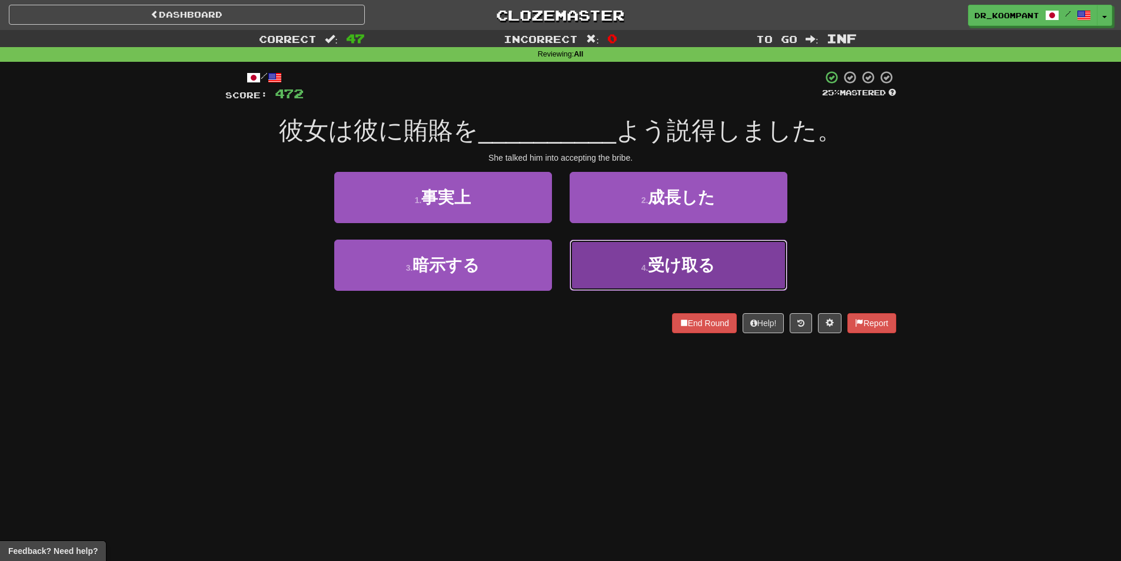
click at [613, 260] on button "4 . 受け取る" at bounding box center [679, 264] width 218 height 51
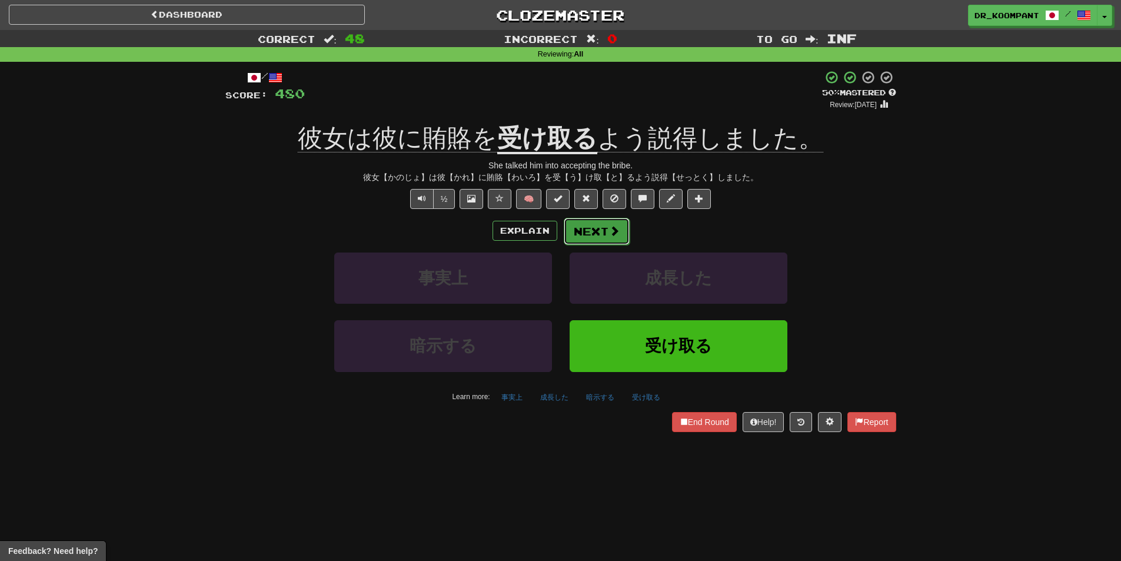
click at [603, 222] on button "Next" at bounding box center [597, 231] width 66 height 27
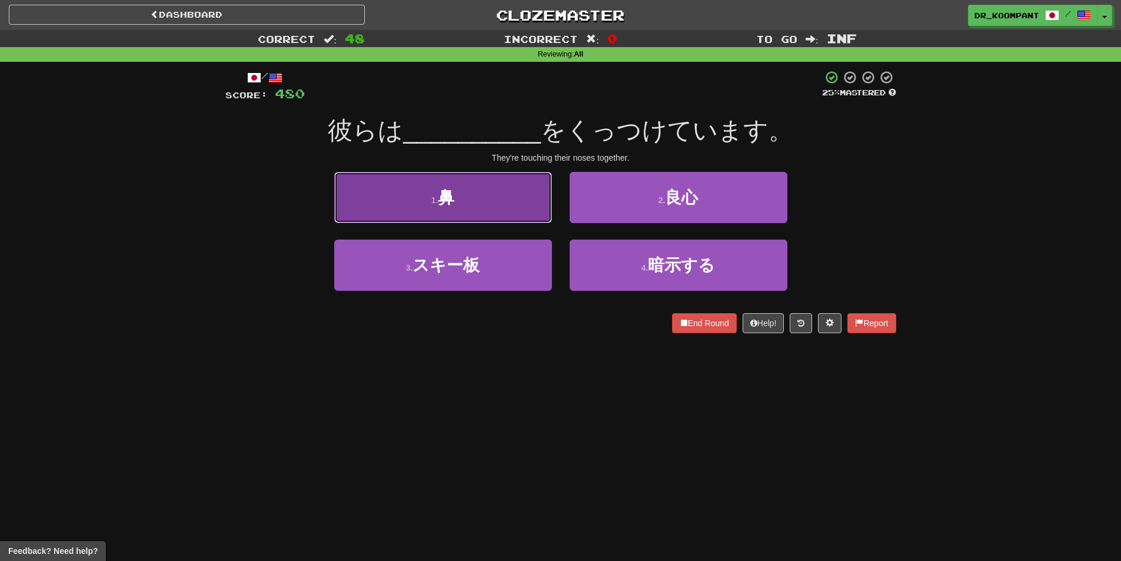
click at [495, 203] on button "1 . 鼻" at bounding box center [443, 197] width 218 height 51
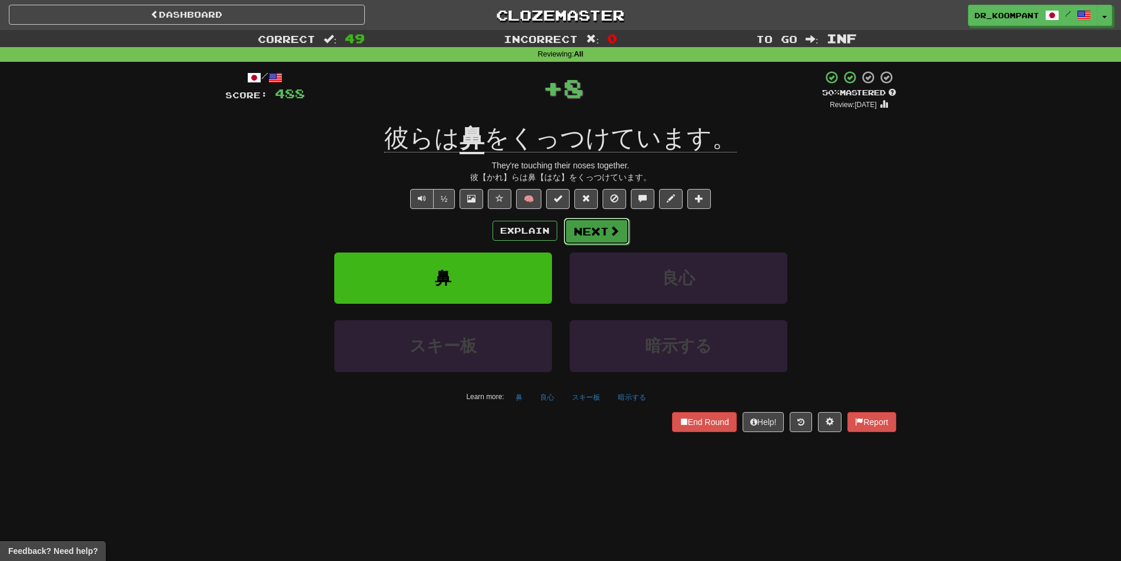
click at [593, 234] on button "Next" at bounding box center [597, 231] width 66 height 27
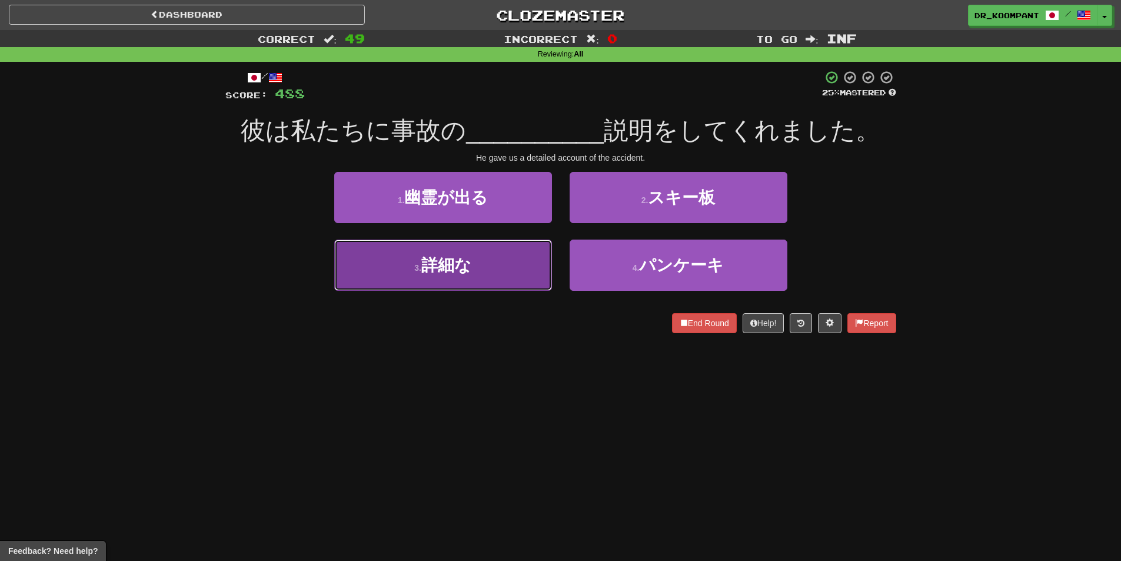
click at [487, 265] on button "3 . 詳細な" at bounding box center [443, 264] width 218 height 51
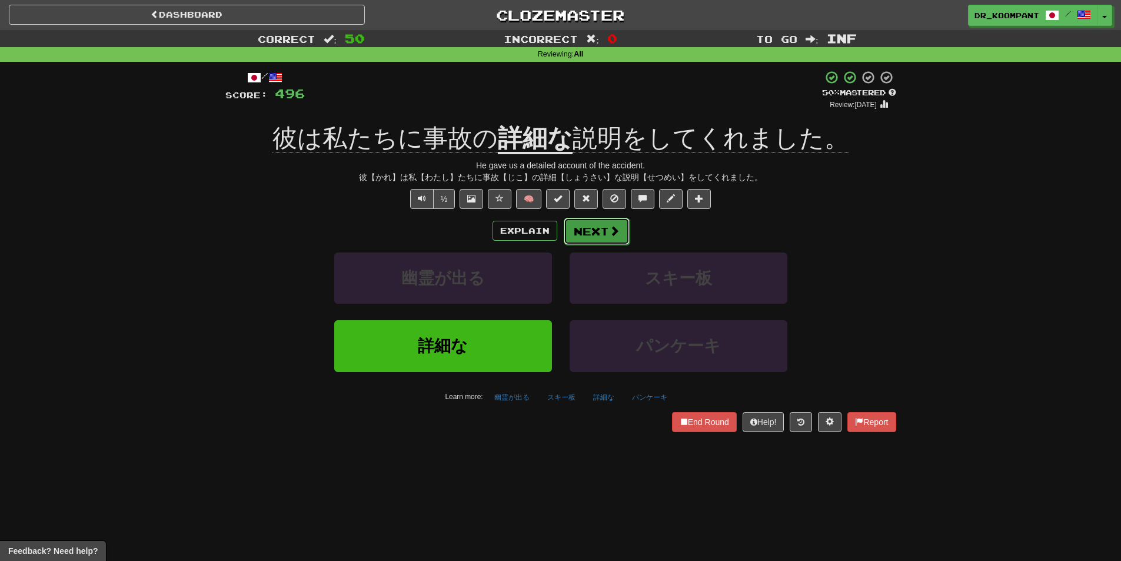
click at [605, 224] on button "Next" at bounding box center [597, 231] width 66 height 27
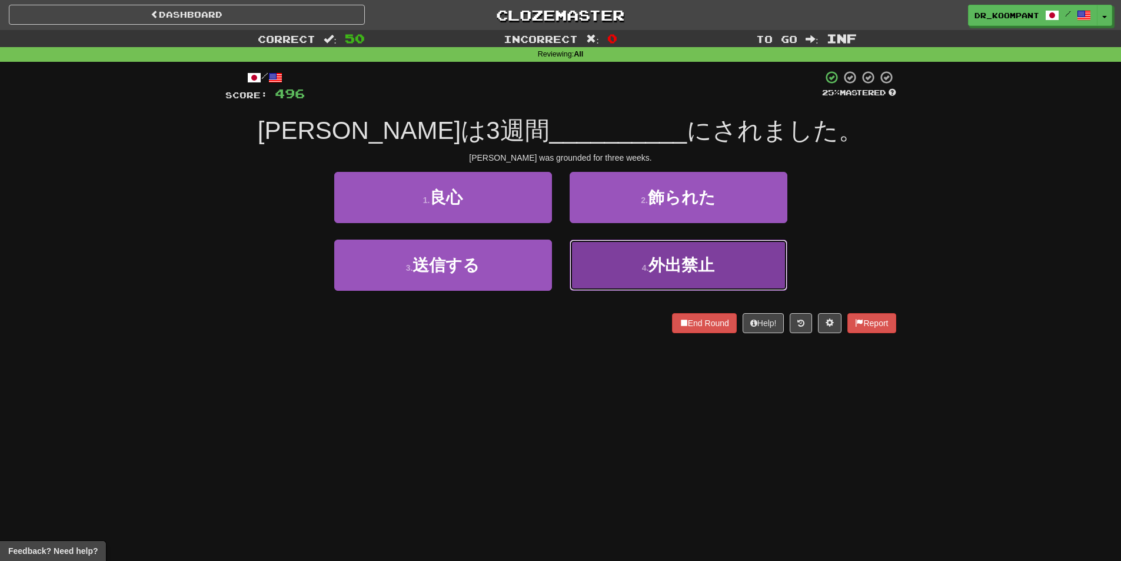
click at [621, 250] on button "4 . 外出禁止" at bounding box center [679, 264] width 218 height 51
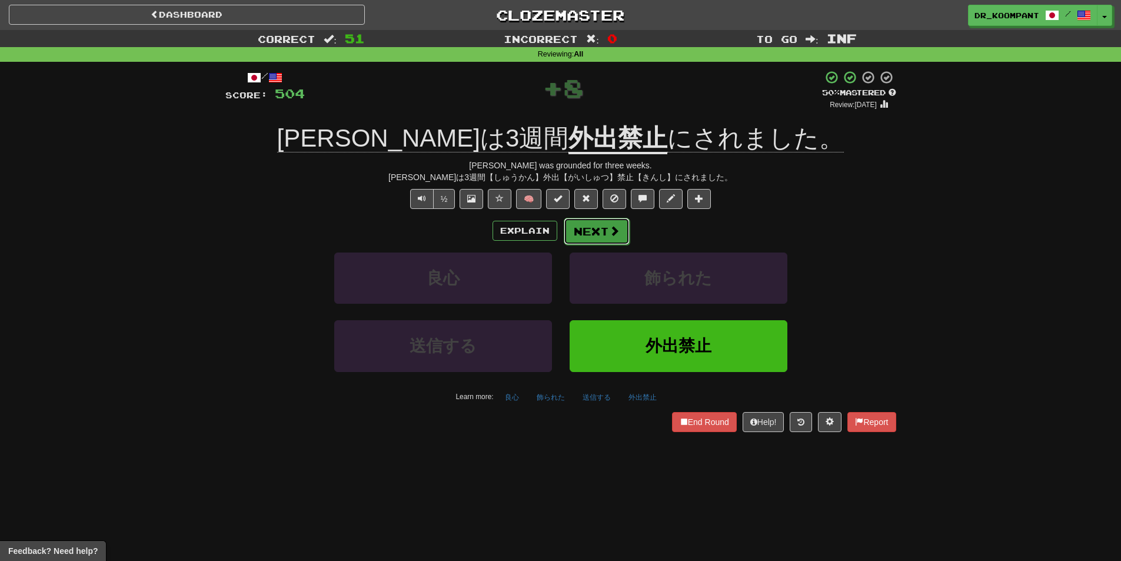
click at [609, 218] on button "Next" at bounding box center [597, 231] width 66 height 27
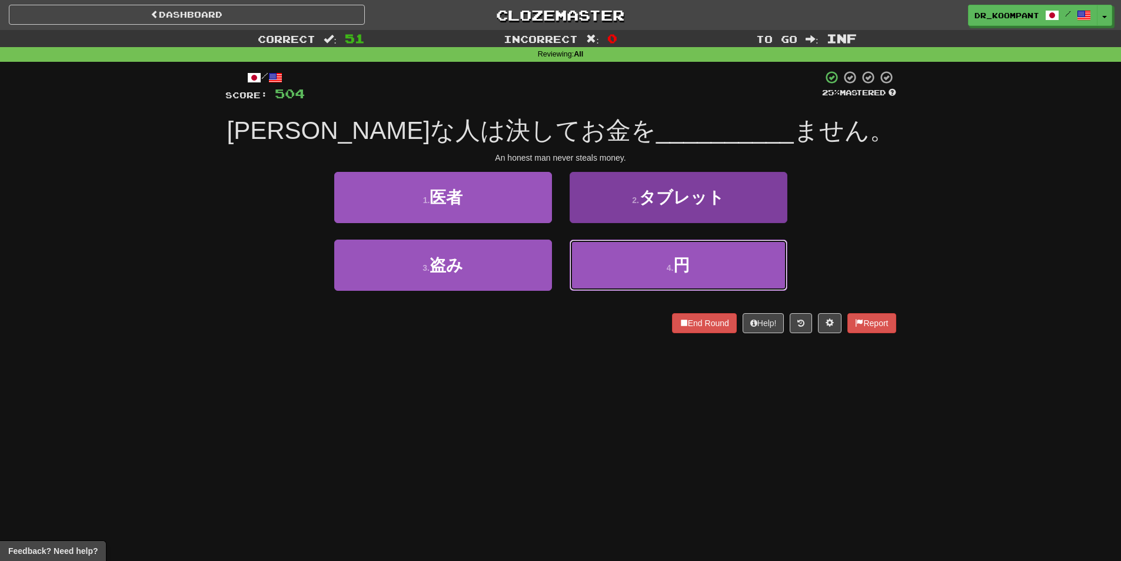
click at [640, 258] on button "4 . 円" at bounding box center [679, 264] width 218 height 51
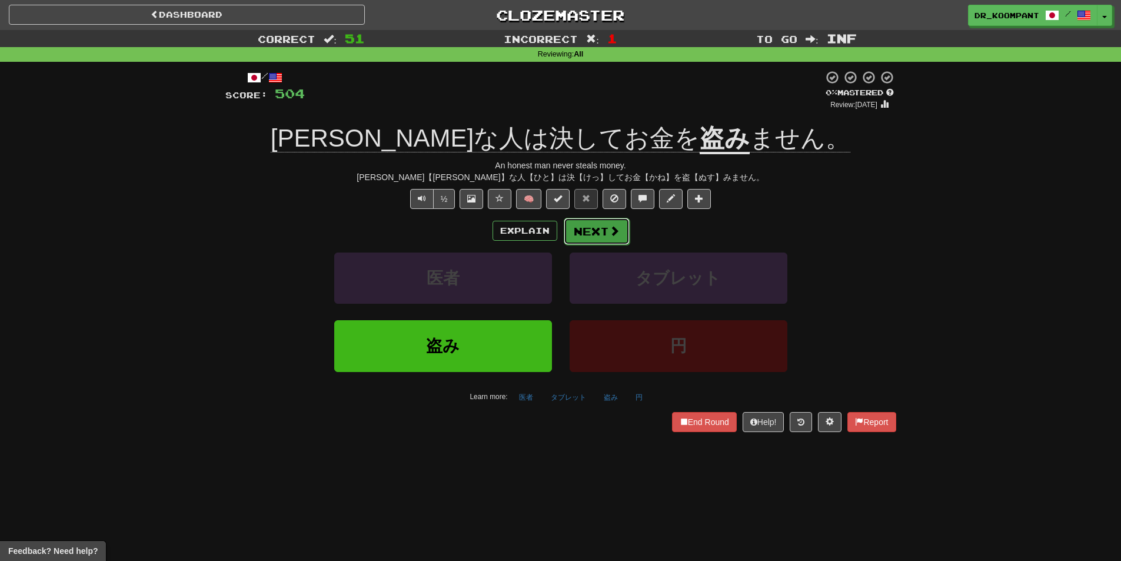
click at [613, 230] on span at bounding box center [614, 230] width 11 height 11
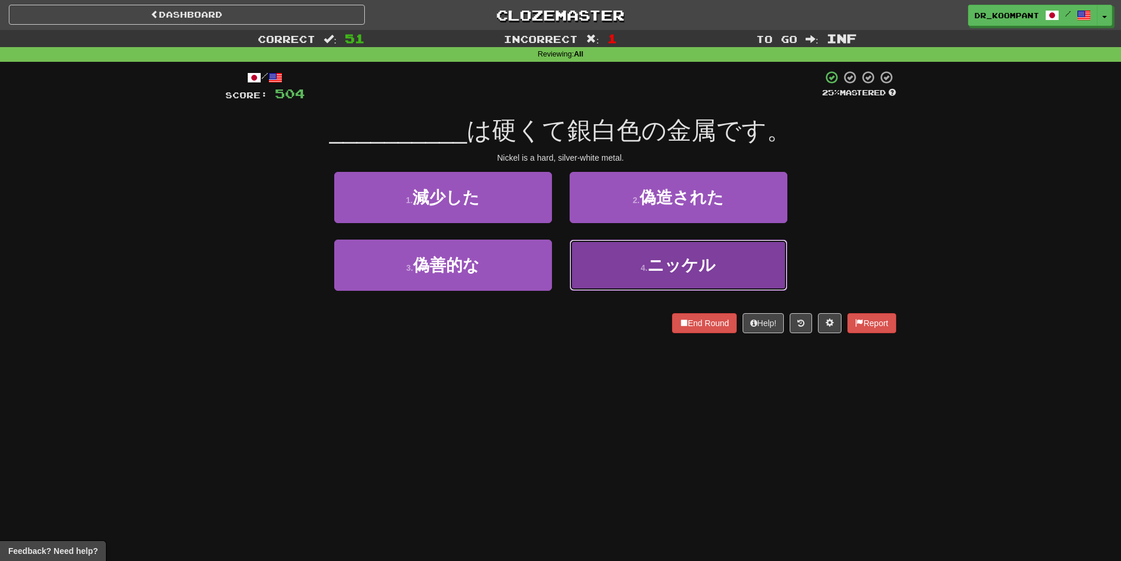
click at [640, 258] on button "4 . ニッケル" at bounding box center [679, 264] width 218 height 51
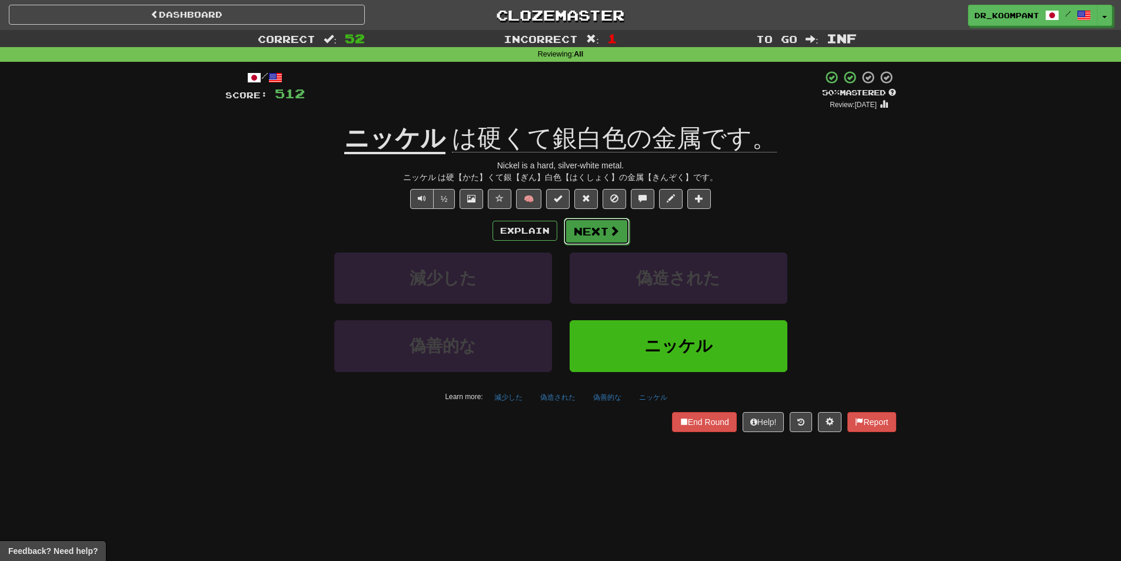
click at [609, 232] on span at bounding box center [614, 230] width 11 height 11
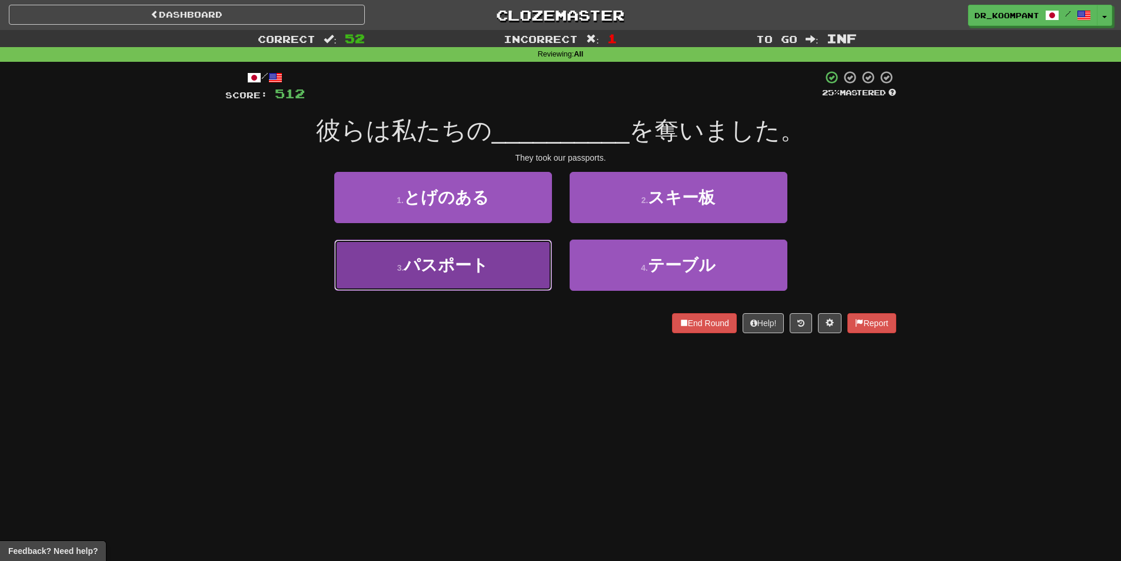
click at [520, 256] on button "3 . パスポート" at bounding box center [443, 264] width 218 height 51
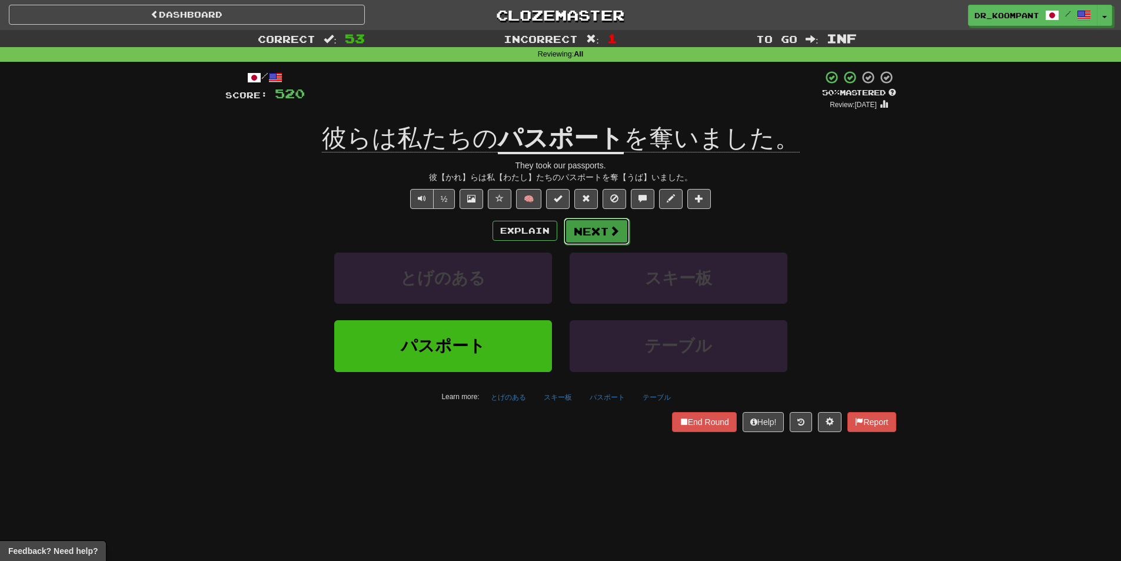
click at [606, 229] on button "Next" at bounding box center [597, 231] width 66 height 27
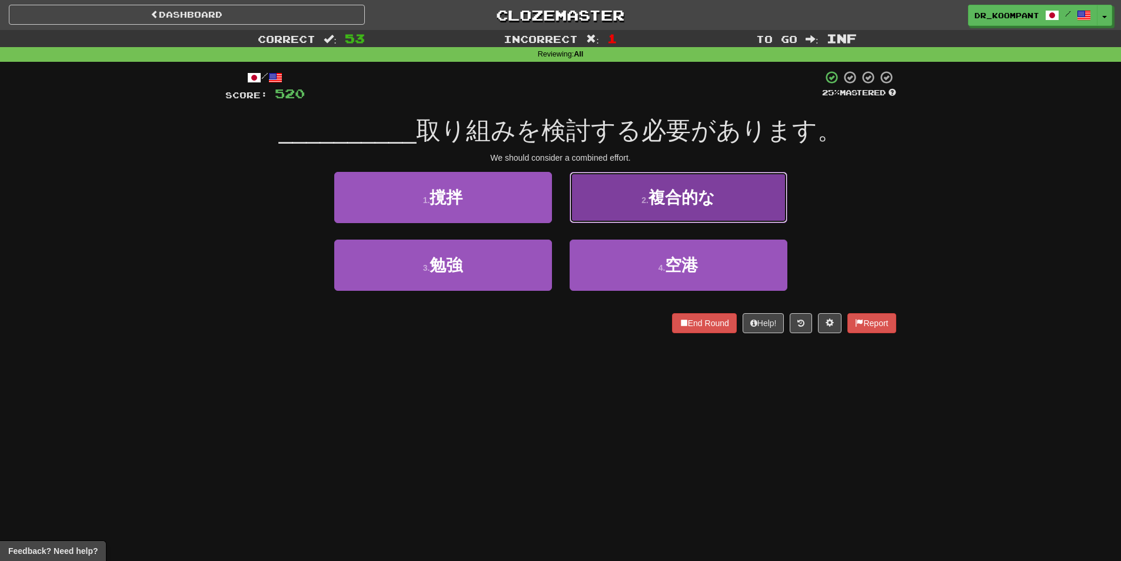
click at [617, 208] on button "2 . 複合的な" at bounding box center [679, 197] width 218 height 51
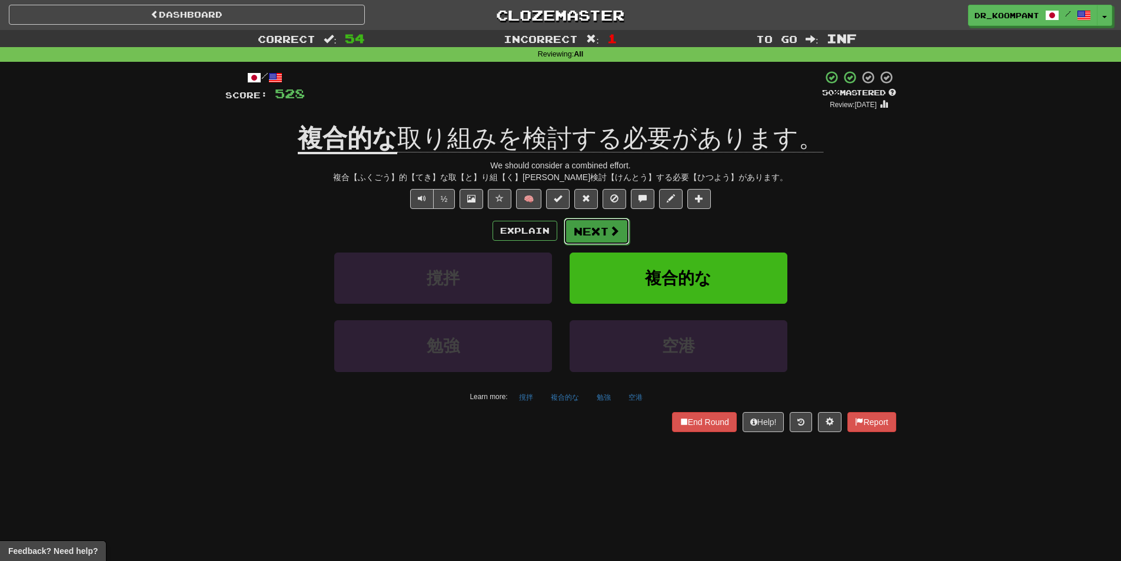
click at [609, 225] on span at bounding box center [614, 230] width 11 height 11
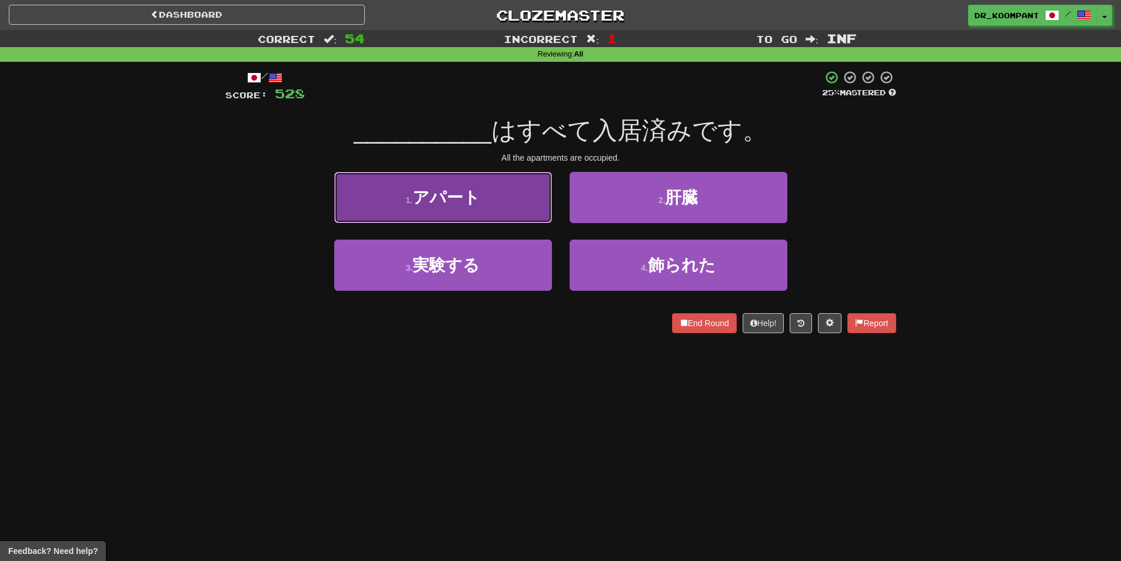
click at [430, 183] on button "1 . アパート" at bounding box center [443, 197] width 218 height 51
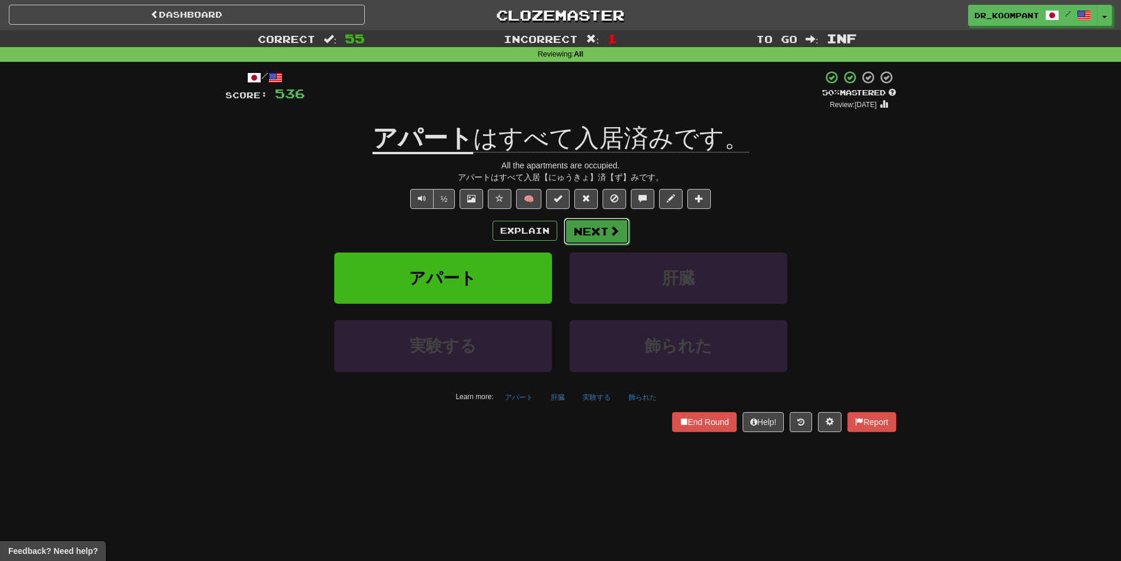
click at [599, 227] on button "Next" at bounding box center [597, 231] width 66 height 27
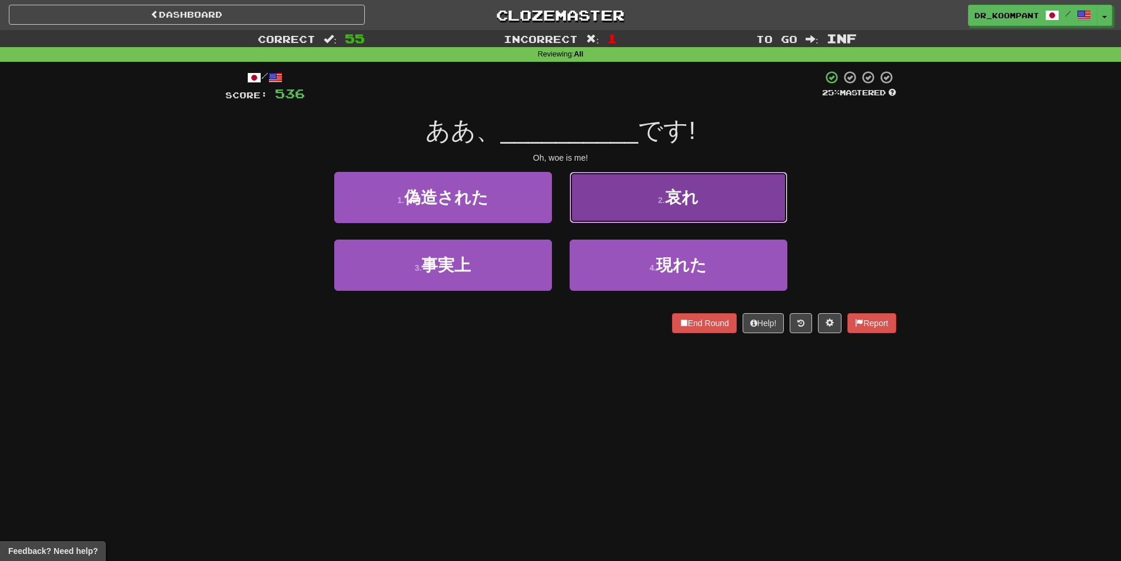
click at [598, 200] on button "2 . 哀れ" at bounding box center [679, 197] width 218 height 51
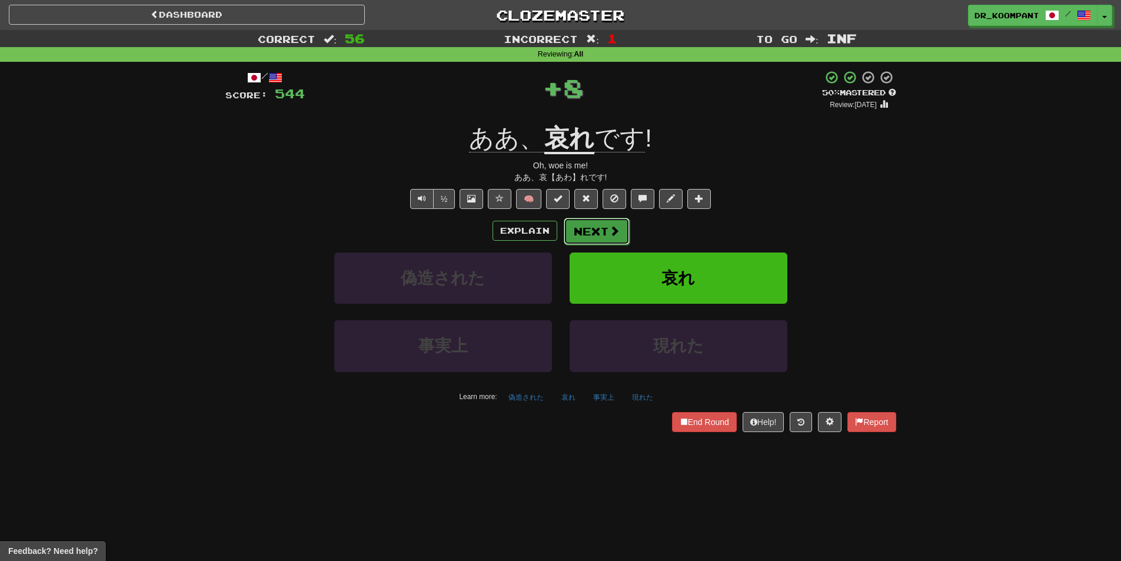
click at [585, 227] on button "Next" at bounding box center [597, 231] width 66 height 27
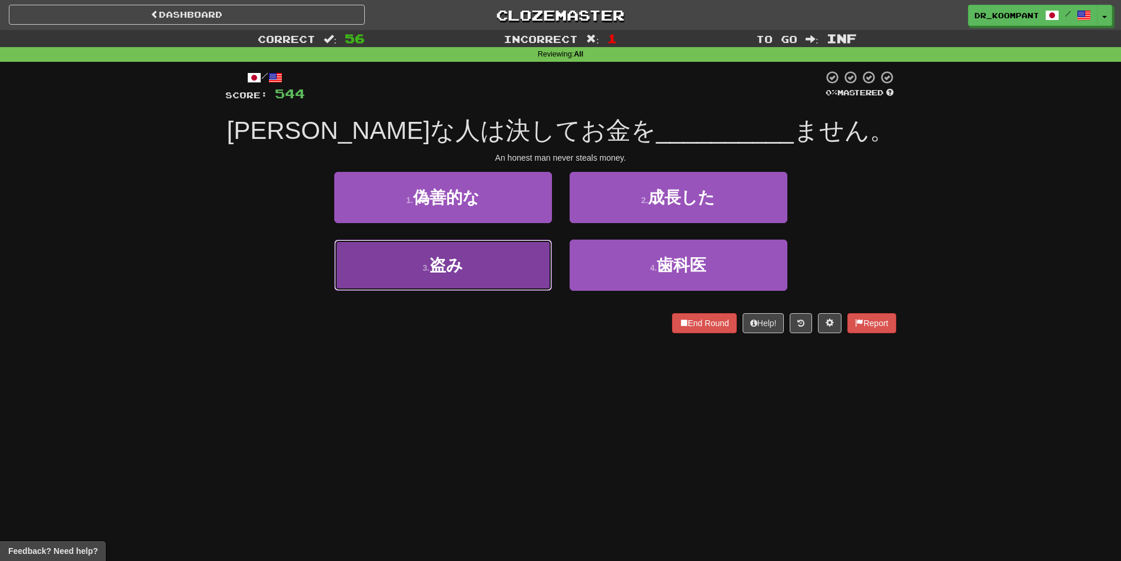
click at [479, 277] on button "3 . 盗み" at bounding box center [443, 264] width 218 height 51
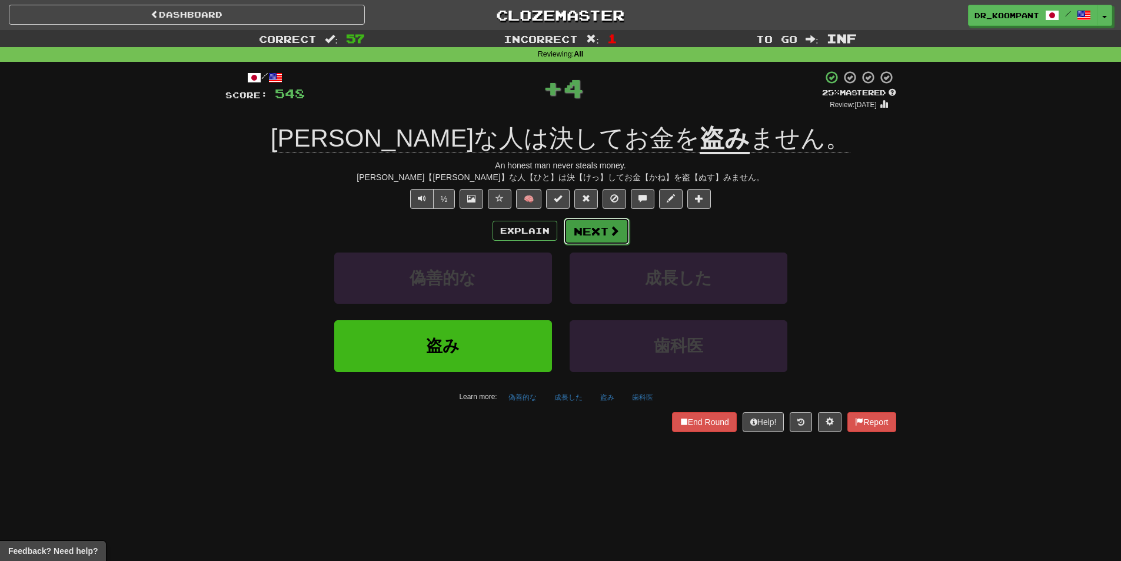
click at [598, 221] on button "Next" at bounding box center [597, 231] width 66 height 27
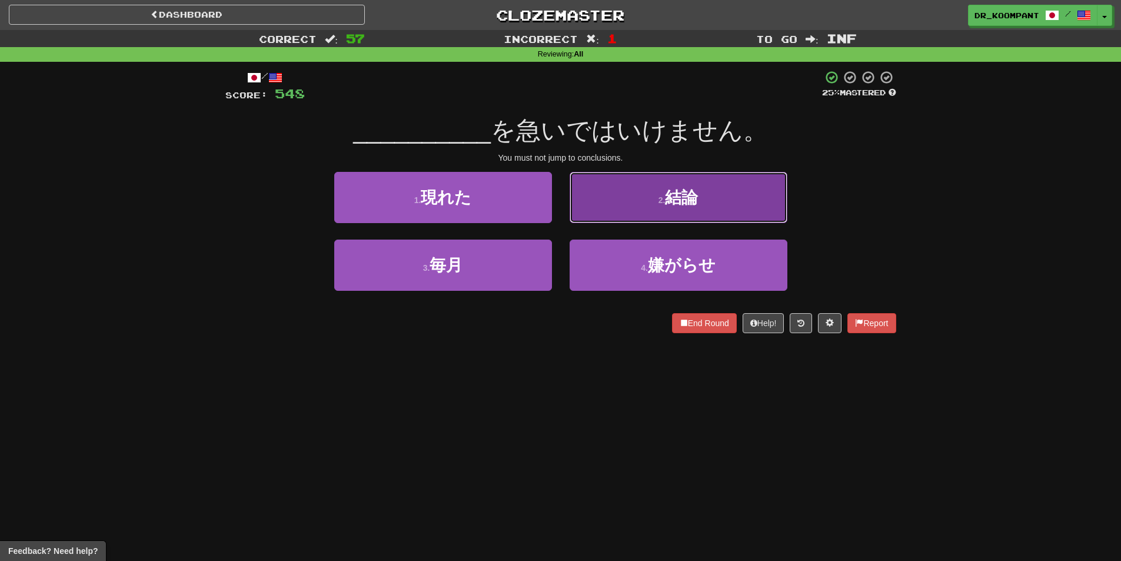
click at [605, 211] on button "2 . 結論" at bounding box center [679, 197] width 218 height 51
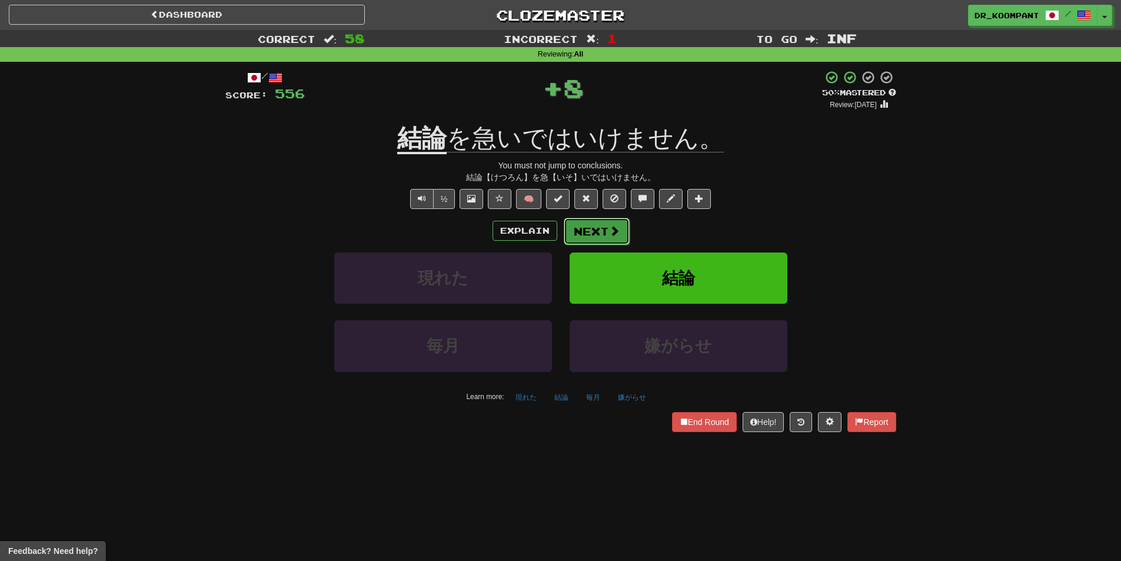
click at [607, 227] on button "Next" at bounding box center [597, 231] width 66 height 27
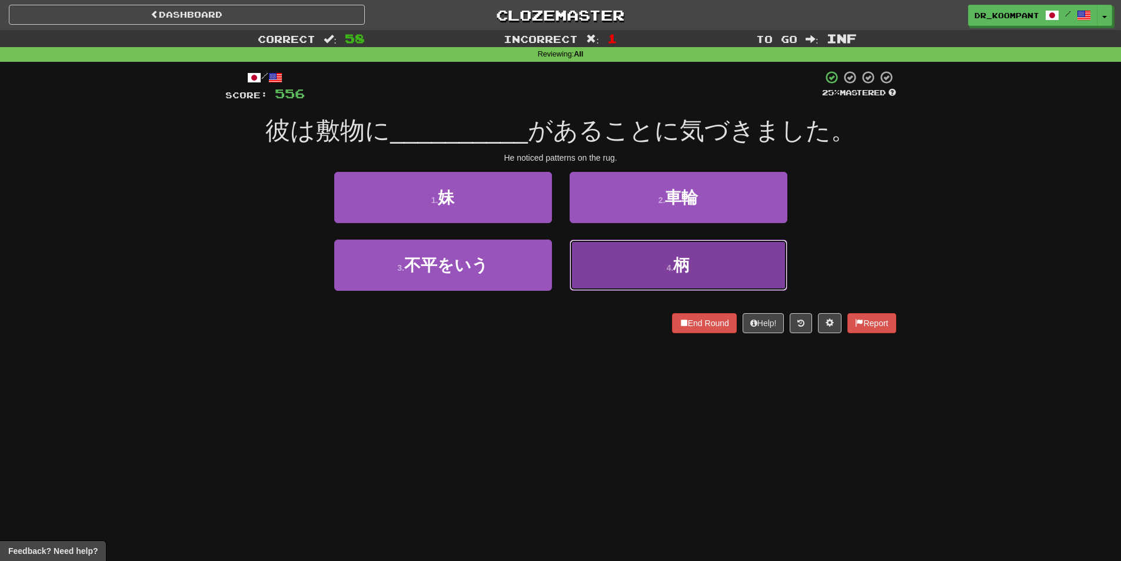
click at [640, 257] on button "4 . 柄" at bounding box center [679, 264] width 218 height 51
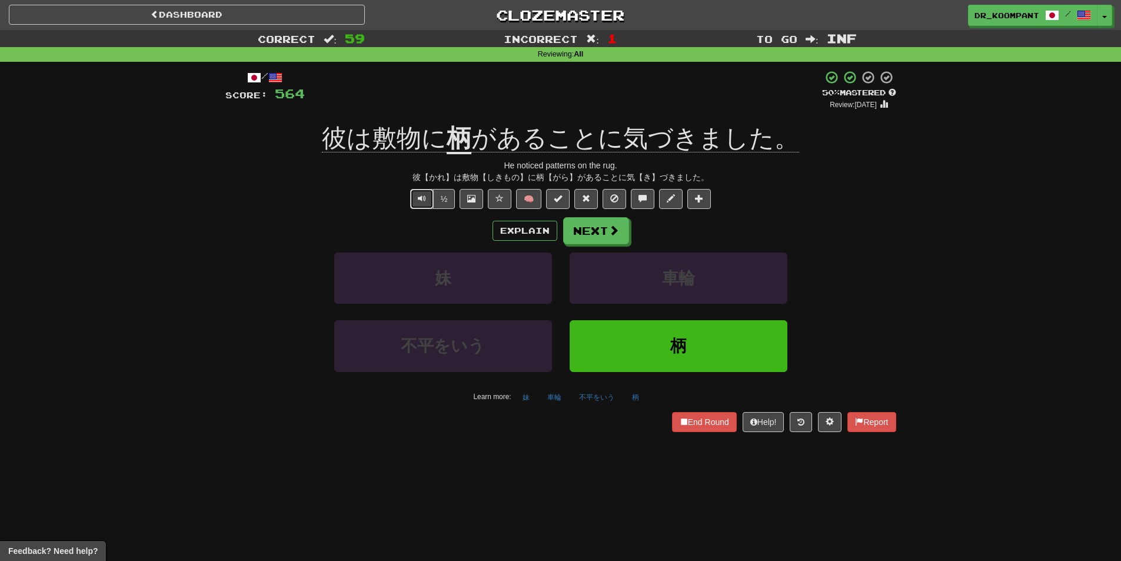
click at [418, 197] on span "Text-to-speech controls" at bounding box center [422, 198] width 8 height 8
click at [586, 235] on button "Next" at bounding box center [597, 231] width 66 height 27
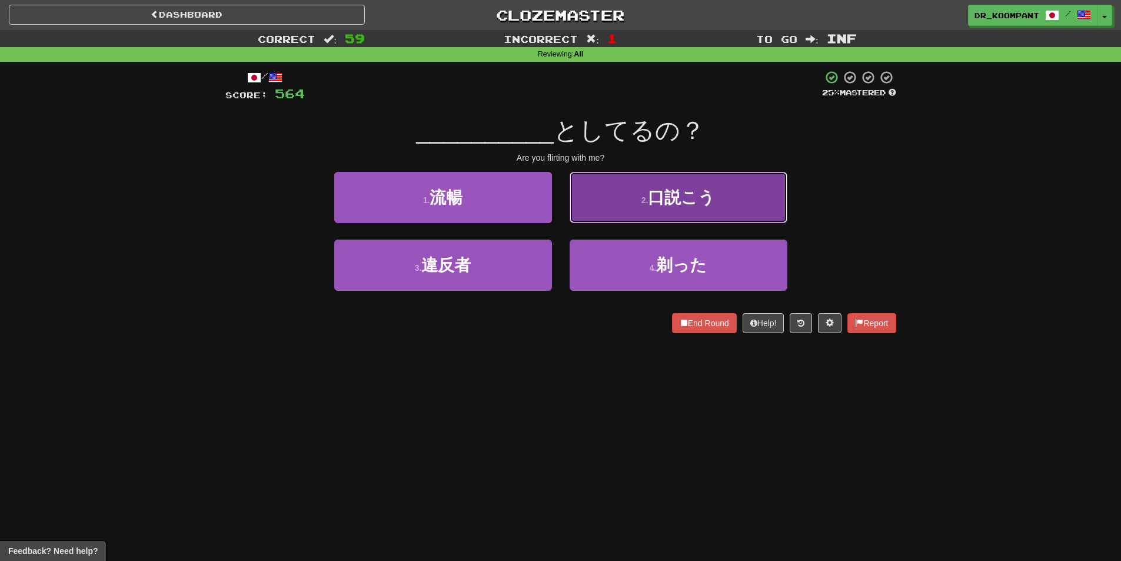
click at [666, 215] on button "2 . 口説こう" at bounding box center [679, 197] width 218 height 51
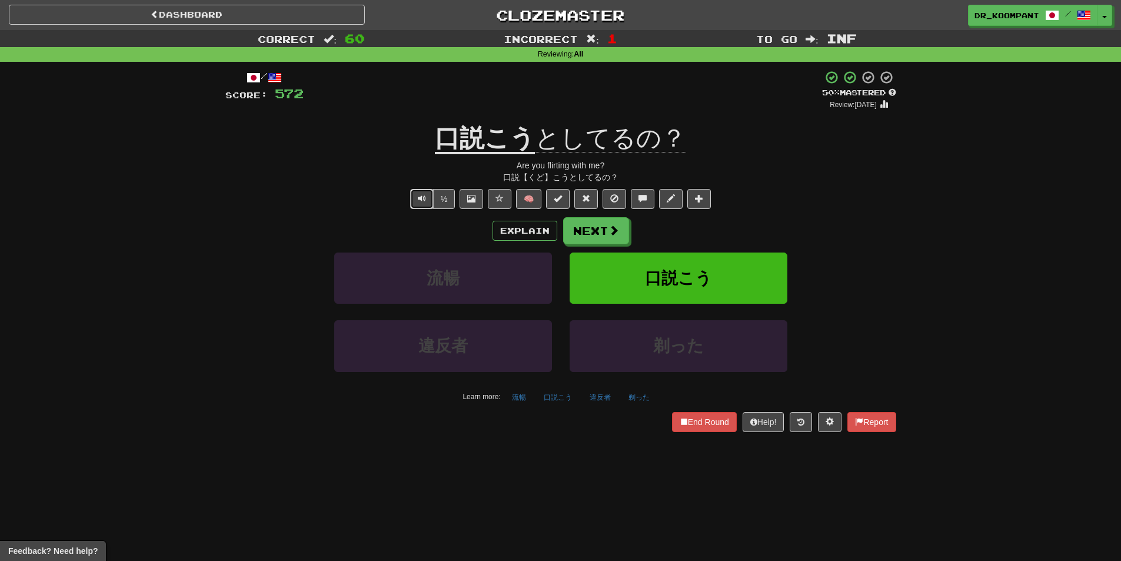
click at [412, 204] on button "Text-to-speech controls" at bounding box center [422, 199] width 24 height 20
click at [520, 229] on button "Explain" at bounding box center [525, 231] width 65 height 20
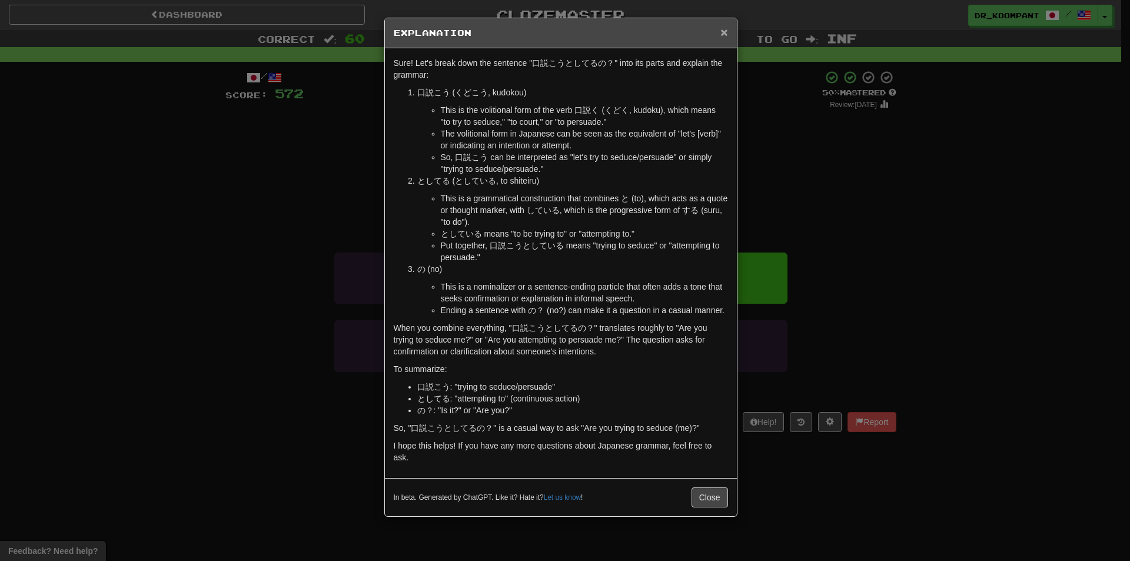
click at [723, 35] on span "×" at bounding box center [723, 32] width 7 height 14
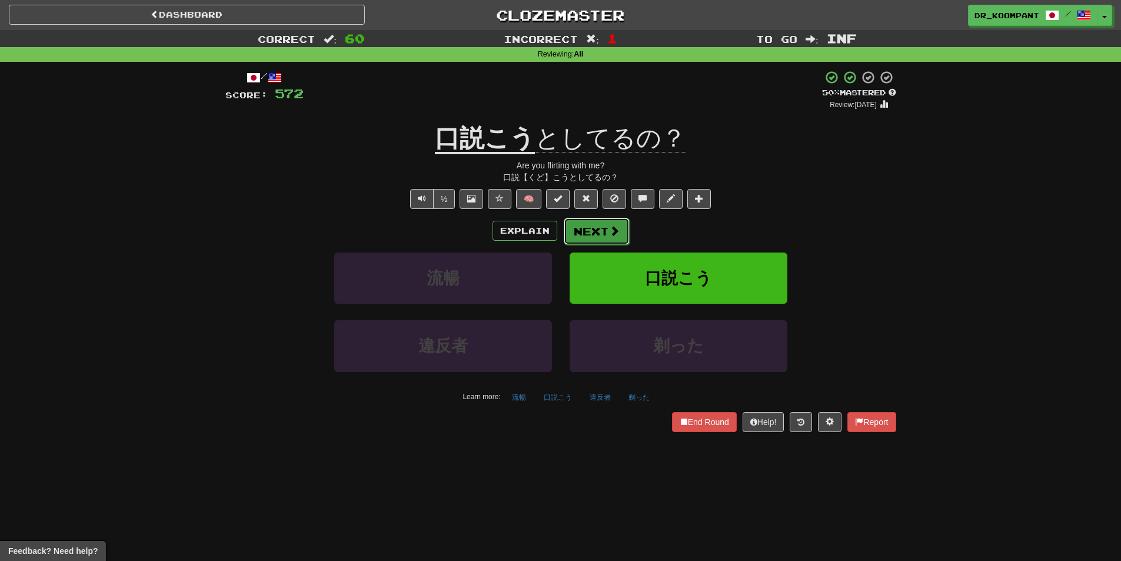
click at [604, 228] on button "Next" at bounding box center [597, 231] width 66 height 27
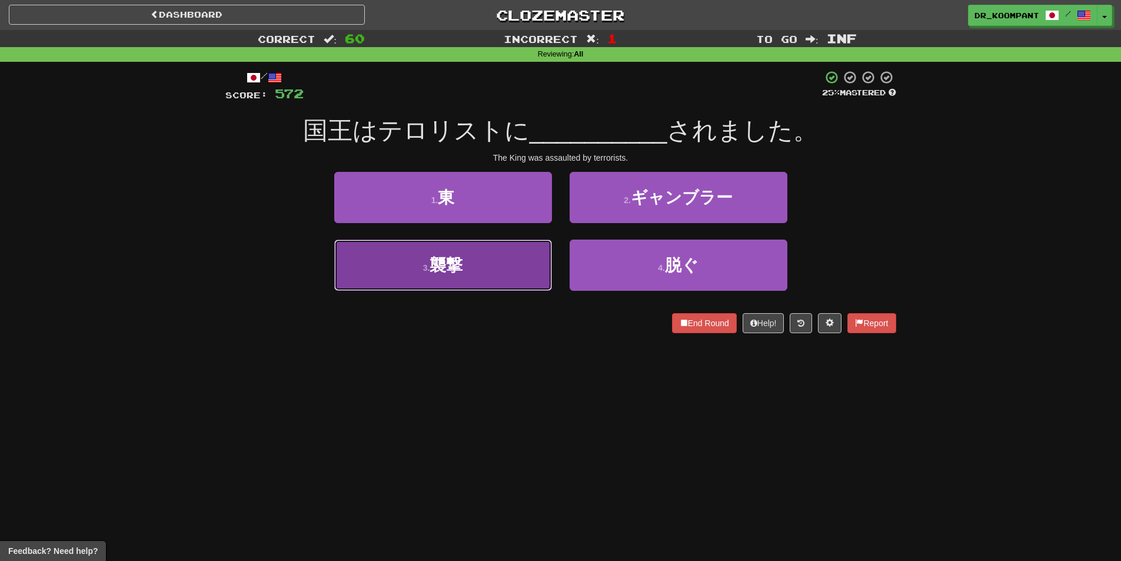
click at [528, 268] on button "3 . 襲撃" at bounding box center [443, 264] width 218 height 51
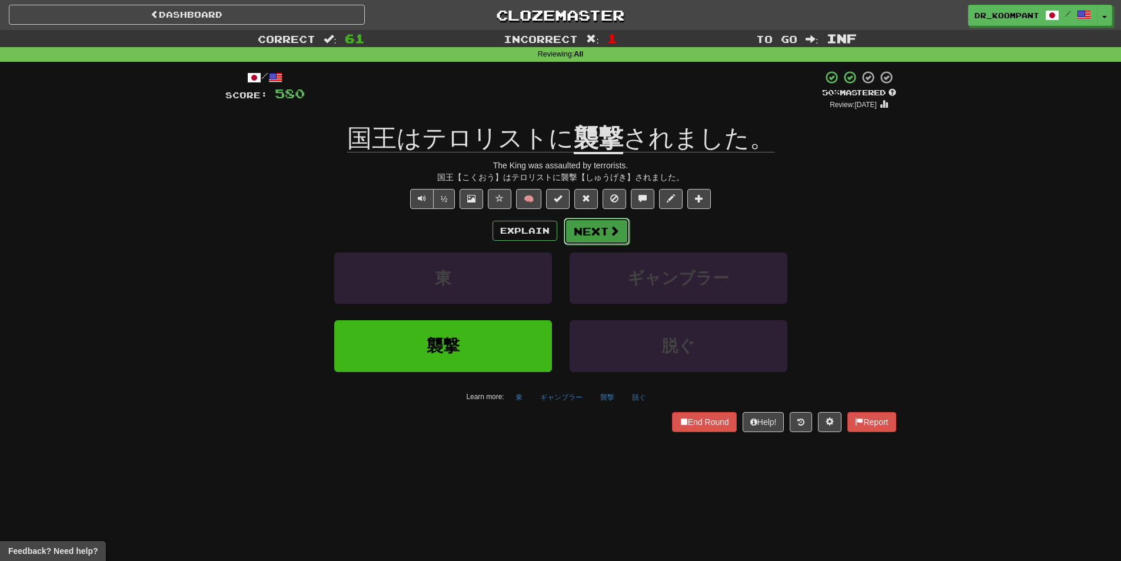
click at [596, 228] on button "Next" at bounding box center [597, 231] width 66 height 27
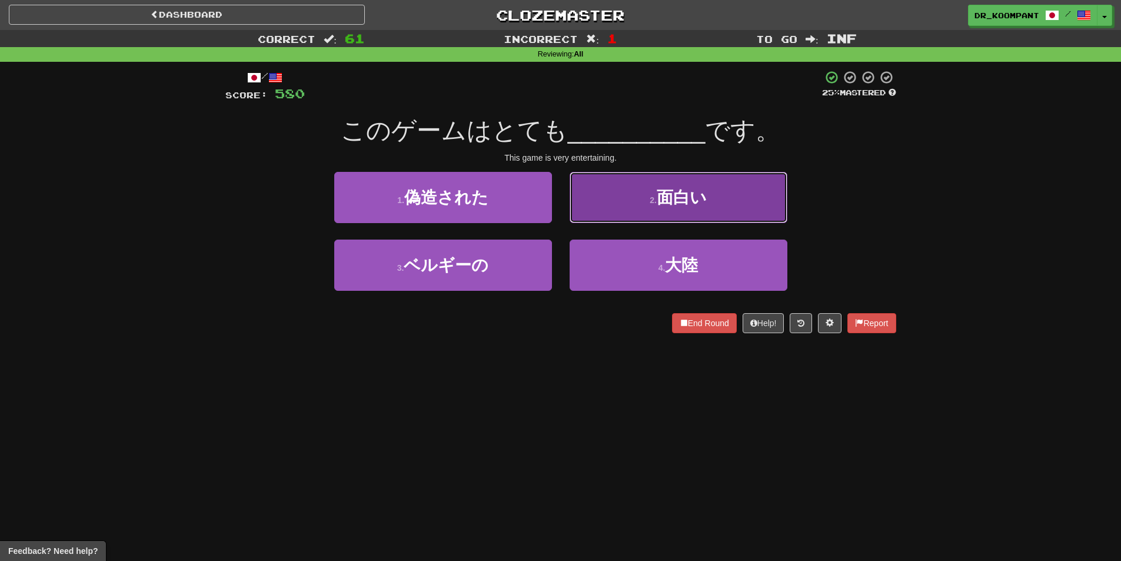
click at [634, 196] on button "2 . 面白い" at bounding box center [679, 197] width 218 height 51
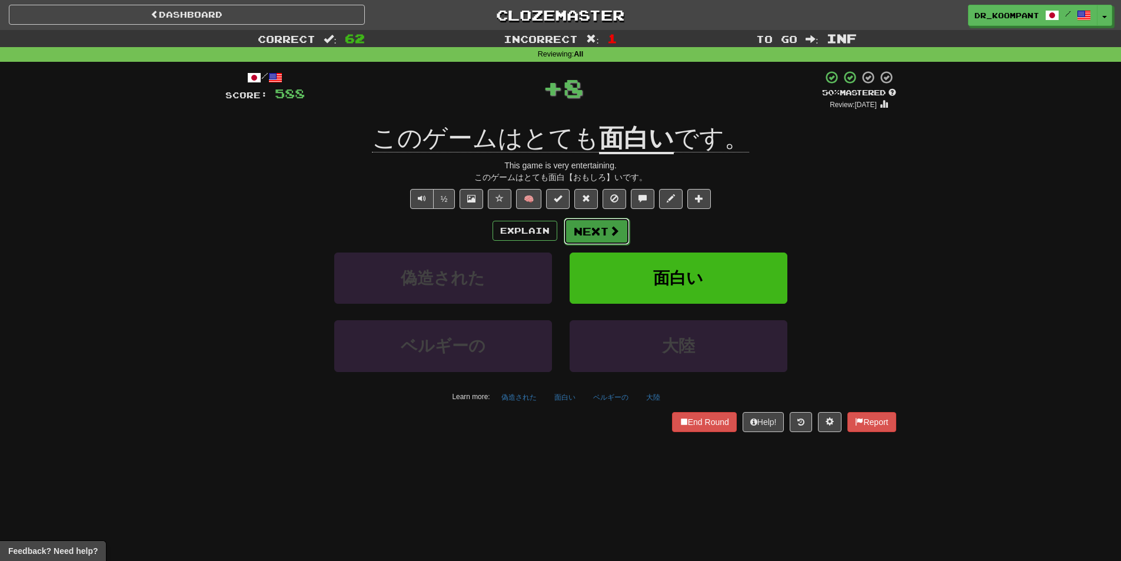
click at [603, 227] on button "Next" at bounding box center [597, 231] width 66 height 27
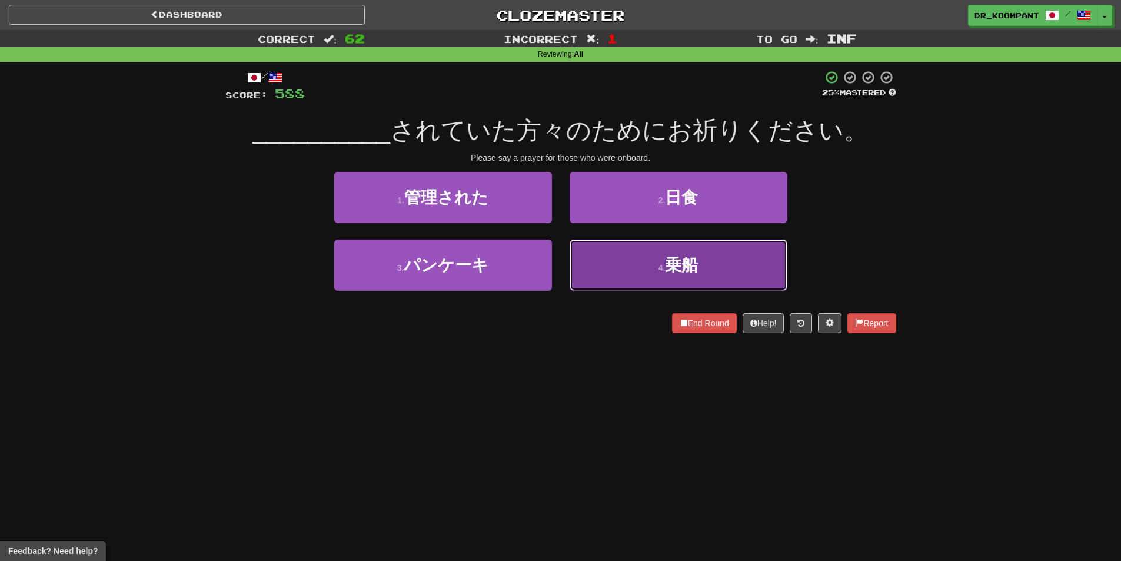
click at [650, 268] on button "4 . 乗船" at bounding box center [679, 264] width 218 height 51
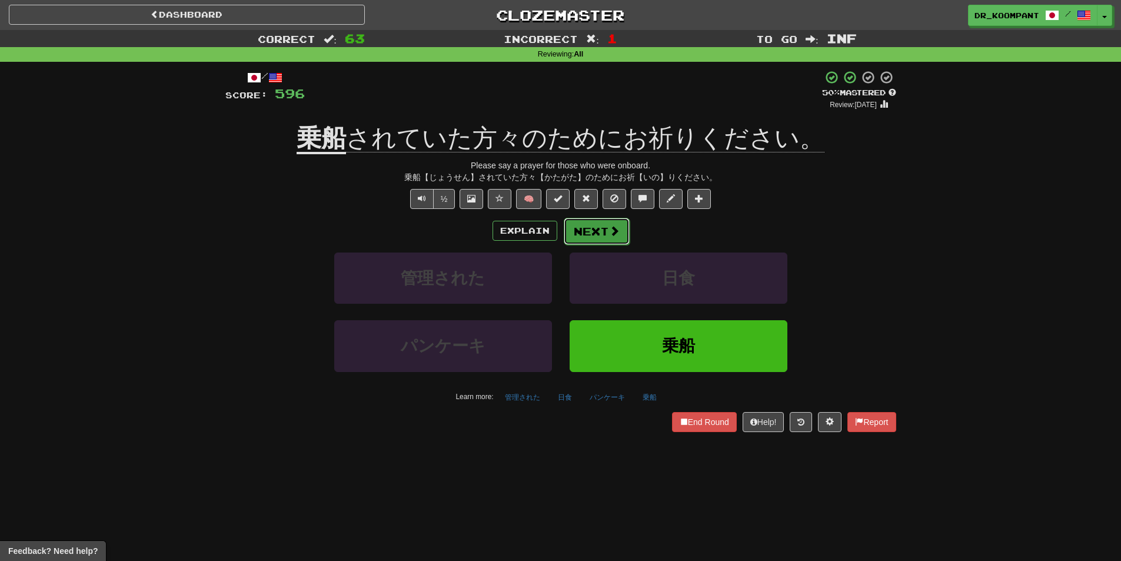
click at [600, 231] on button "Next" at bounding box center [597, 231] width 66 height 27
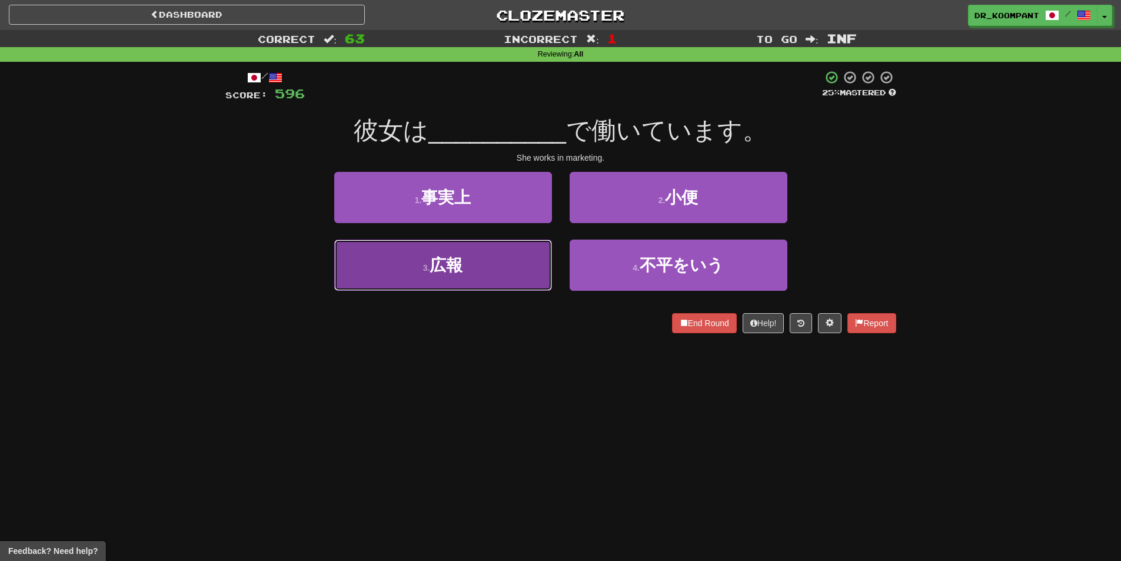
click at [470, 278] on button "3 . 広報" at bounding box center [443, 264] width 218 height 51
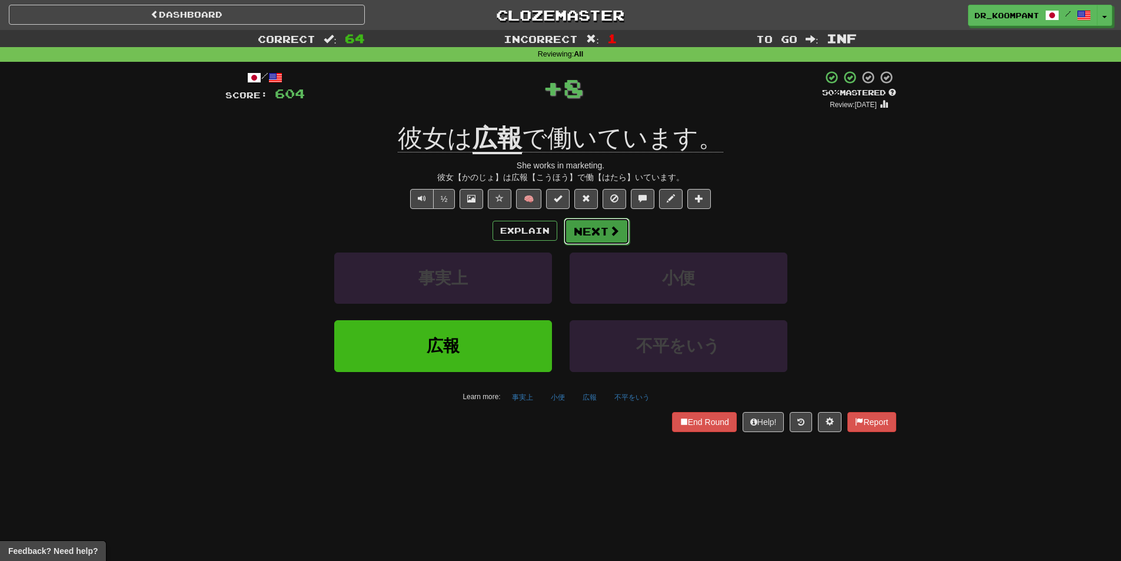
click at [621, 232] on button "Next" at bounding box center [597, 231] width 66 height 27
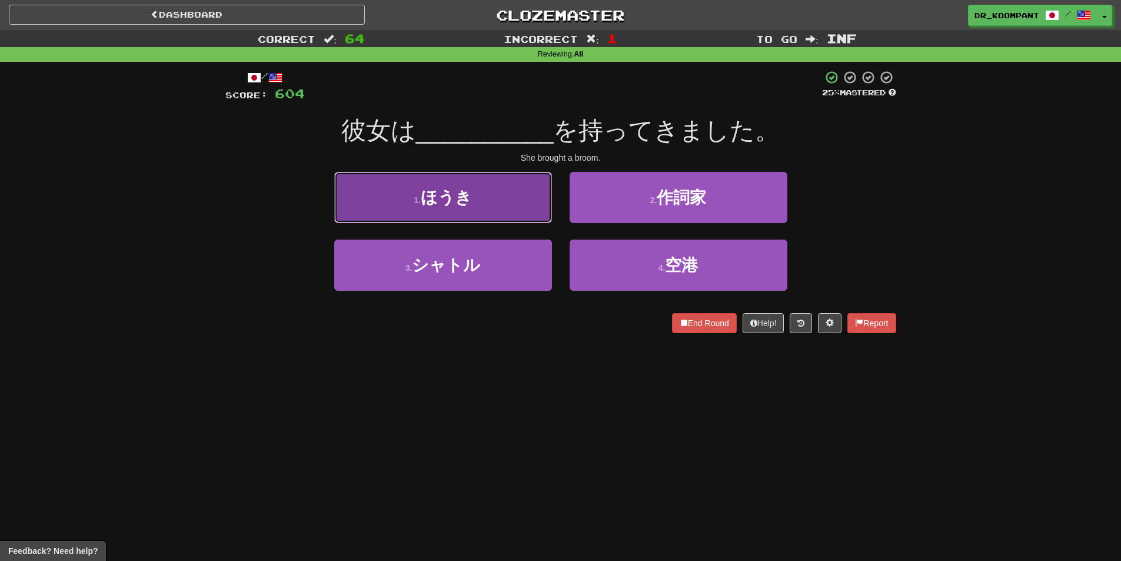
click at [488, 212] on button "1 . ほうき" at bounding box center [443, 197] width 218 height 51
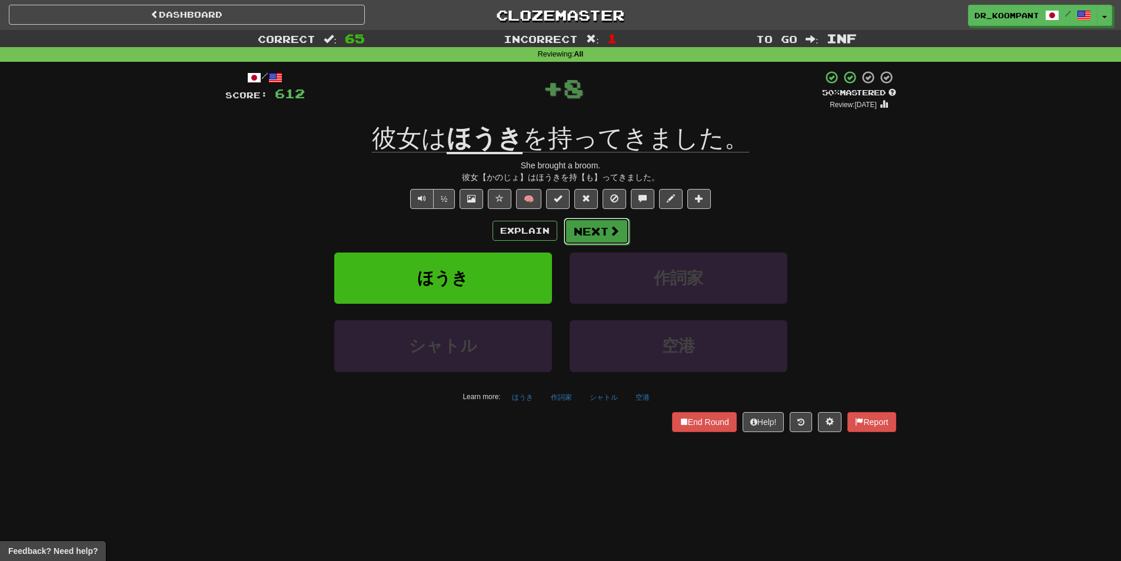
click at [607, 231] on button "Next" at bounding box center [597, 231] width 66 height 27
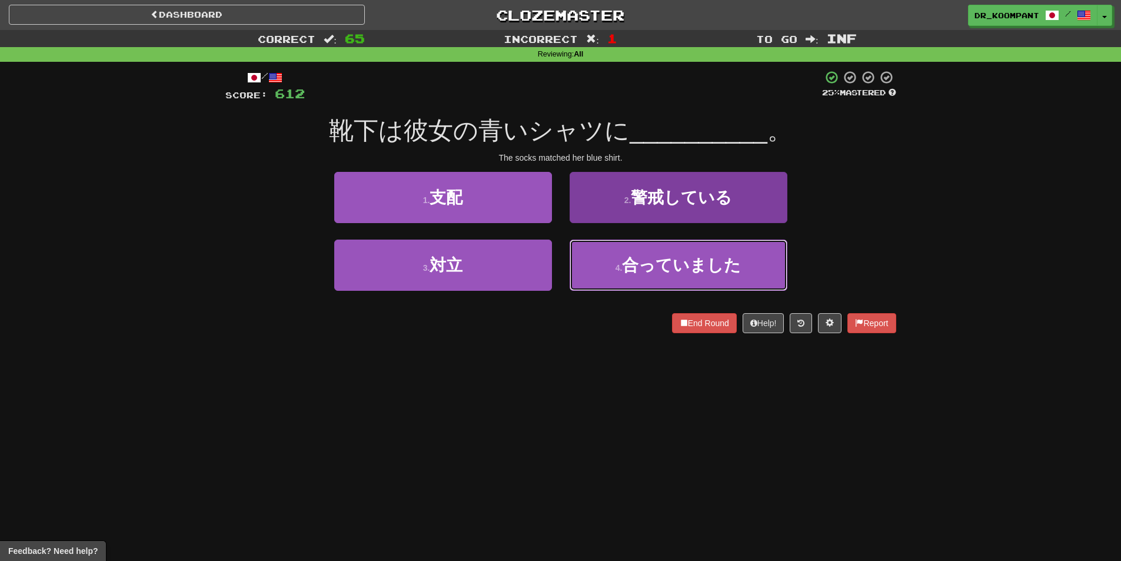
click at [624, 272] on button "4 . 合っていました" at bounding box center [679, 264] width 218 height 51
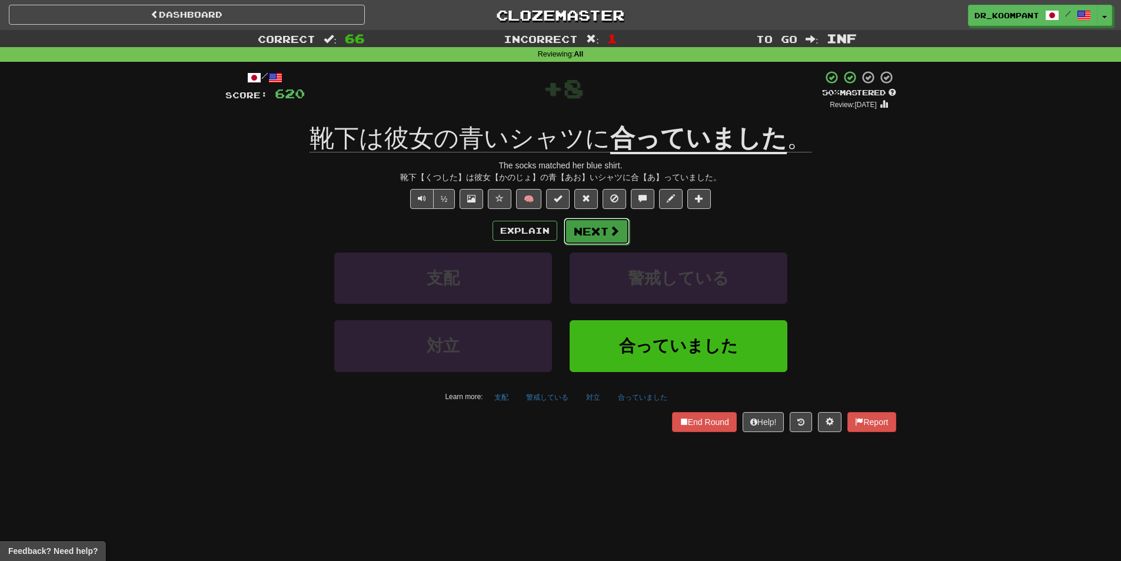
click at [601, 229] on button "Next" at bounding box center [597, 231] width 66 height 27
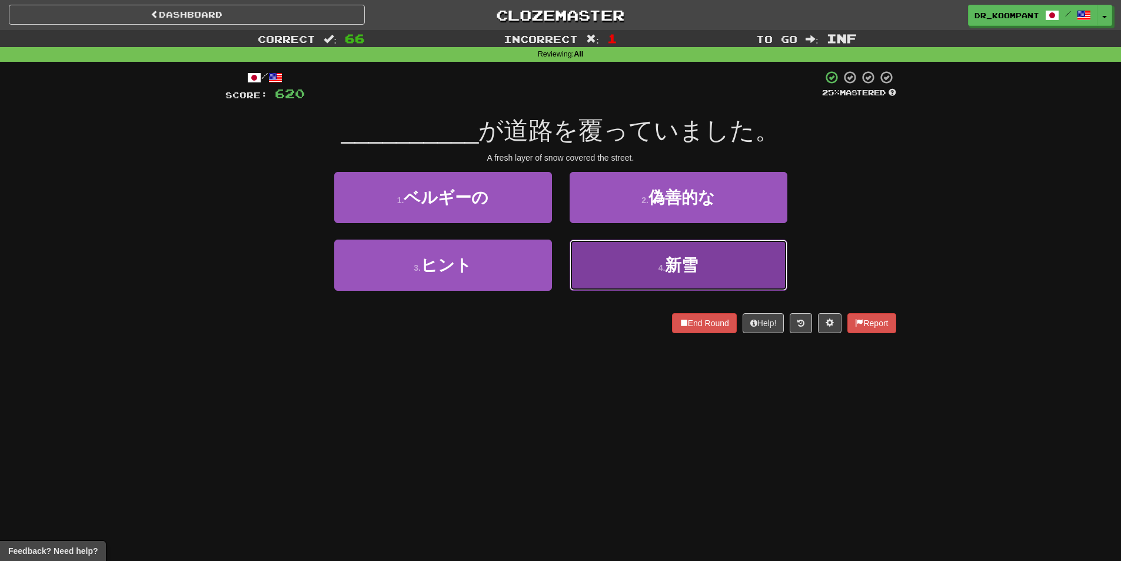
click at [590, 261] on button "4 . 新雪" at bounding box center [679, 264] width 218 height 51
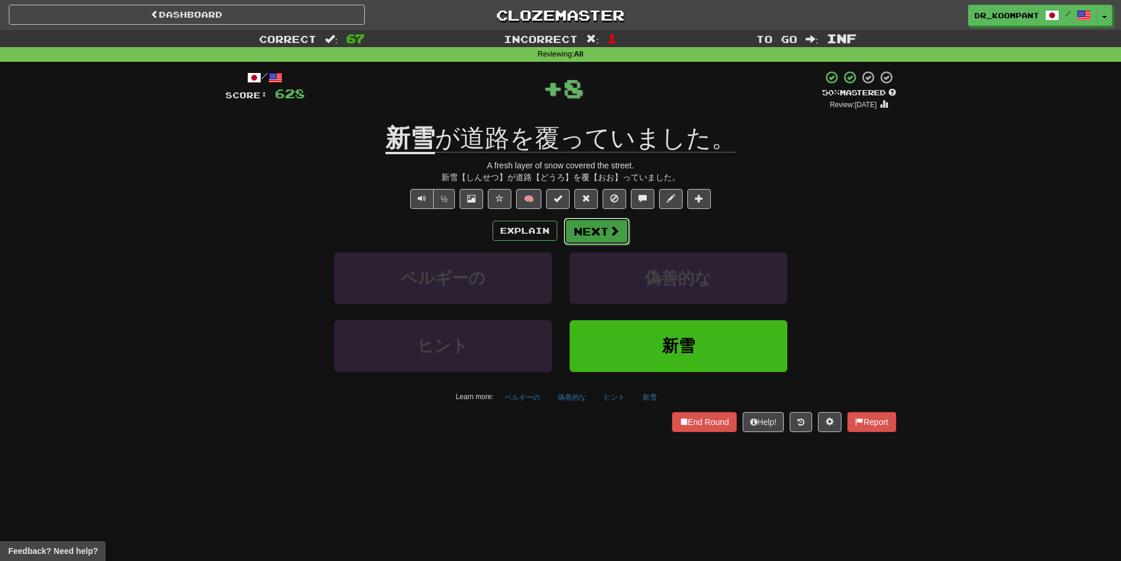
click at [594, 228] on button "Next" at bounding box center [597, 231] width 66 height 27
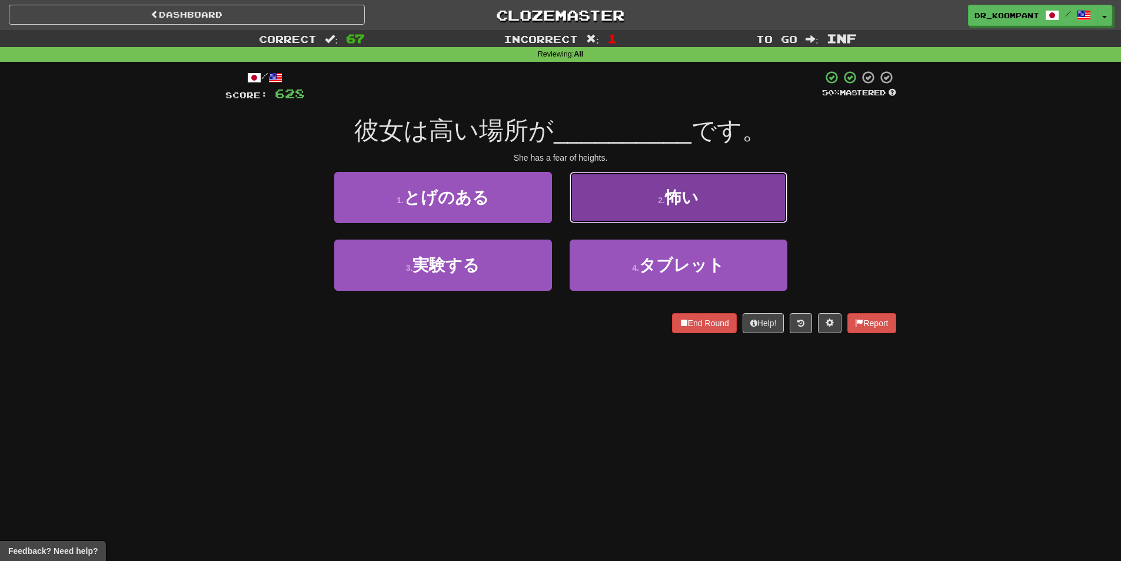
click at [613, 181] on button "2 . 怖い" at bounding box center [679, 197] width 218 height 51
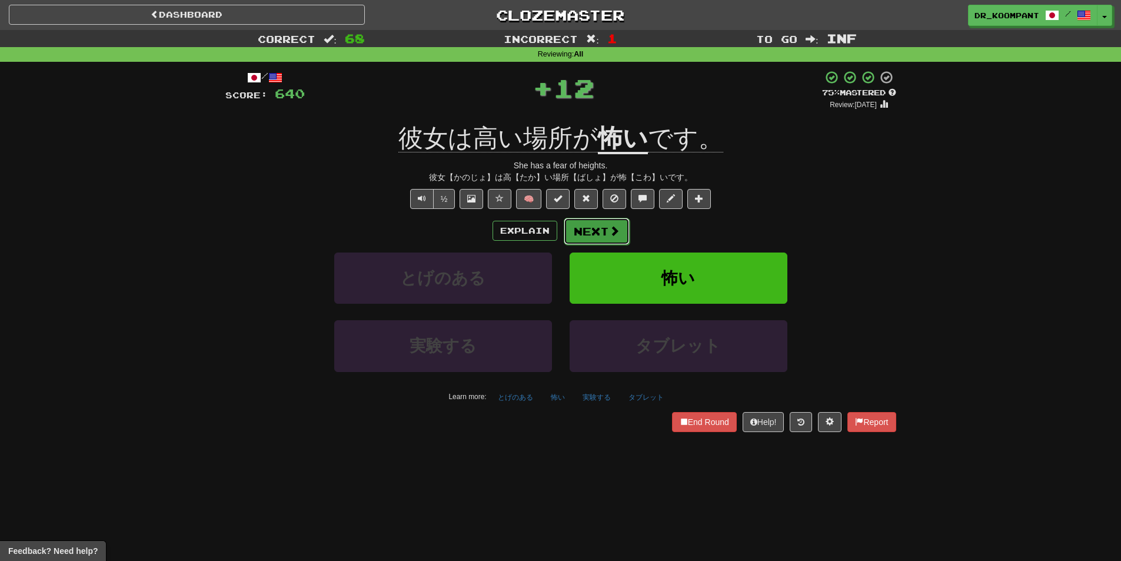
click at [598, 228] on button "Next" at bounding box center [597, 231] width 66 height 27
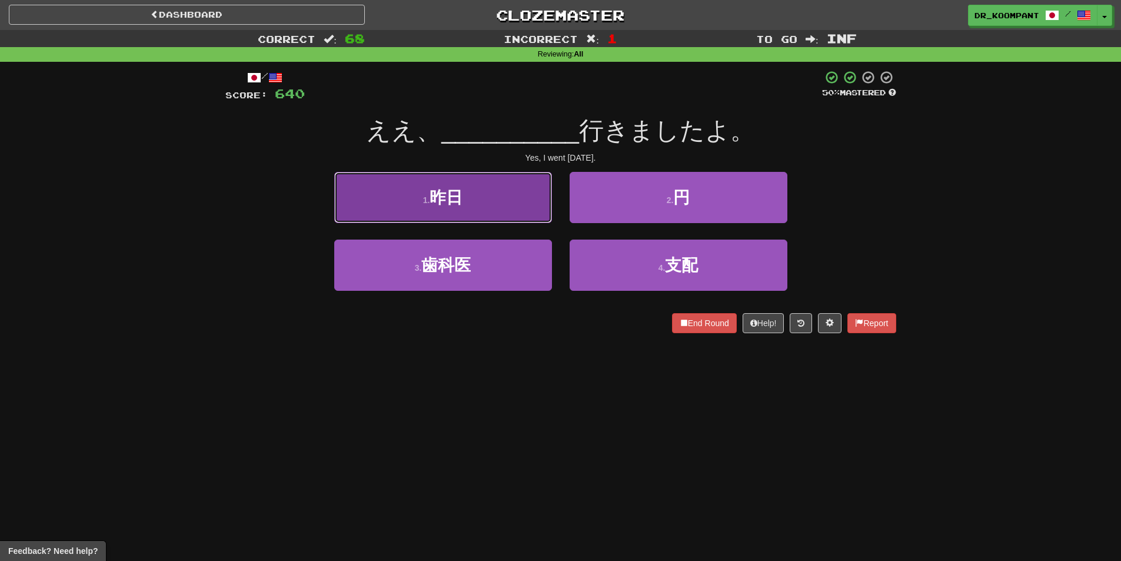
click at [490, 202] on button "1 . 昨日" at bounding box center [443, 197] width 218 height 51
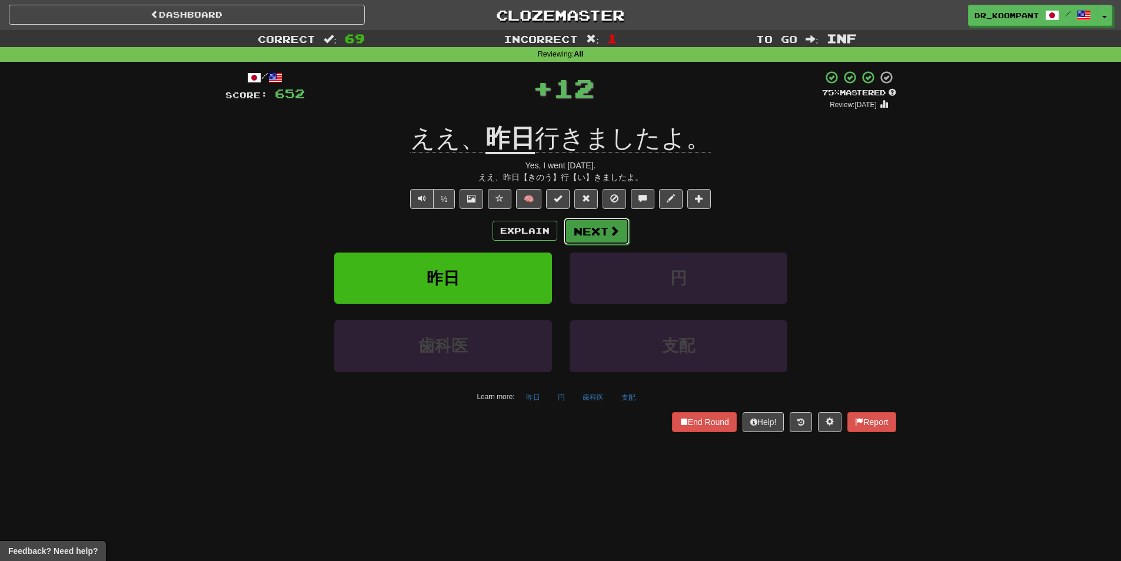
click at [604, 228] on button "Next" at bounding box center [597, 231] width 66 height 27
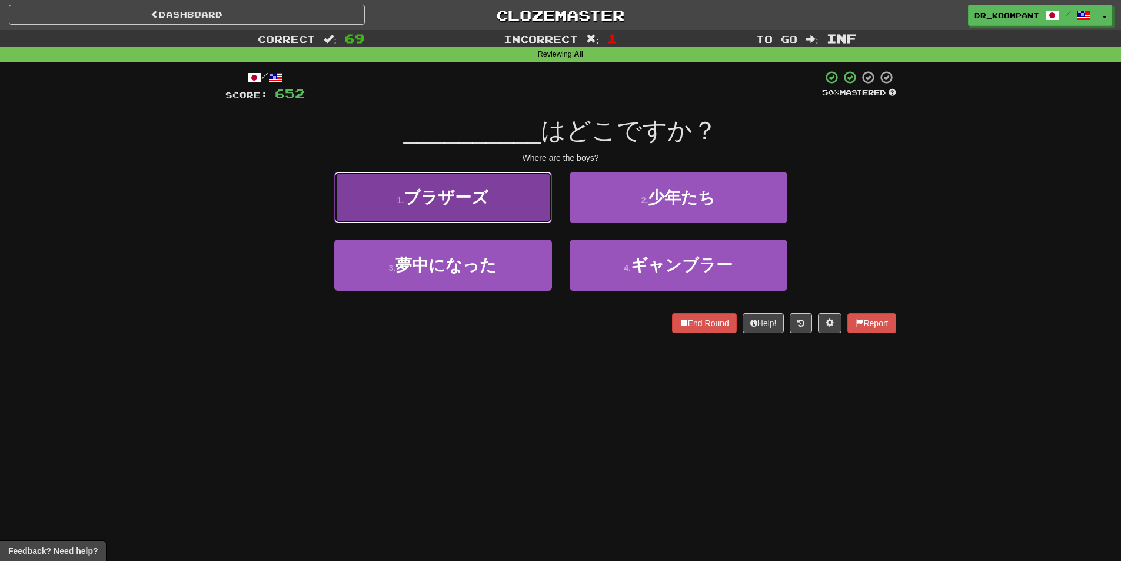
click at [481, 215] on button "1 . ブラザーズ" at bounding box center [443, 197] width 218 height 51
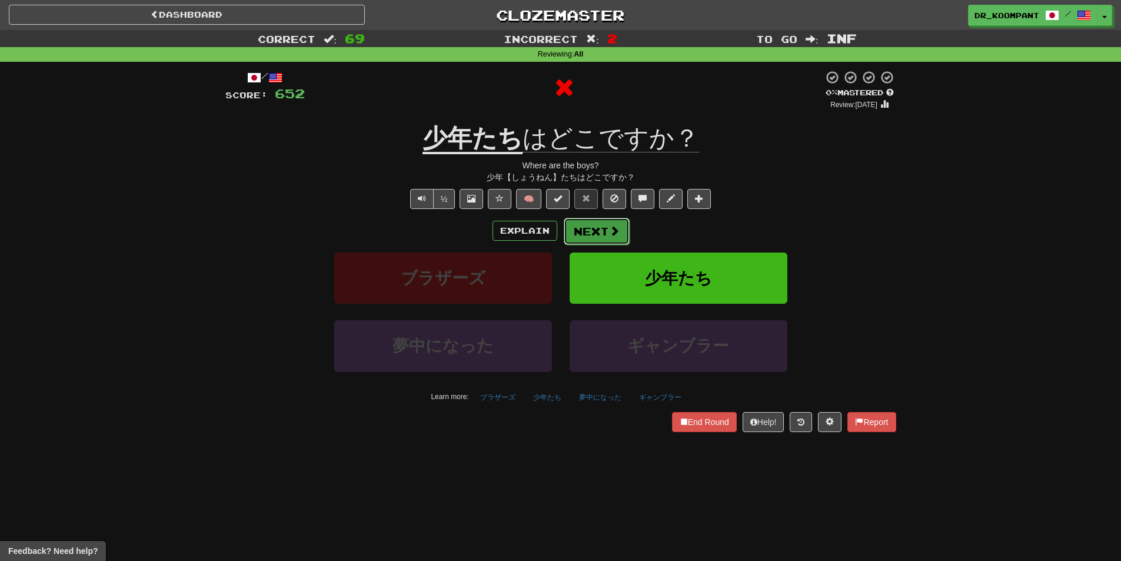
click at [609, 226] on span at bounding box center [614, 230] width 11 height 11
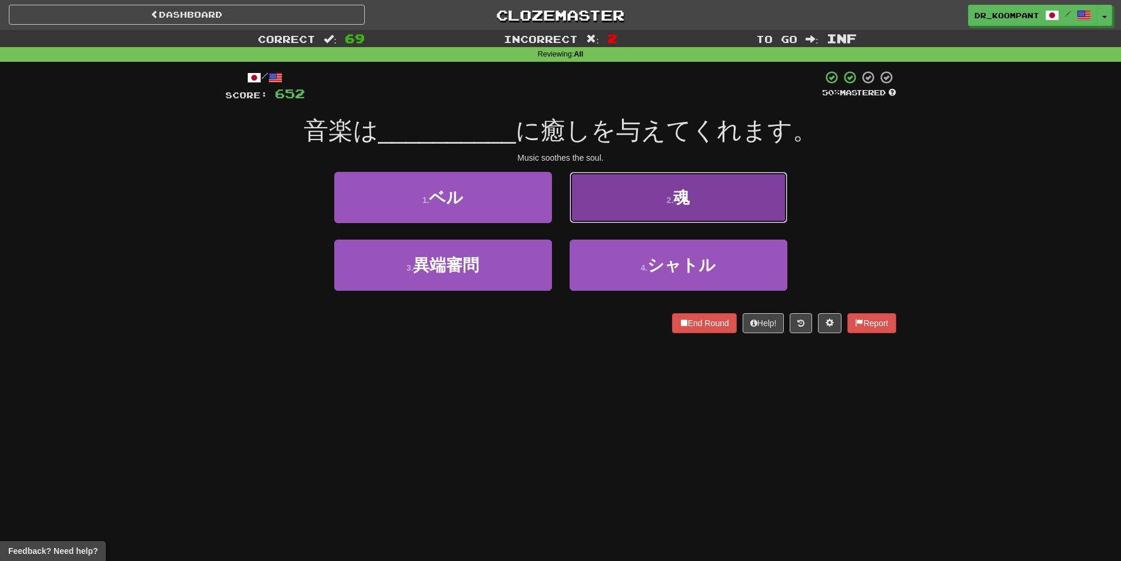
click at [717, 190] on button "2 . 魂" at bounding box center [679, 197] width 218 height 51
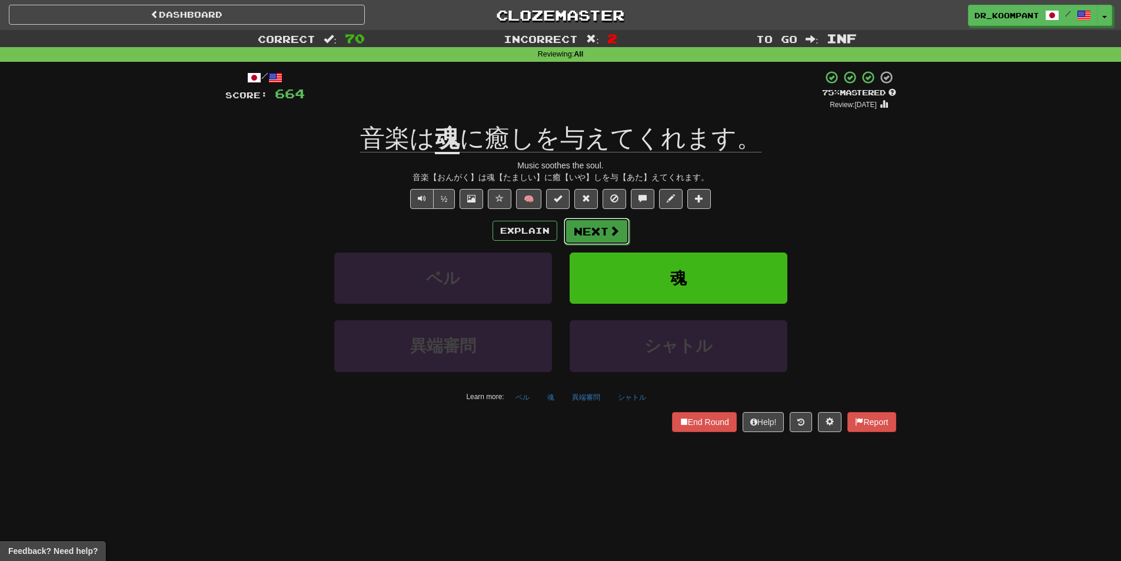
click at [604, 234] on button "Next" at bounding box center [597, 231] width 66 height 27
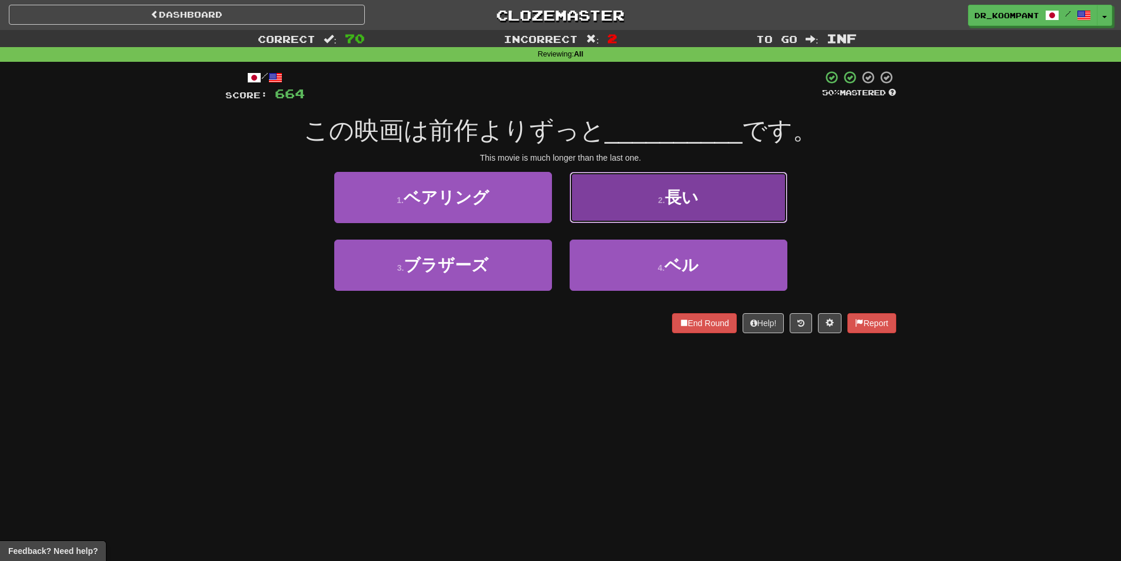
click at [620, 199] on button "2 . 長い" at bounding box center [679, 197] width 218 height 51
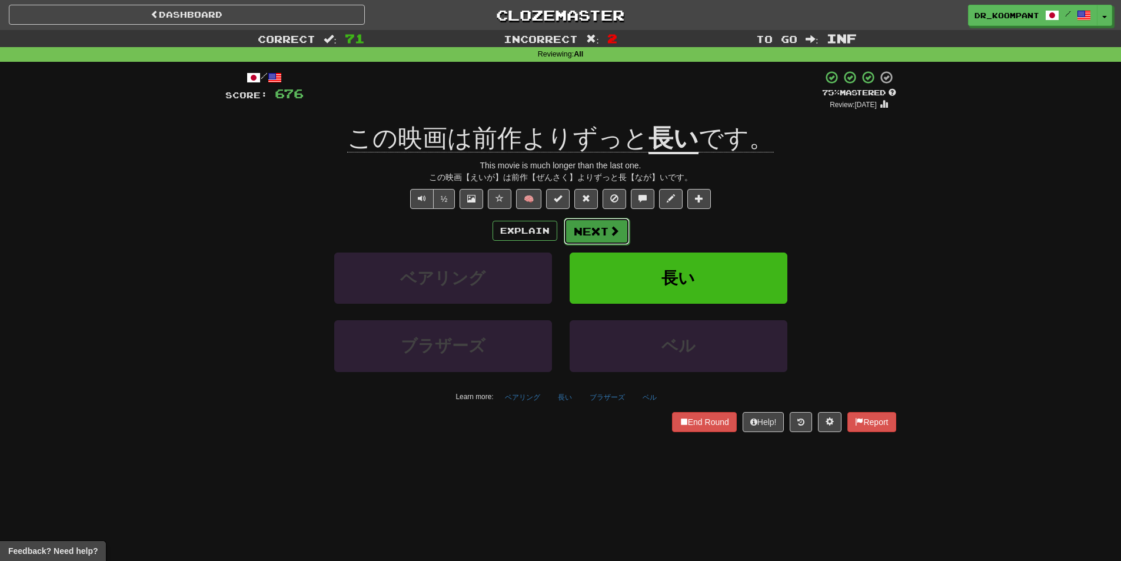
click at [601, 230] on button "Next" at bounding box center [597, 231] width 66 height 27
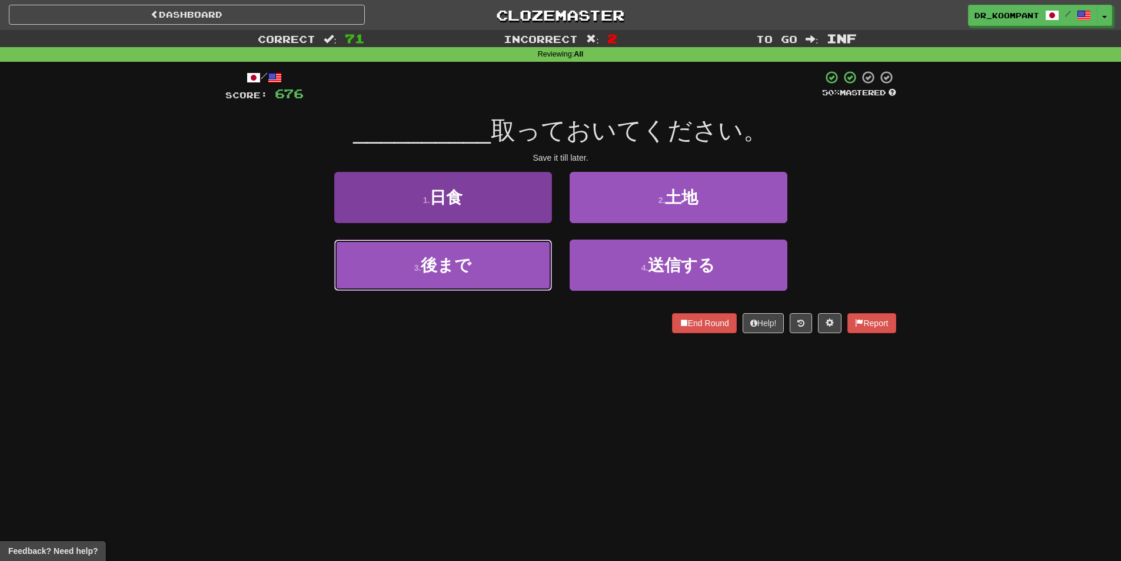
click at [491, 258] on button "3 . 後まで" at bounding box center [443, 264] width 218 height 51
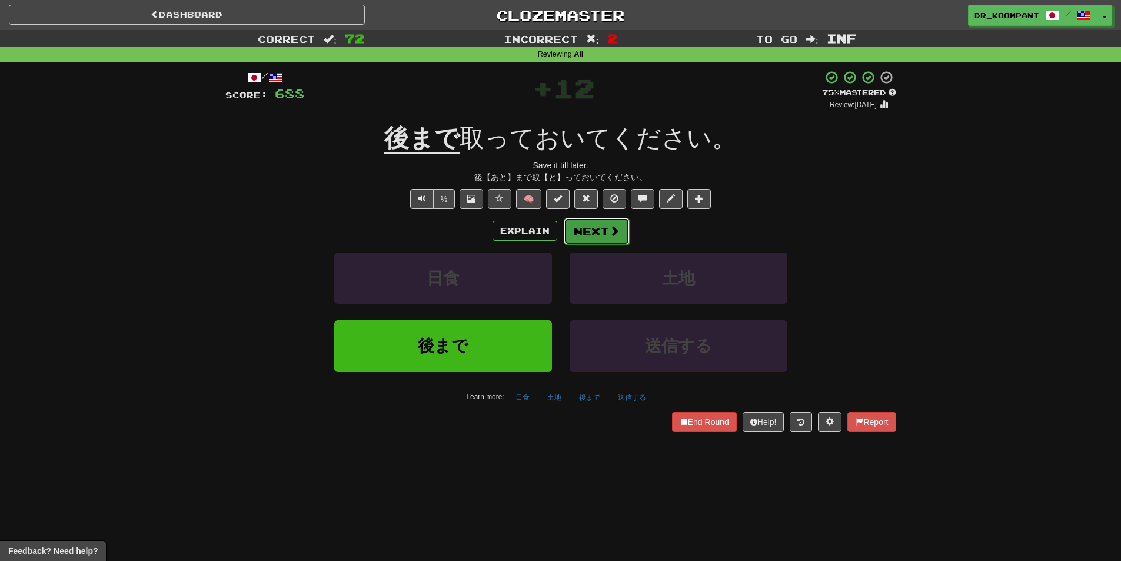
click at [597, 232] on button "Next" at bounding box center [597, 231] width 66 height 27
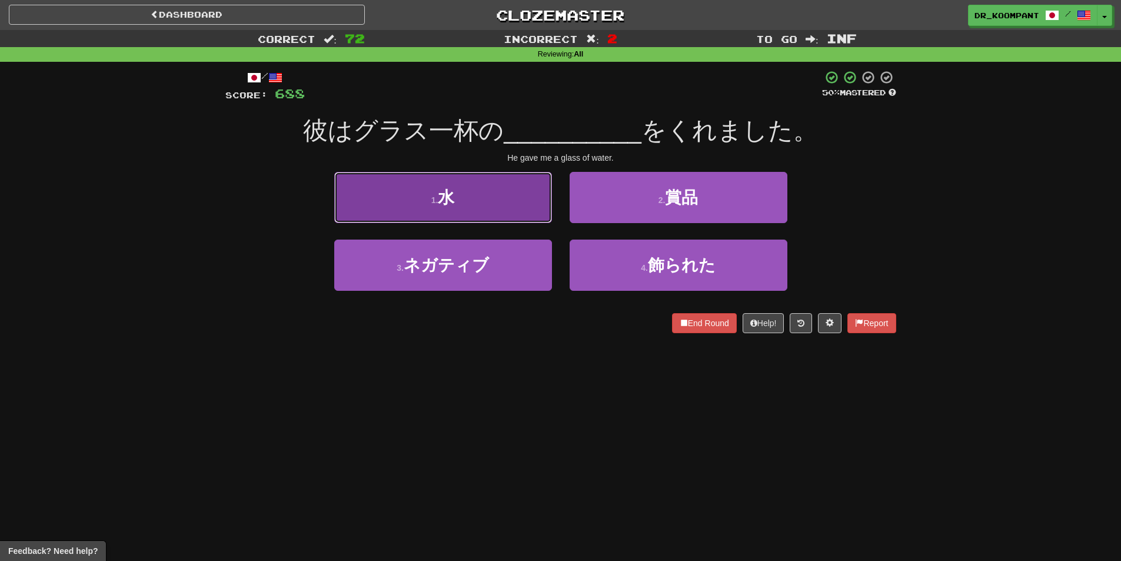
drag, startPoint x: 500, startPoint y: 207, endPoint x: 519, endPoint y: 209, distance: 19.6
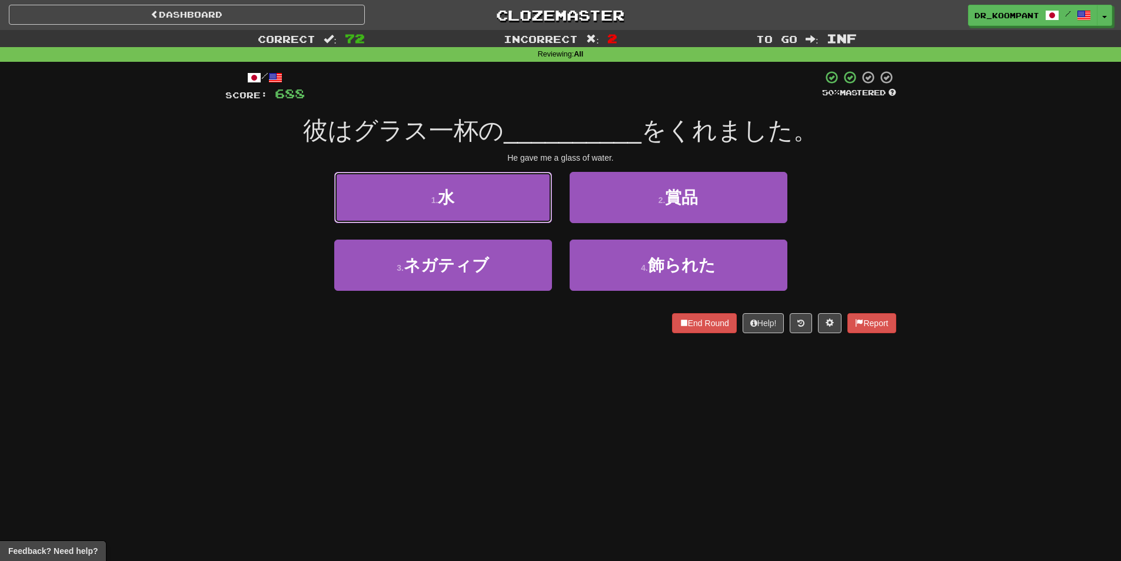
click at [500, 206] on button "1 . 水" at bounding box center [443, 197] width 218 height 51
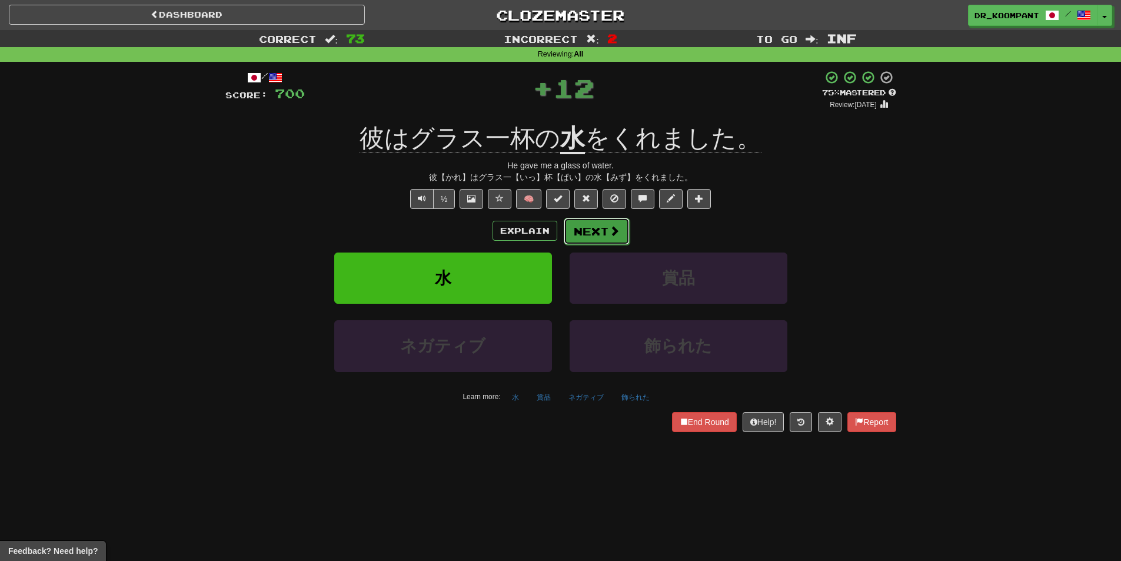
click at [606, 231] on button "Next" at bounding box center [597, 231] width 66 height 27
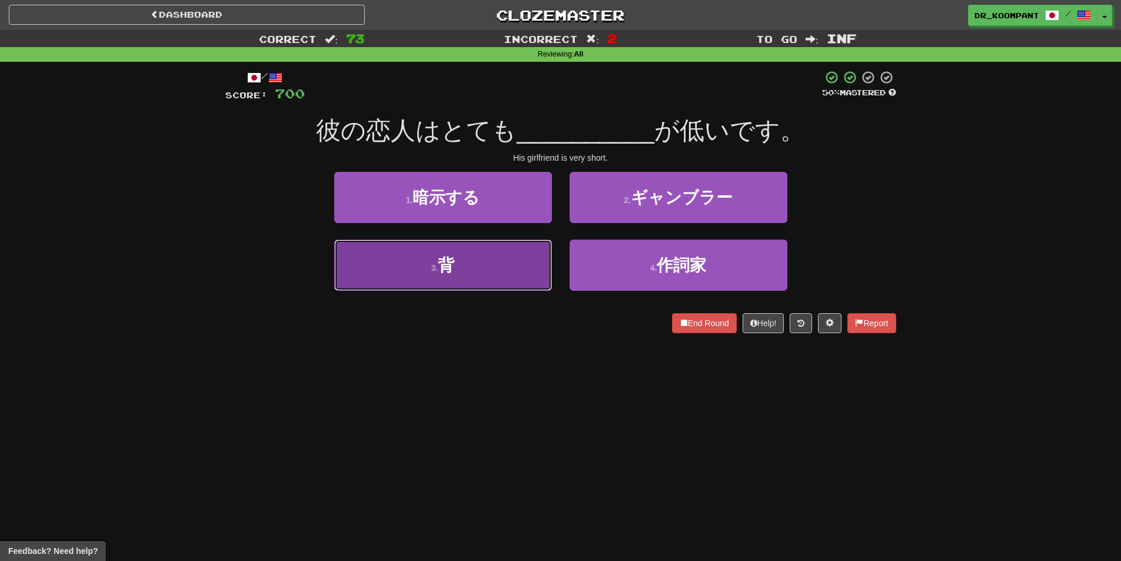
click at [500, 268] on button "3 . 背" at bounding box center [443, 264] width 218 height 51
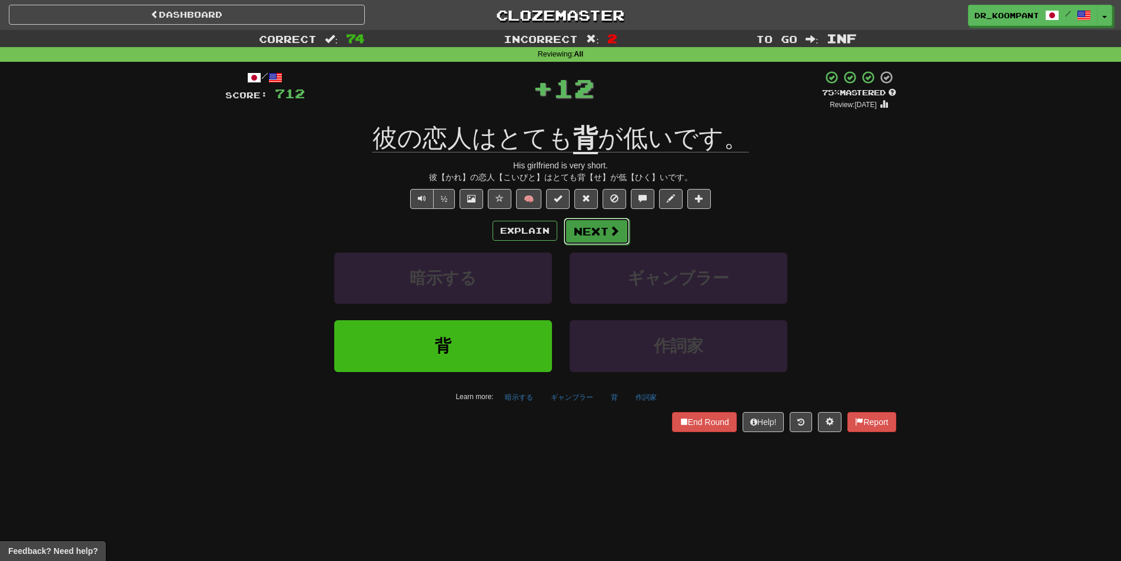
click at [597, 234] on button "Next" at bounding box center [597, 231] width 66 height 27
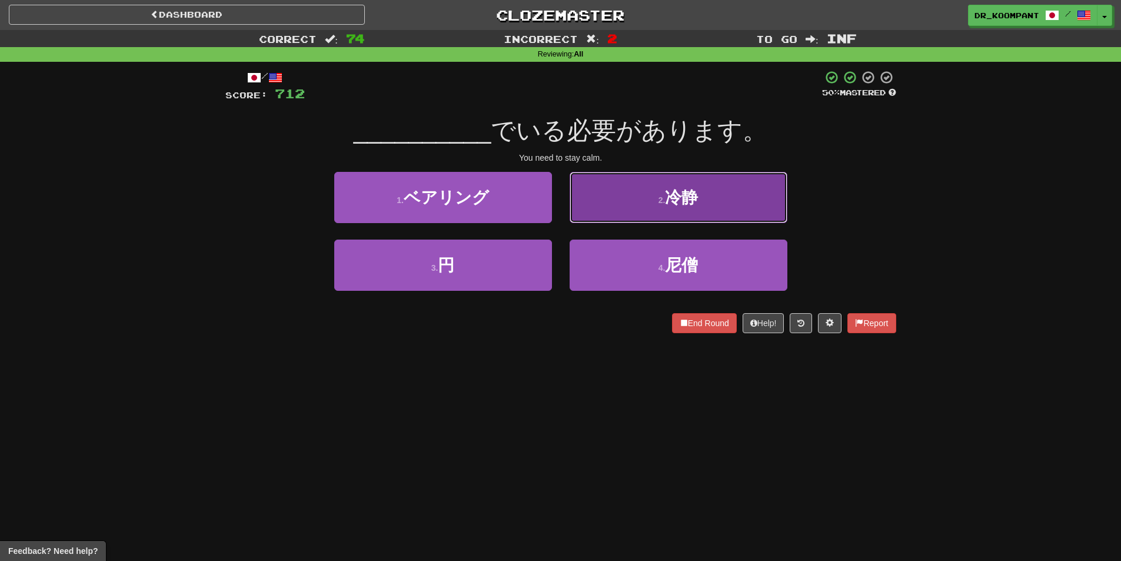
click at [639, 194] on button "2 . 冷静" at bounding box center [679, 197] width 218 height 51
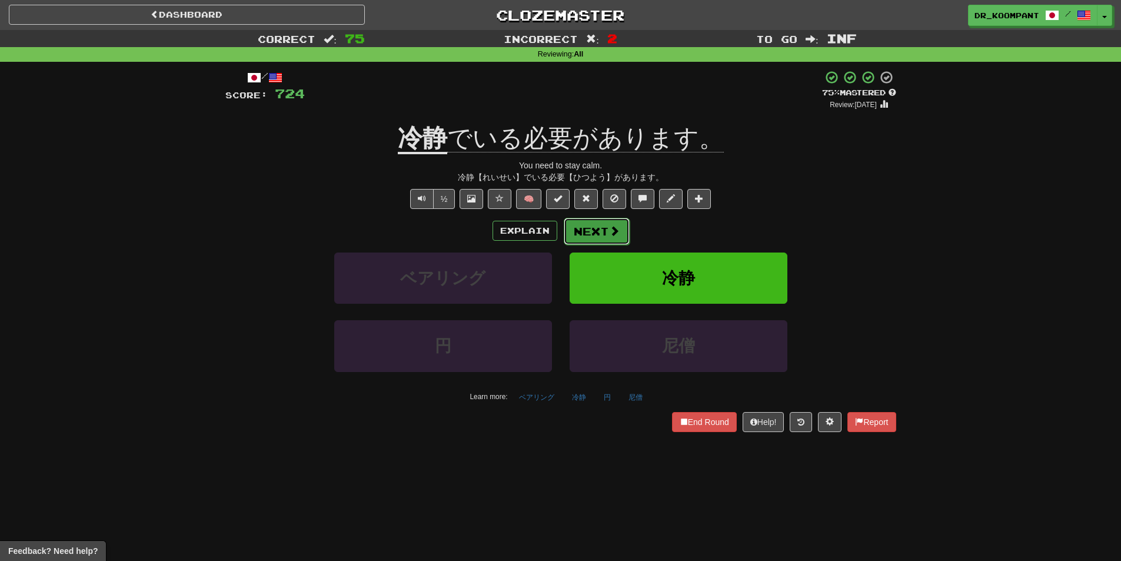
click at [609, 227] on span at bounding box center [614, 230] width 11 height 11
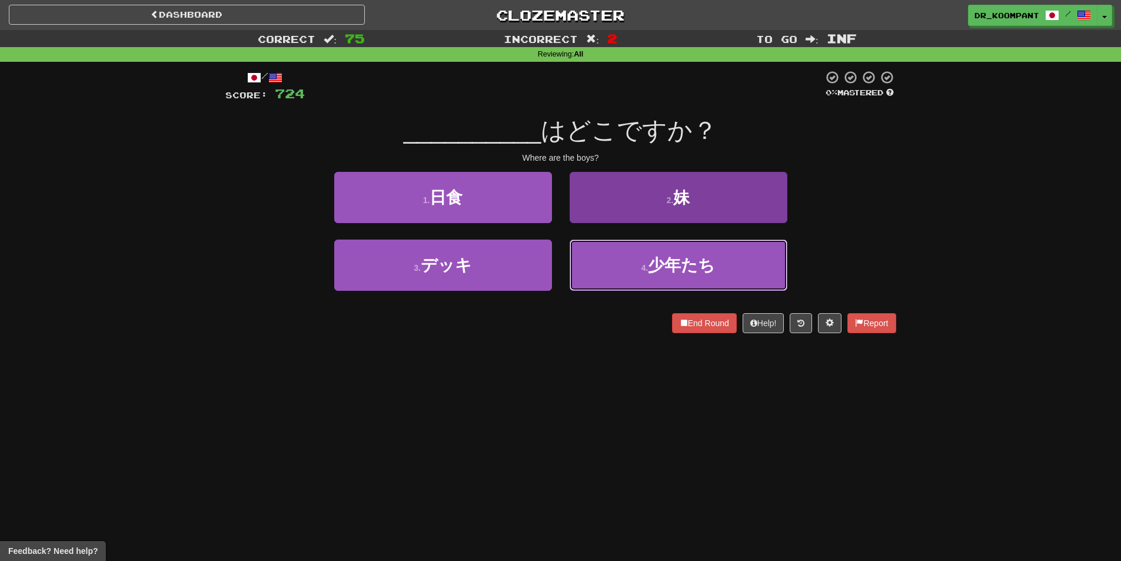
click at [636, 259] on button "4 . 少年たち" at bounding box center [679, 264] width 218 height 51
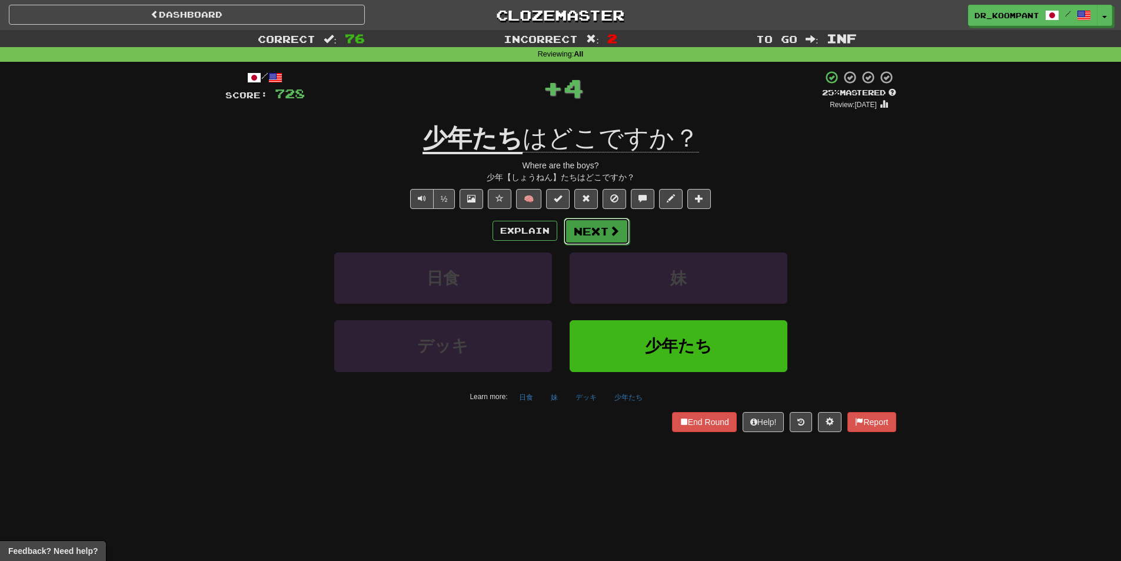
click at [589, 228] on button "Next" at bounding box center [597, 231] width 66 height 27
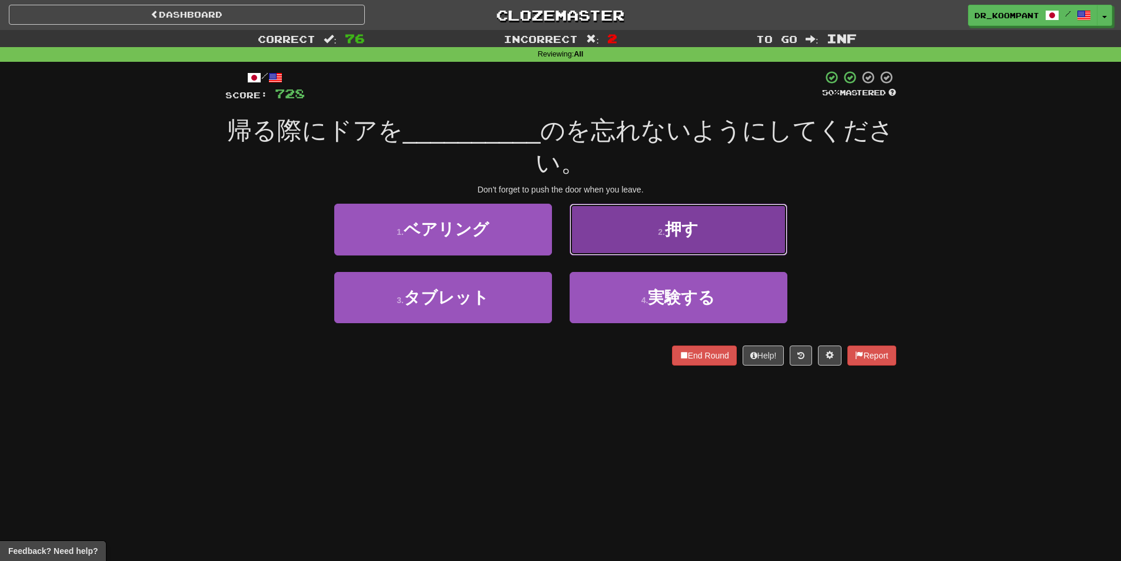
click at [607, 227] on button "2 . 押す" at bounding box center [679, 229] width 218 height 51
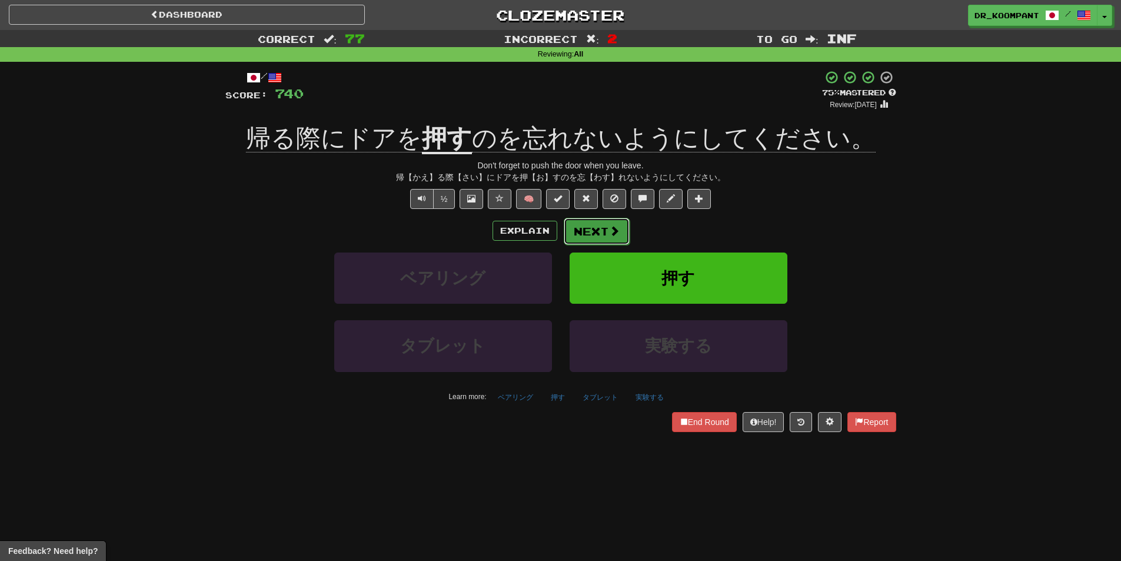
click at [603, 233] on button "Next" at bounding box center [597, 231] width 66 height 27
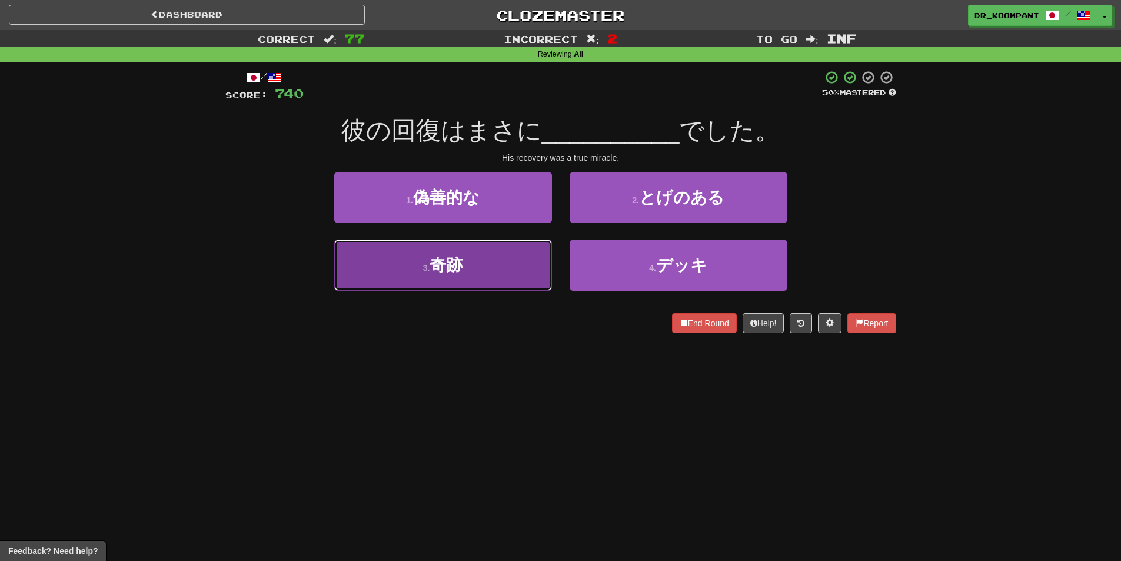
click at [515, 261] on button "3 . 奇跡" at bounding box center [443, 264] width 218 height 51
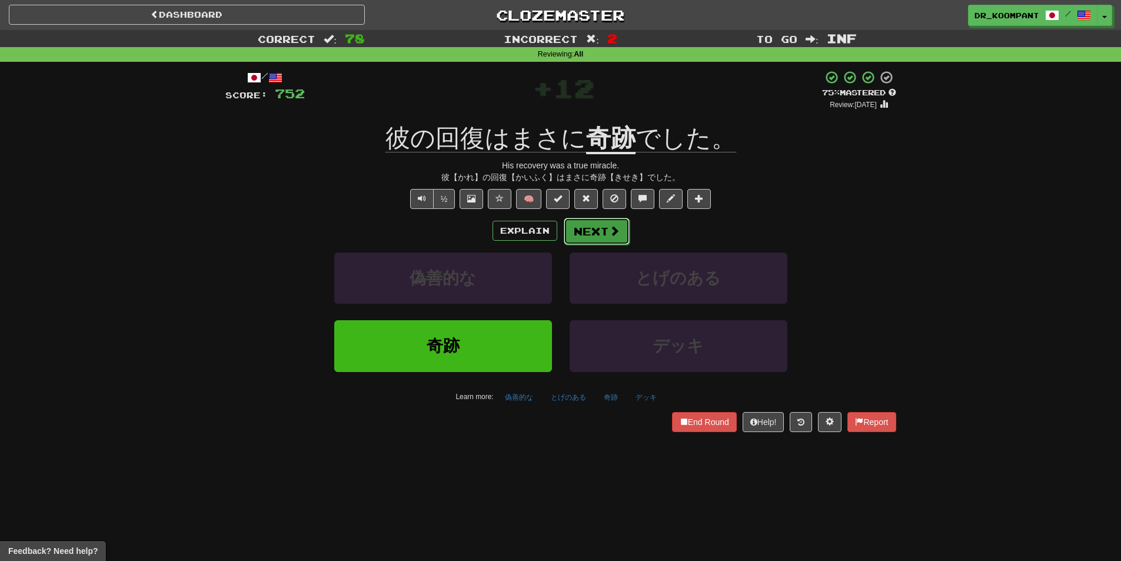
click at [592, 238] on button "Next" at bounding box center [597, 231] width 66 height 27
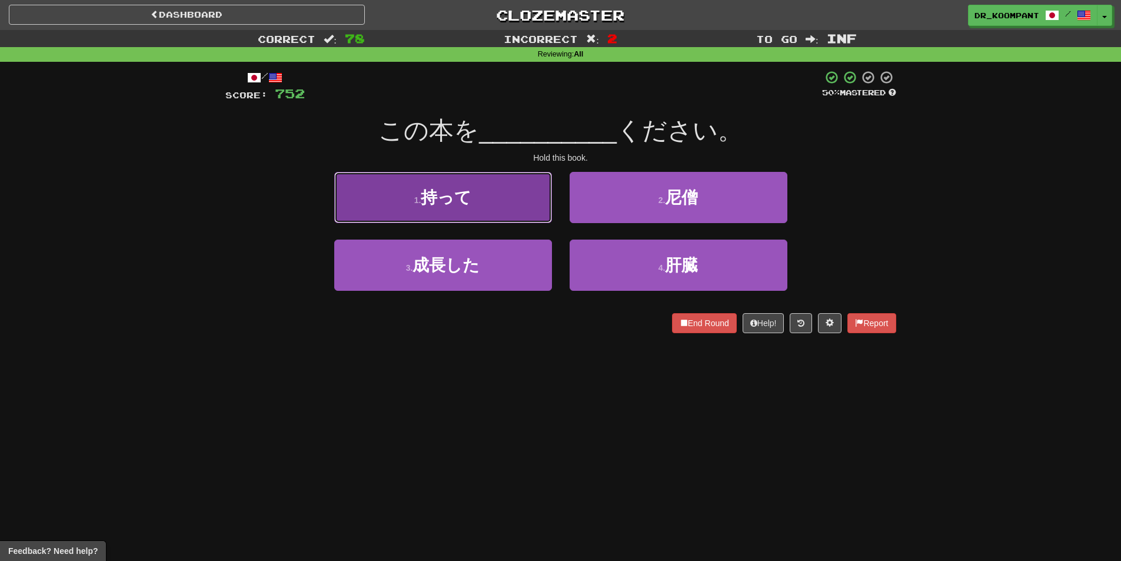
click at [490, 217] on button "1 . 持って" at bounding box center [443, 197] width 218 height 51
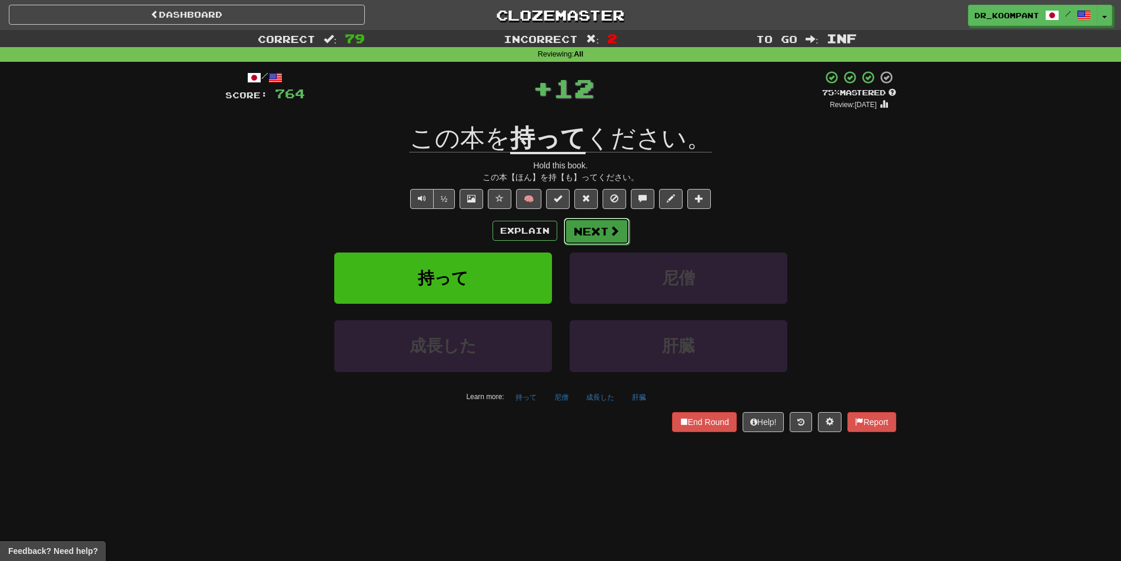
click at [599, 221] on button "Next" at bounding box center [597, 231] width 66 height 27
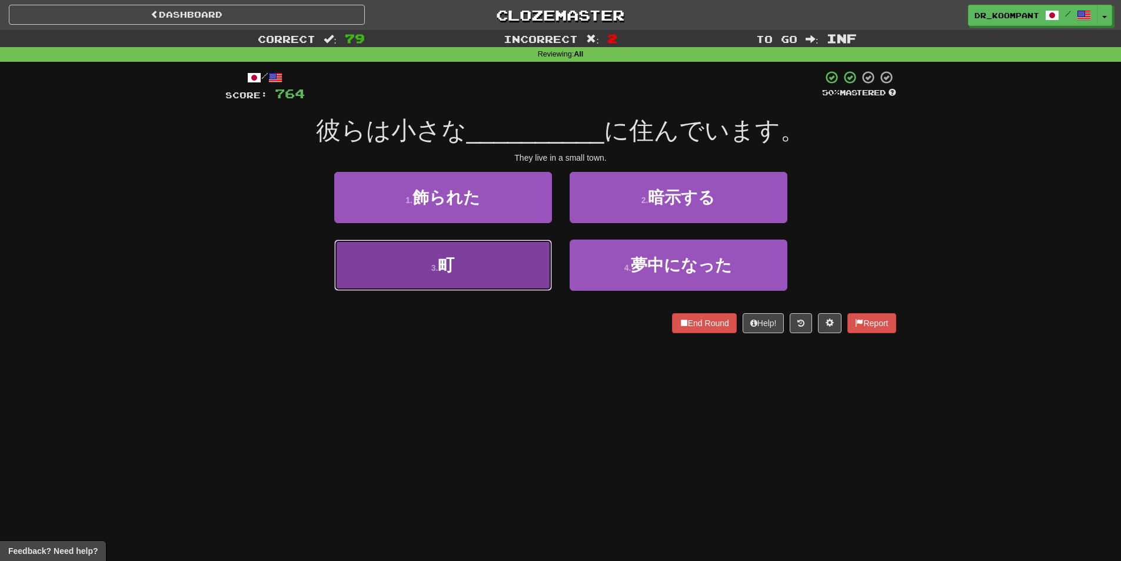
click at [518, 266] on button "3 . 町" at bounding box center [443, 264] width 218 height 51
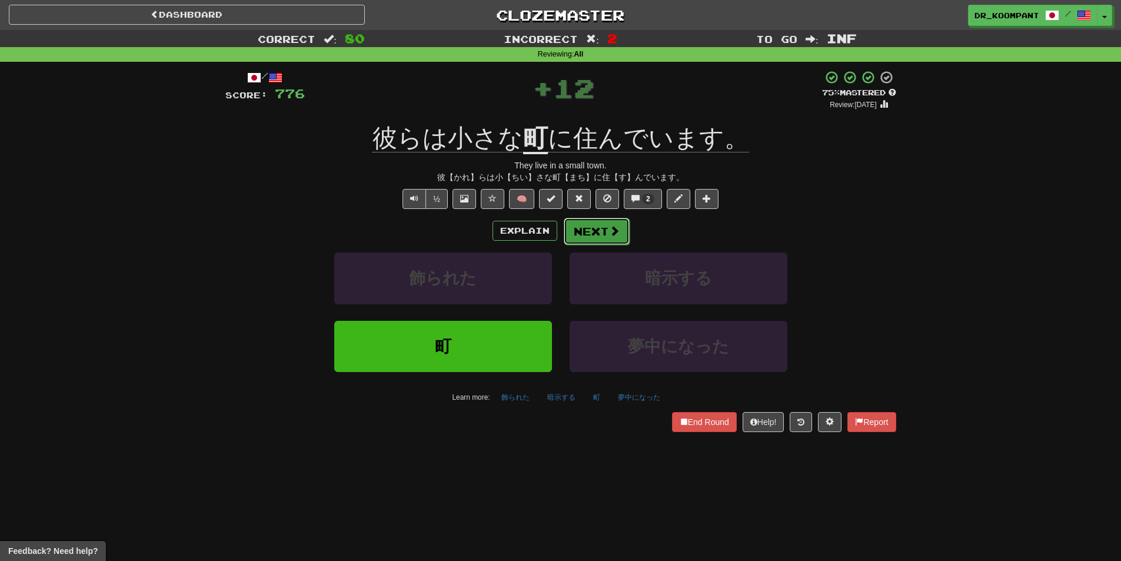
click at [614, 228] on span at bounding box center [614, 230] width 11 height 11
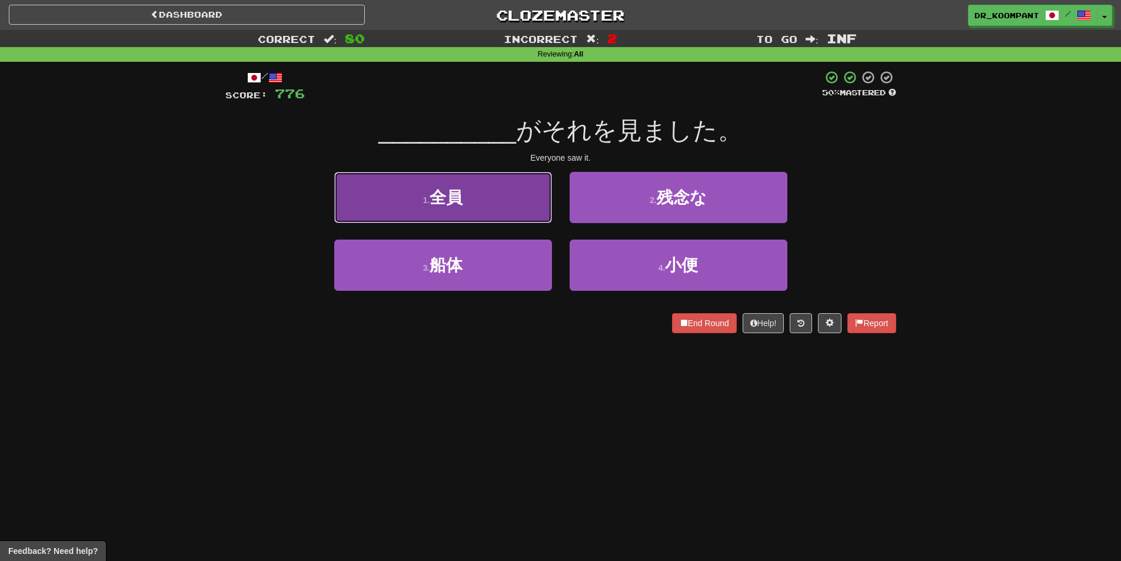
click at [511, 204] on button "1 . 全員" at bounding box center [443, 197] width 218 height 51
